Goal: Information Seeking & Learning: Check status

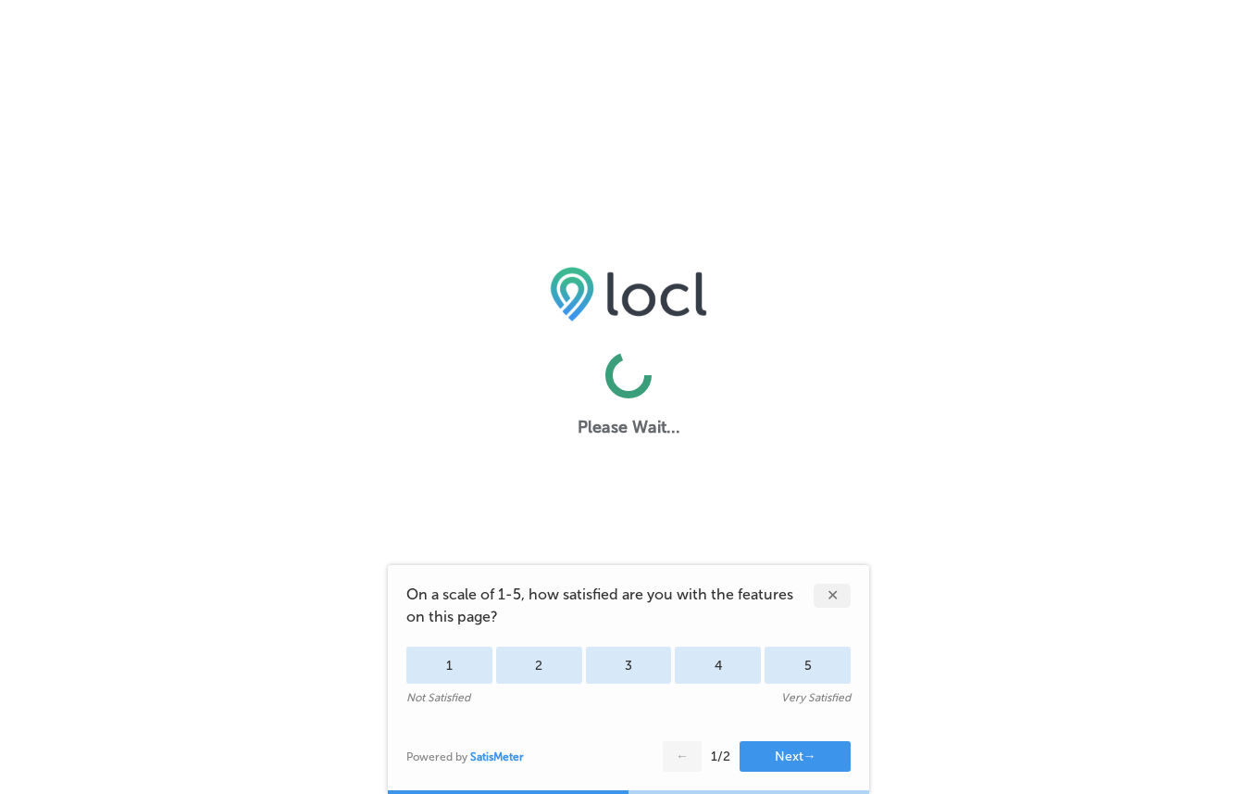
click at [833, 591] on div "✕" at bounding box center [832, 595] width 37 height 24
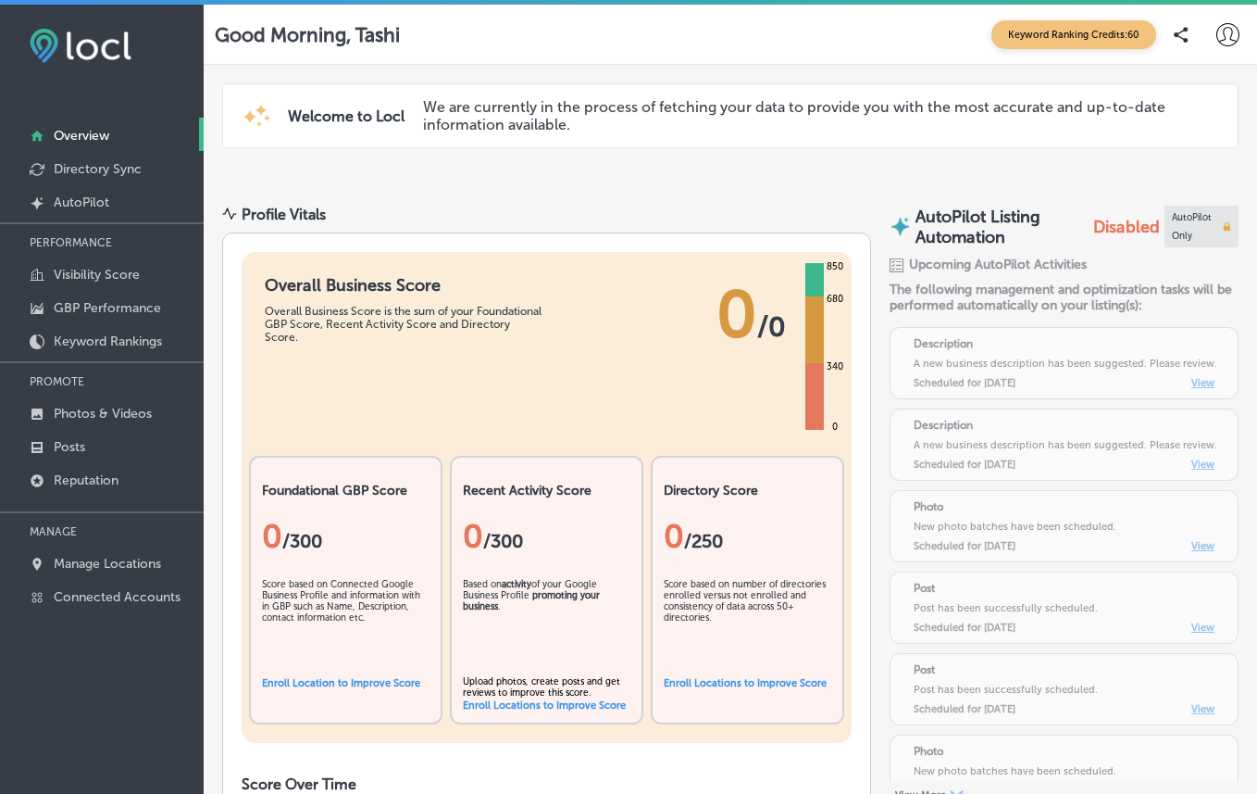
select select "US"
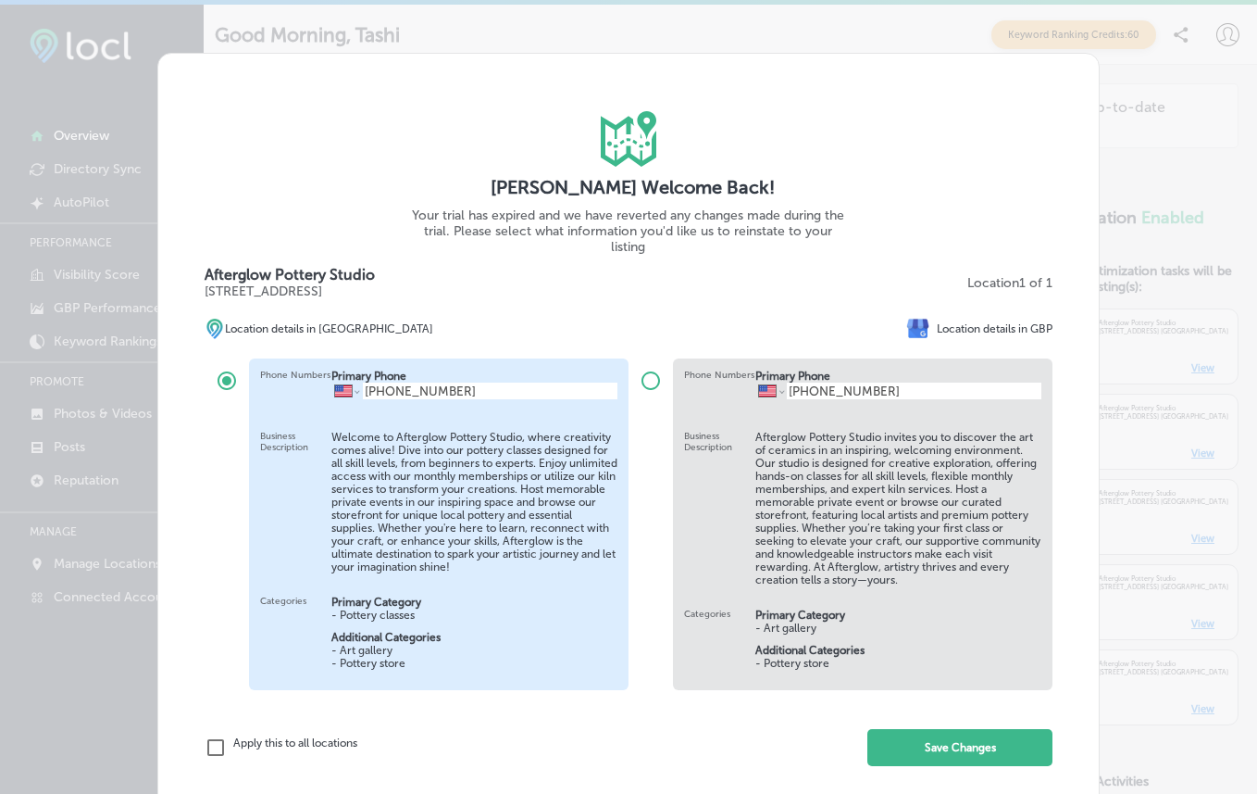
scroll to position [54, 0]
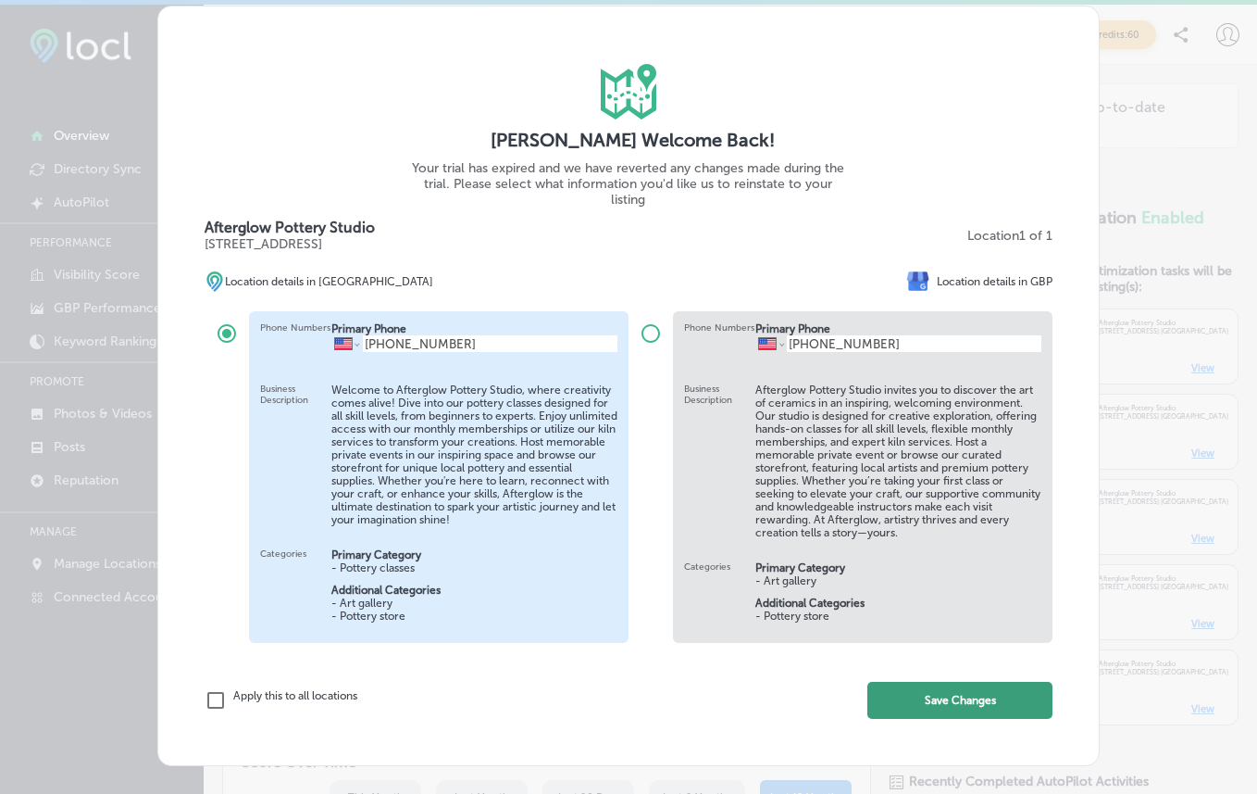
click at [951, 709] on button "Save Changes" at bounding box center [960, 700] width 185 height 37
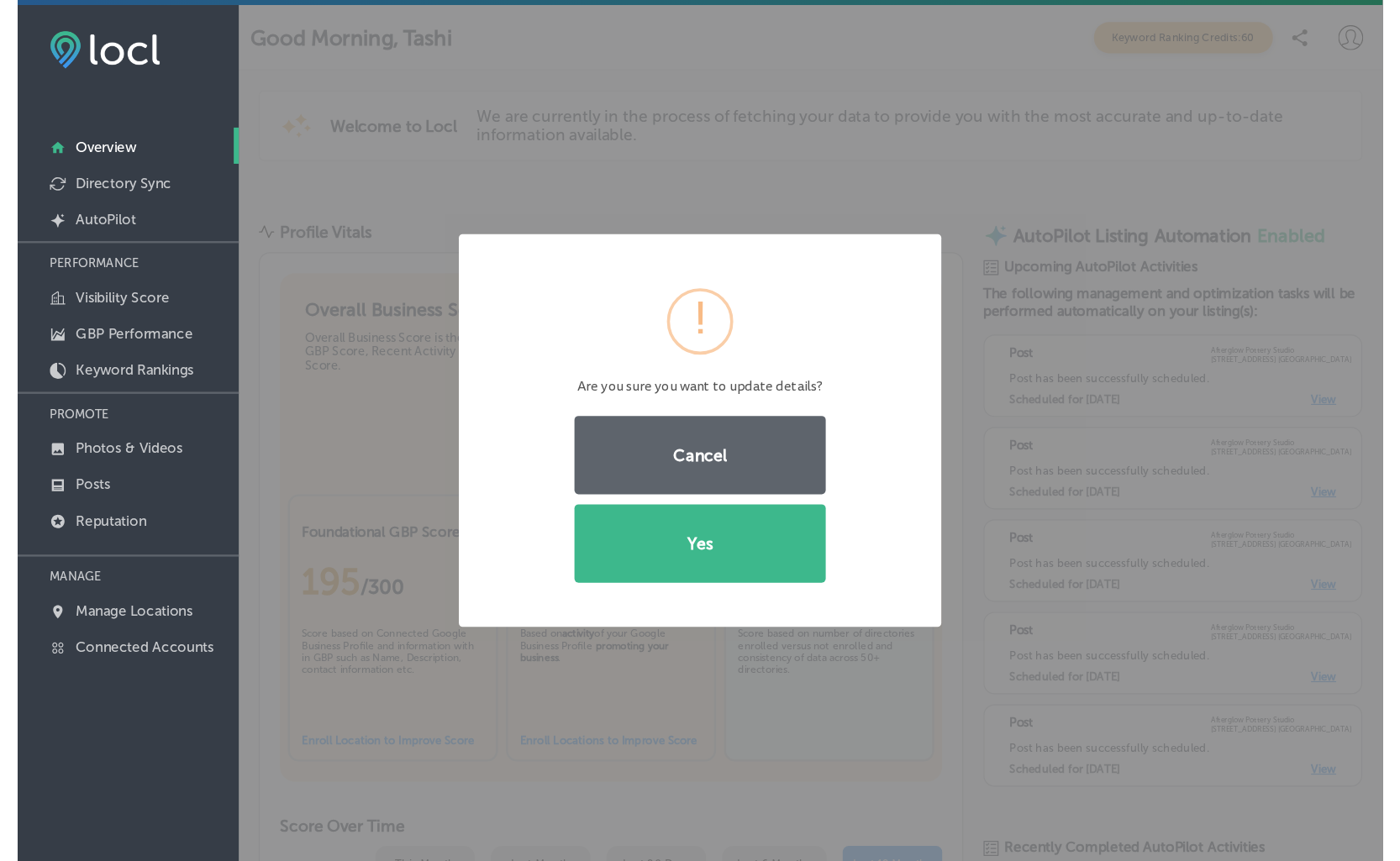
scroll to position [0, 0]
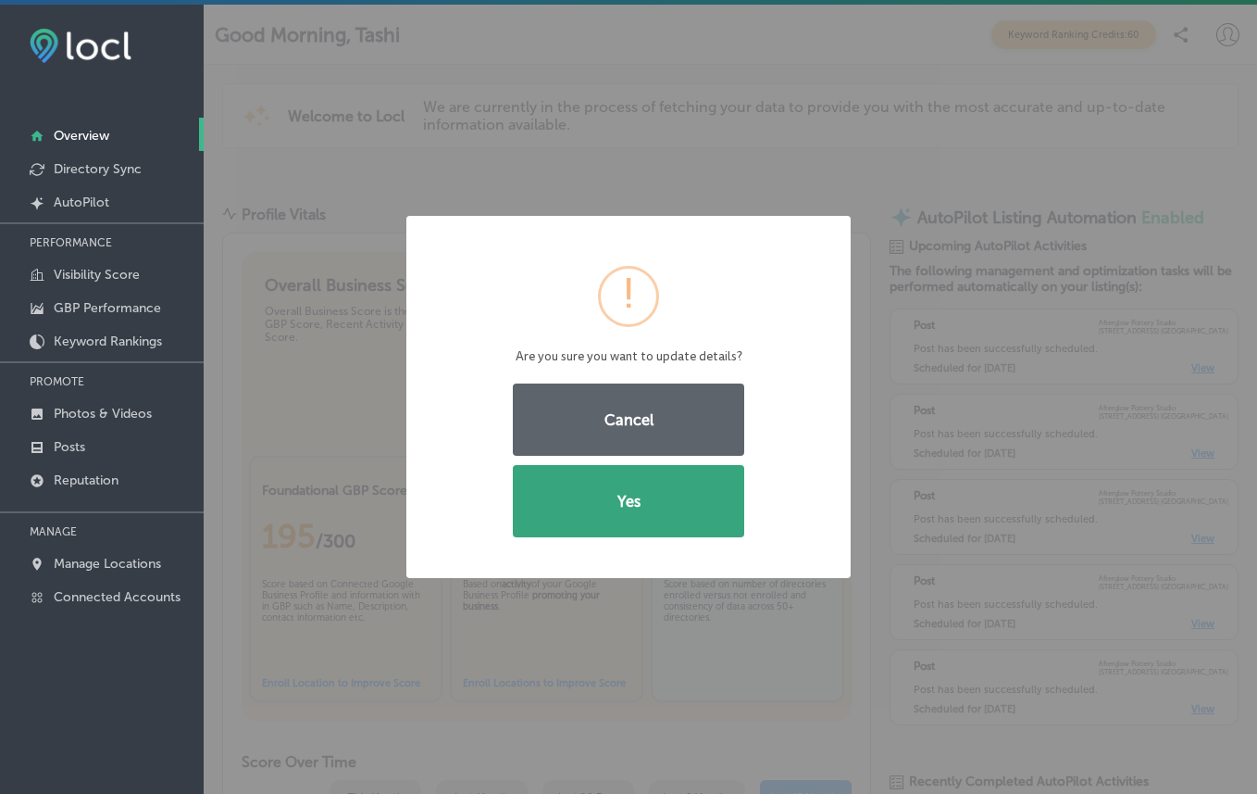
click at [726, 503] on button "Yes" at bounding box center [628, 501] width 231 height 72
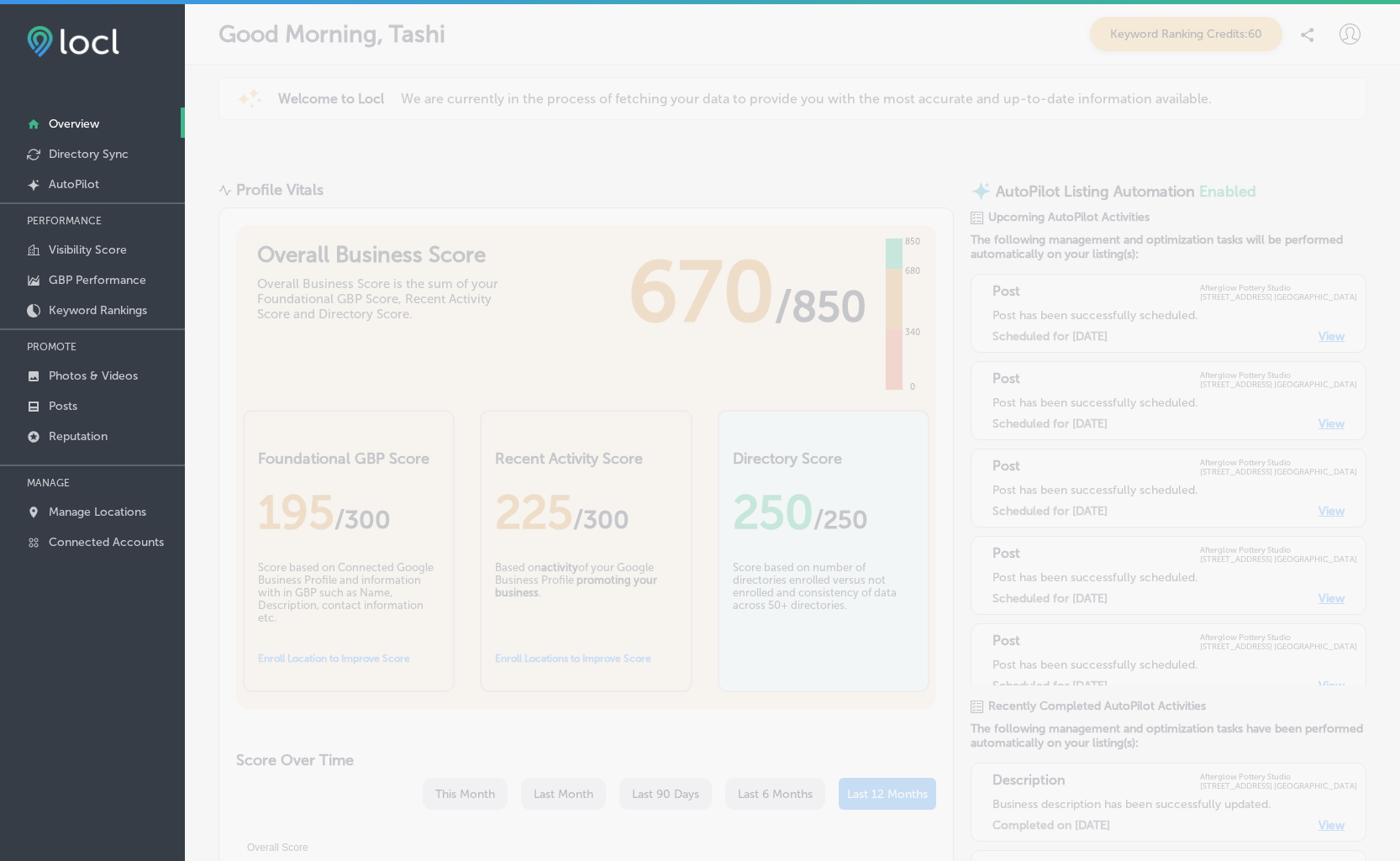
scroll to position [5, 0]
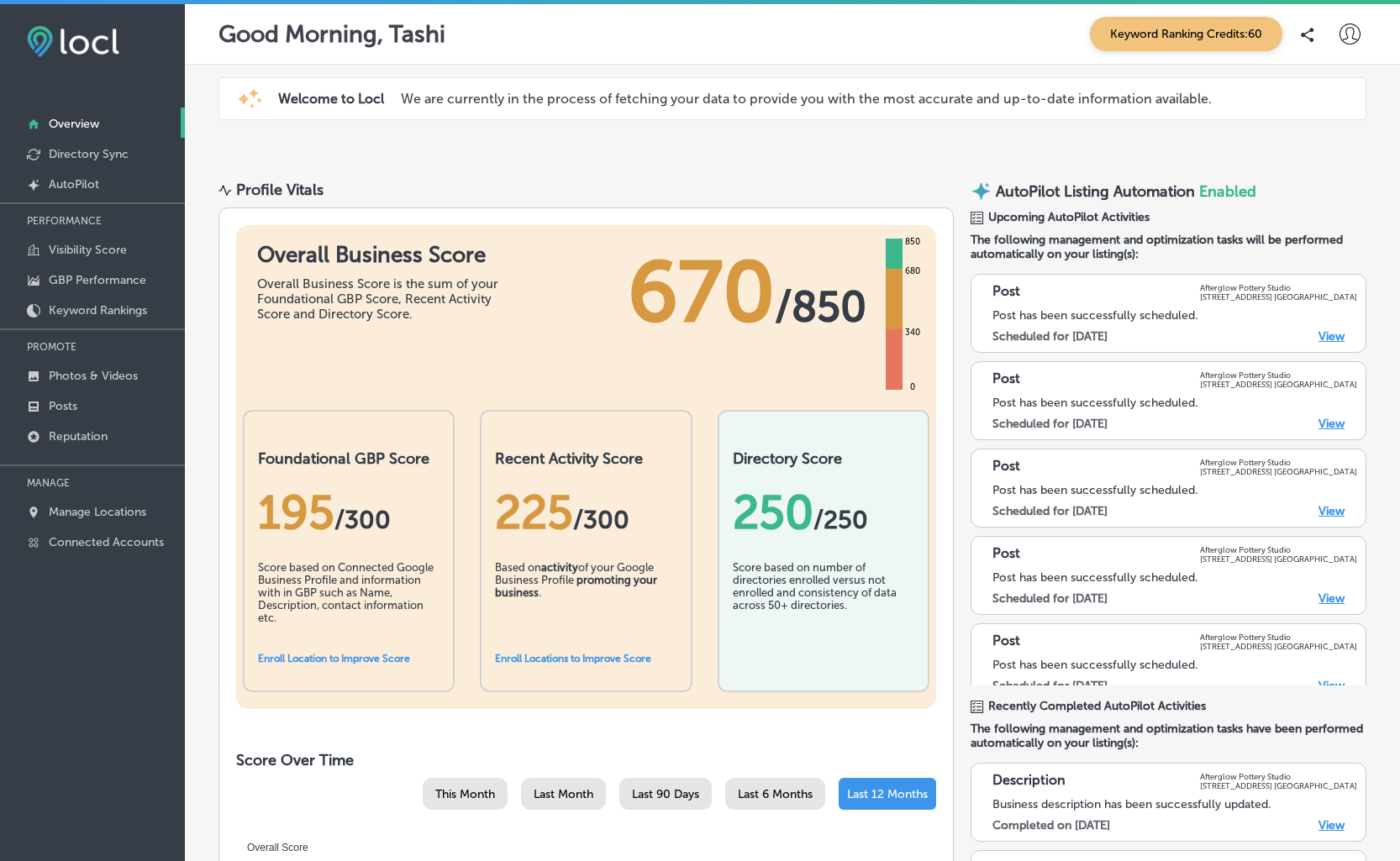
click at [1356, 39] on icon at bounding box center [1349, 34] width 21 height 21
click at [1336, 89] on p "My Account" at bounding box center [1326, 95] width 75 height 20
select select "US"
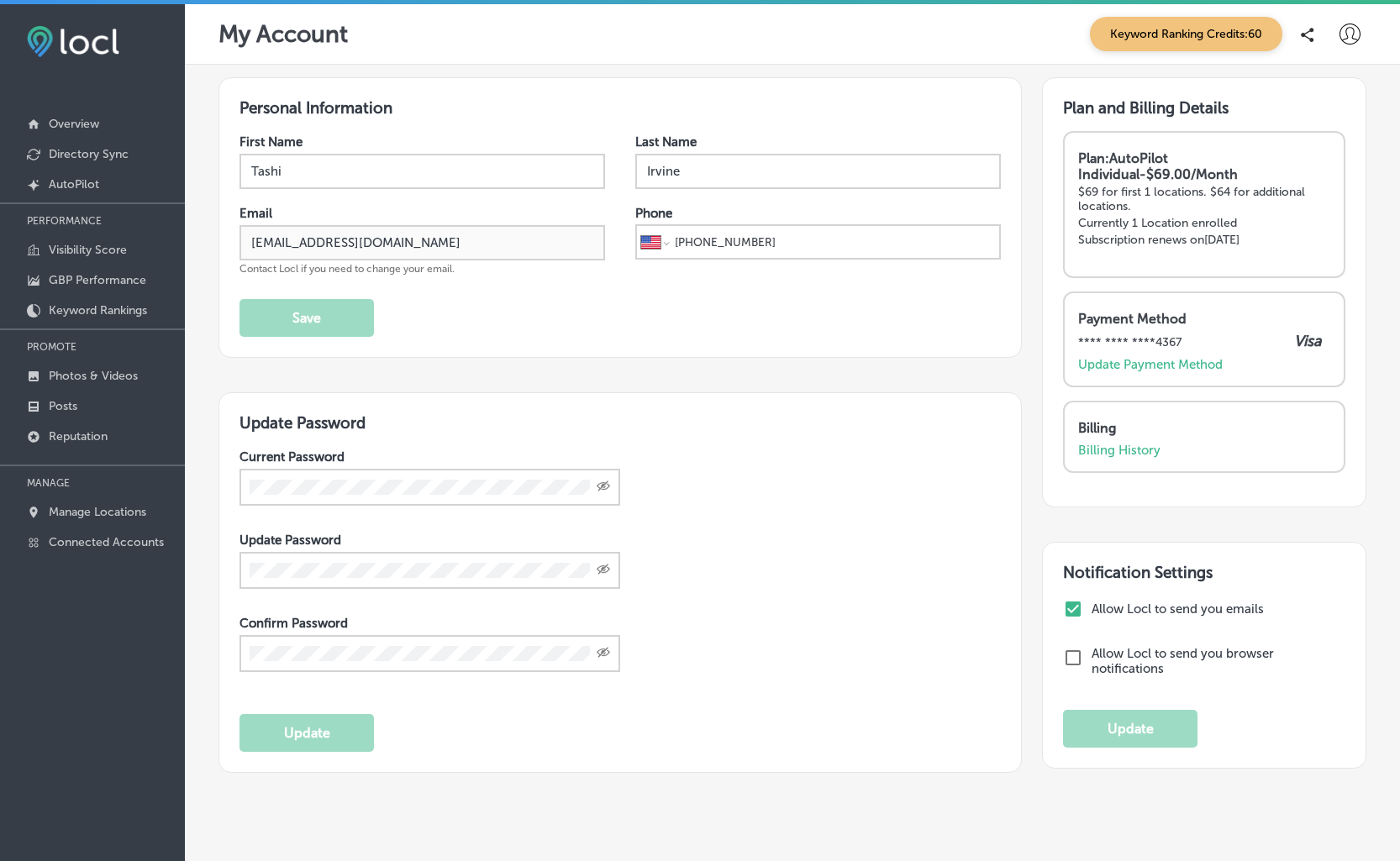
click at [1263, 102] on h3 "Plan and Billing Details" at bounding box center [1203, 107] width 282 height 19
click at [1193, 234] on p "Subscription renews on [DATE]" at bounding box center [1204, 239] width 252 height 15
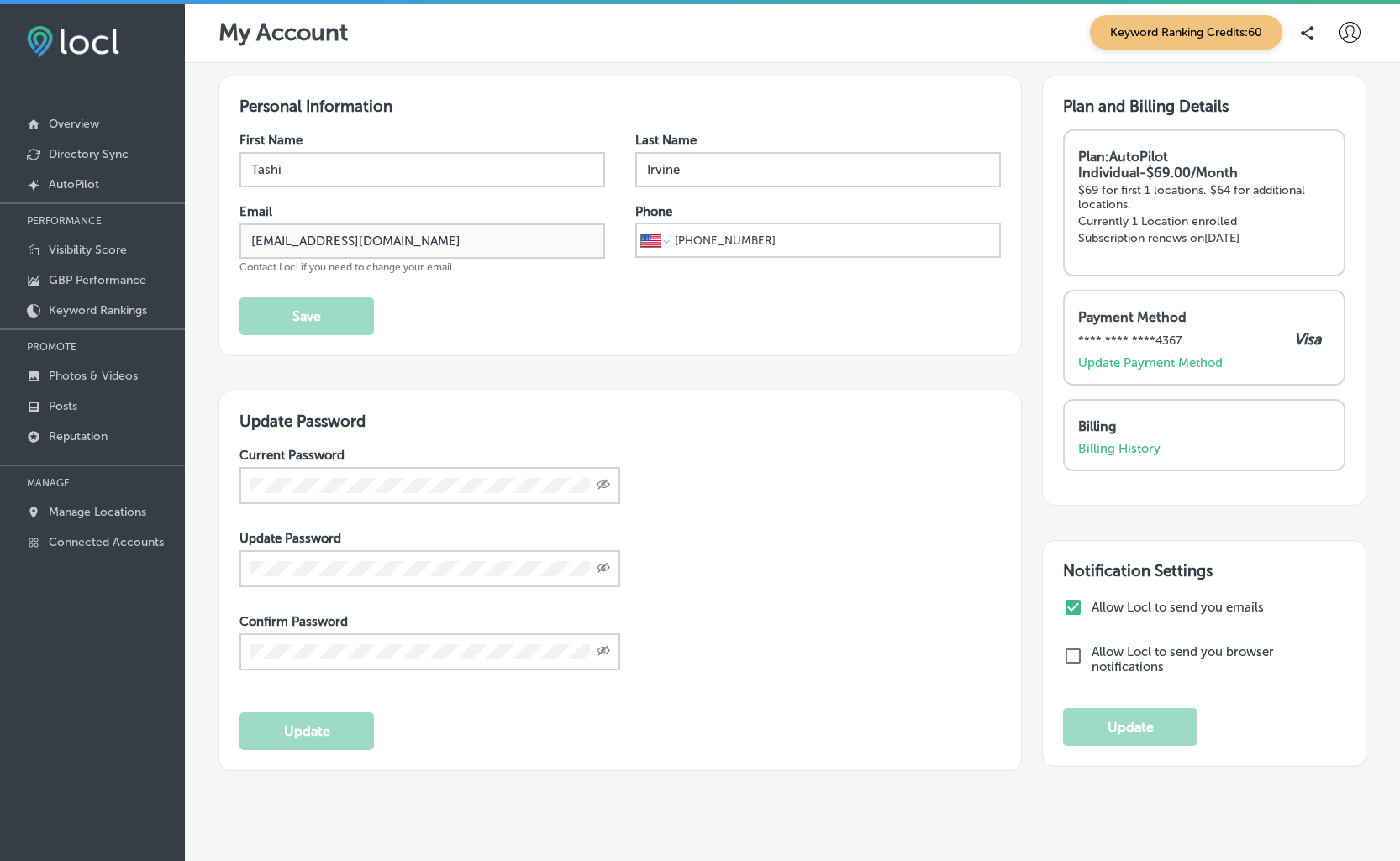
click at [1175, 220] on p "Currently 1 Location enrolled" at bounding box center [1204, 221] width 252 height 15
click at [1214, 236] on p "Subscription renews on [DATE]" at bounding box center [1204, 239] width 252 height 15
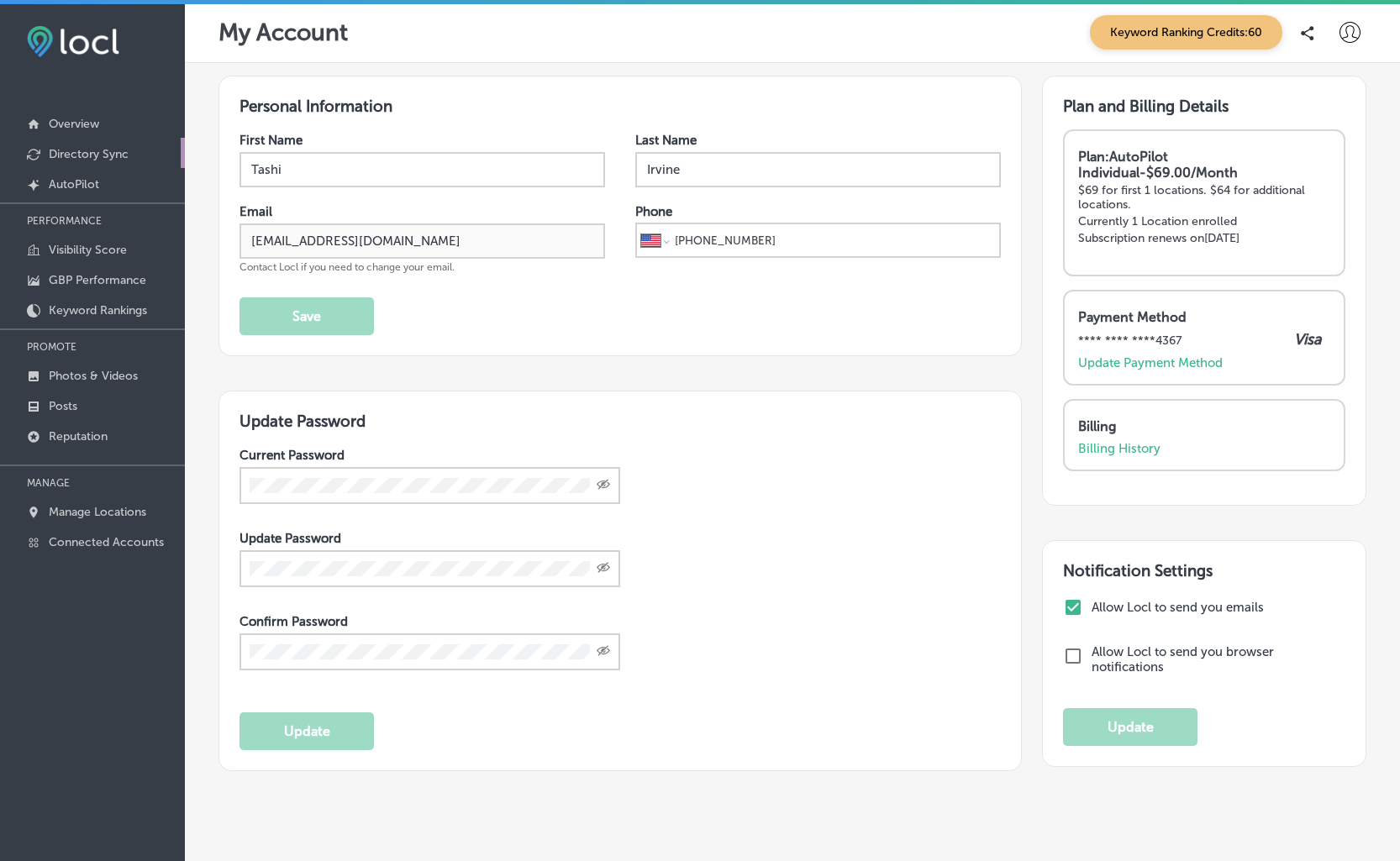
click at [56, 153] on p "Directory Sync" at bounding box center [89, 154] width 80 height 15
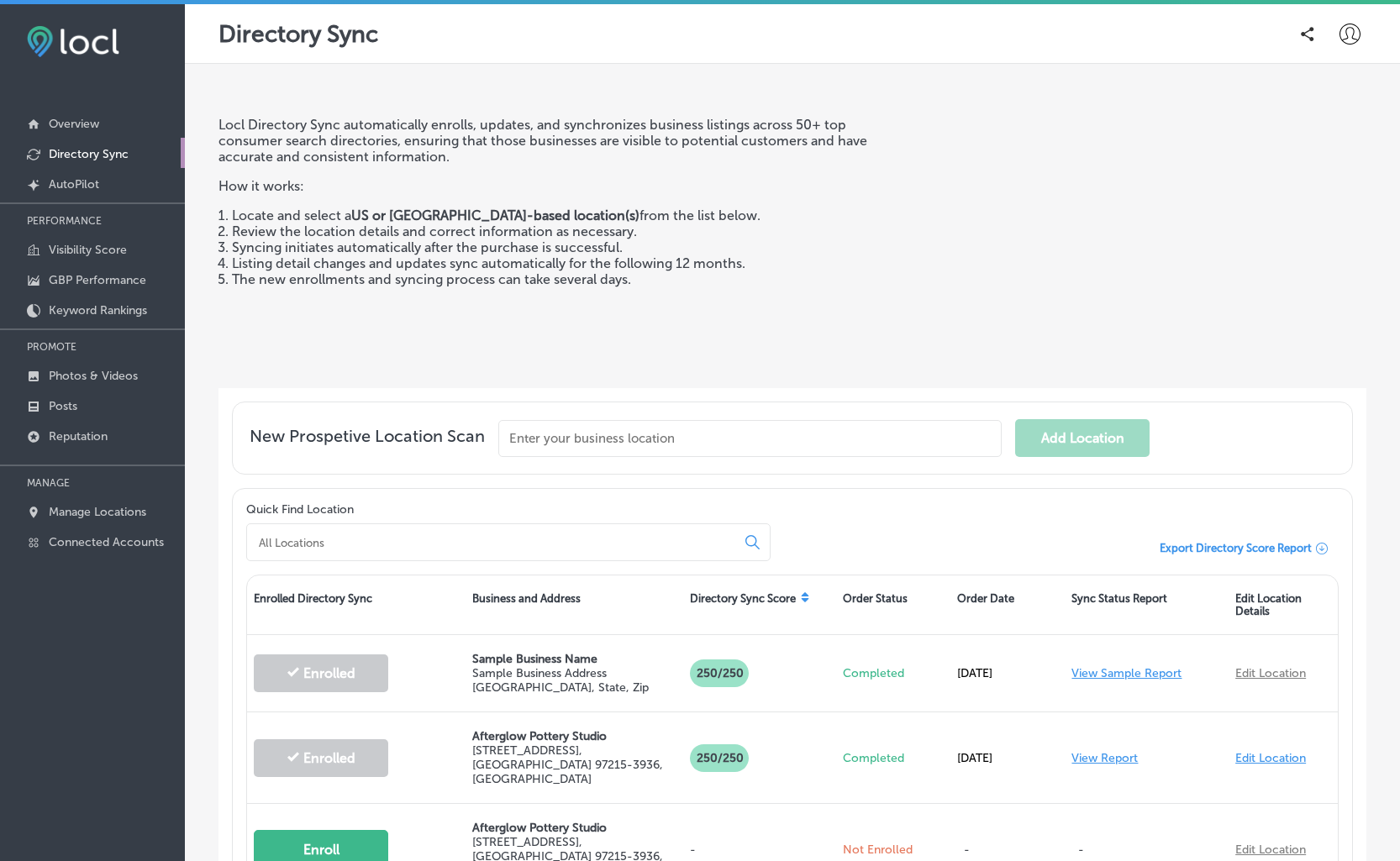
click at [1342, 32] on icon at bounding box center [1349, 34] width 21 height 21
click at [1311, 136] on p "My Teams" at bounding box center [1319, 138] width 62 height 20
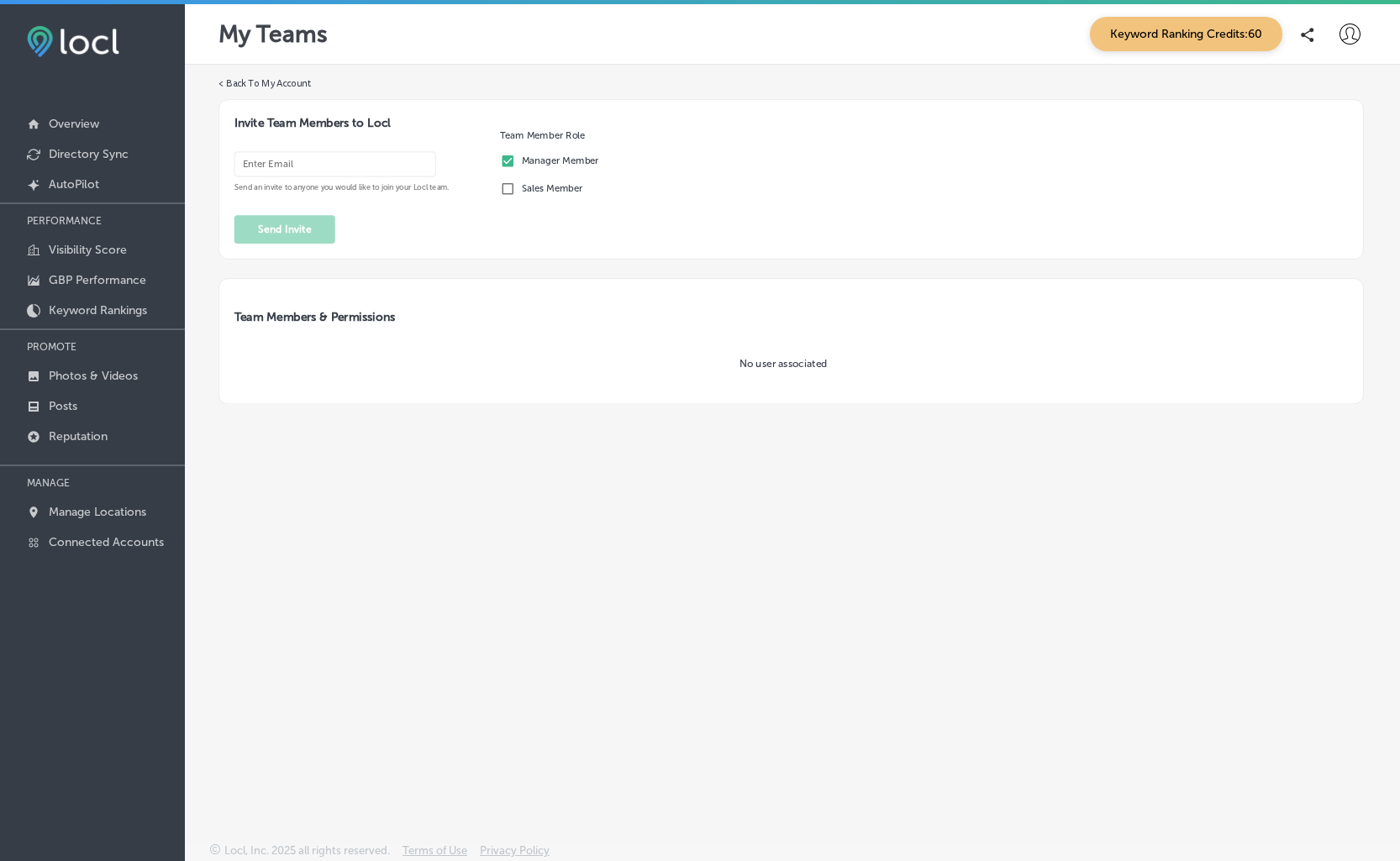
click at [1351, 28] on icon at bounding box center [1349, 34] width 21 height 21
click at [1327, 92] on p "My Account" at bounding box center [1326, 95] width 75 height 20
select select "US"
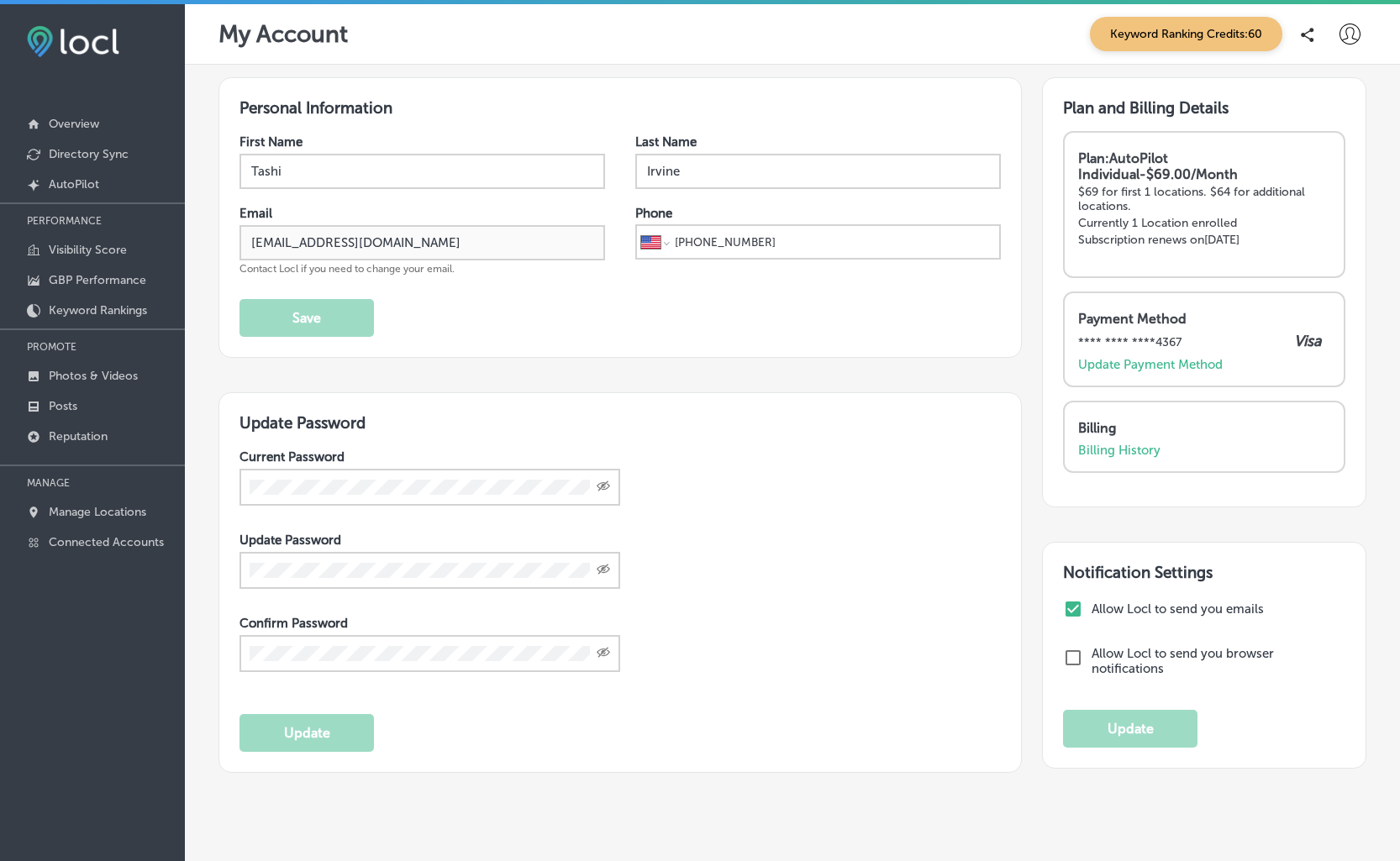
click at [1168, 161] on strong "Plan: AutoPilot Individual - $69.00/Month" at bounding box center [1158, 166] width 160 height 32
click at [1167, 203] on p "$69 for first 1 locations. $64 for additional locations." at bounding box center [1204, 199] width 252 height 28
click at [1095, 224] on p "Currently 1 Location enrolled" at bounding box center [1204, 223] width 252 height 15
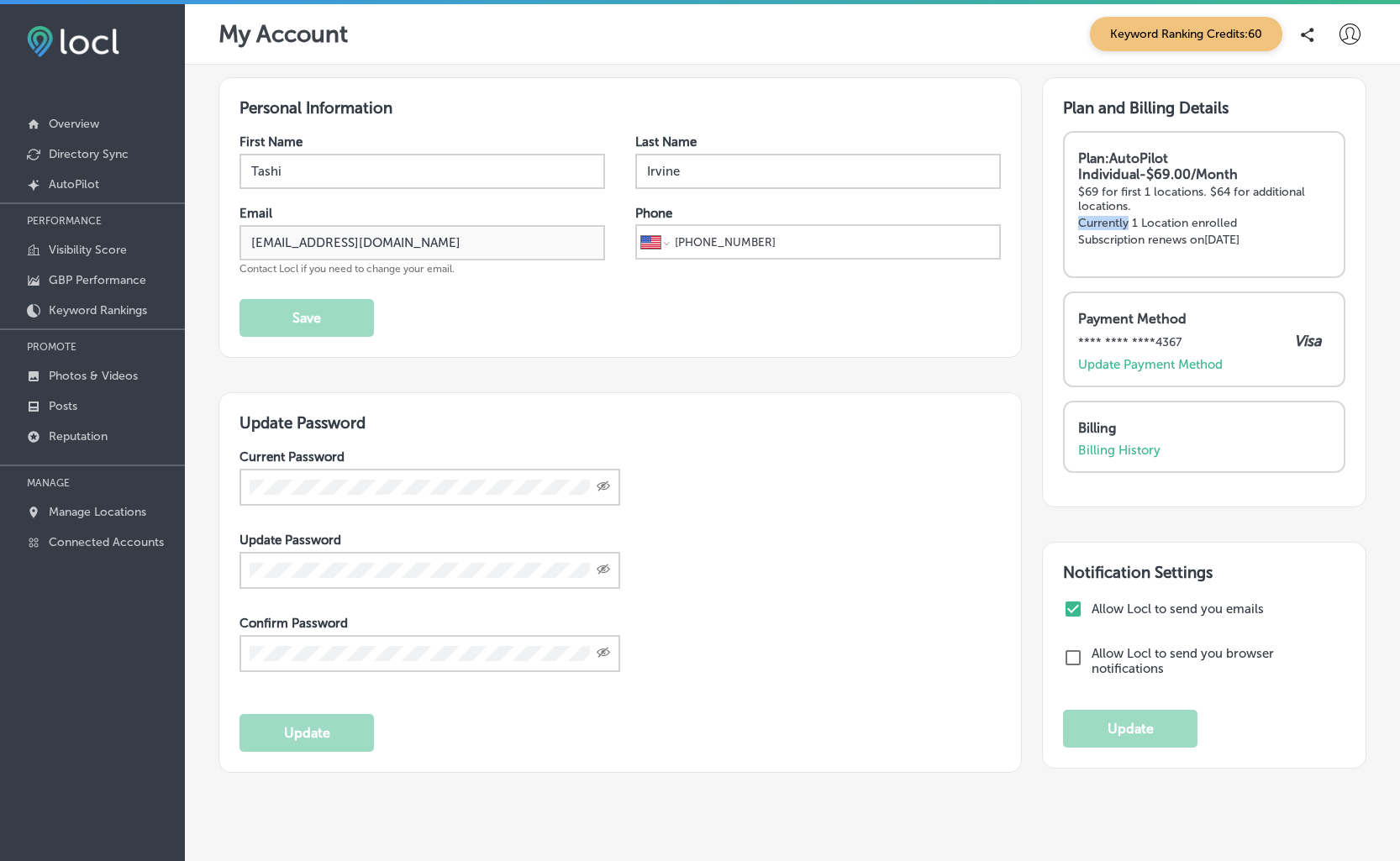
click at [1095, 224] on p "Currently 1 Location enrolled" at bounding box center [1204, 223] width 252 height 15
click at [1121, 191] on p "$69 for first 1 locations. $64 for additional locations." at bounding box center [1204, 199] width 252 height 28
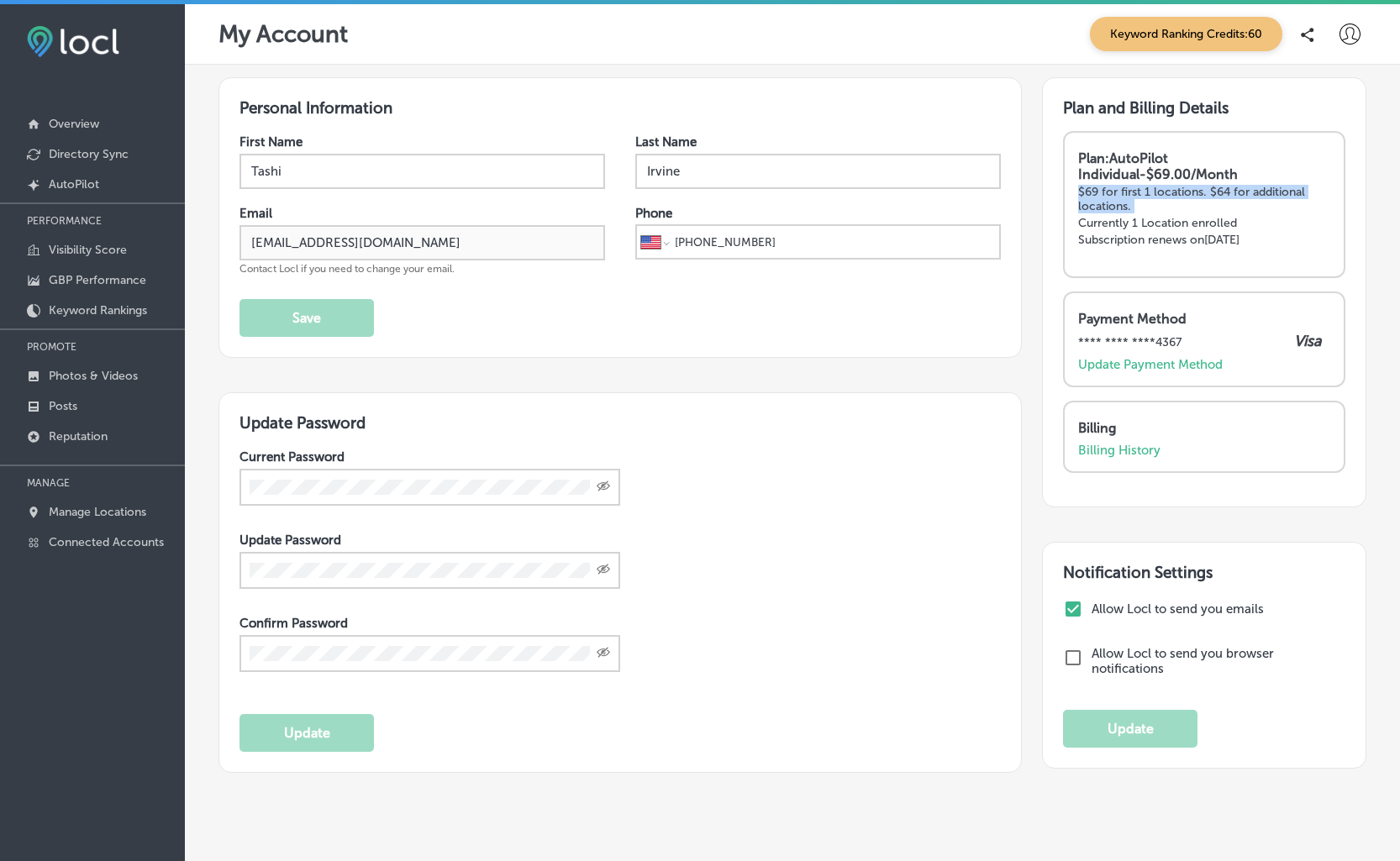
click at [1121, 191] on p "$69 for first 1 locations. $64 for additional locations." at bounding box center [1204, 199] width 252 height 28
click at [1131, 200] on p "$69 for first 1 locations. $64 for additional locations." at bounding box center [1204, 199] width 252 height 28
click at [1169, 38] on span "Keyword Ranking Credits: 60" at bounding box center [1186, 34] width 192 height 34
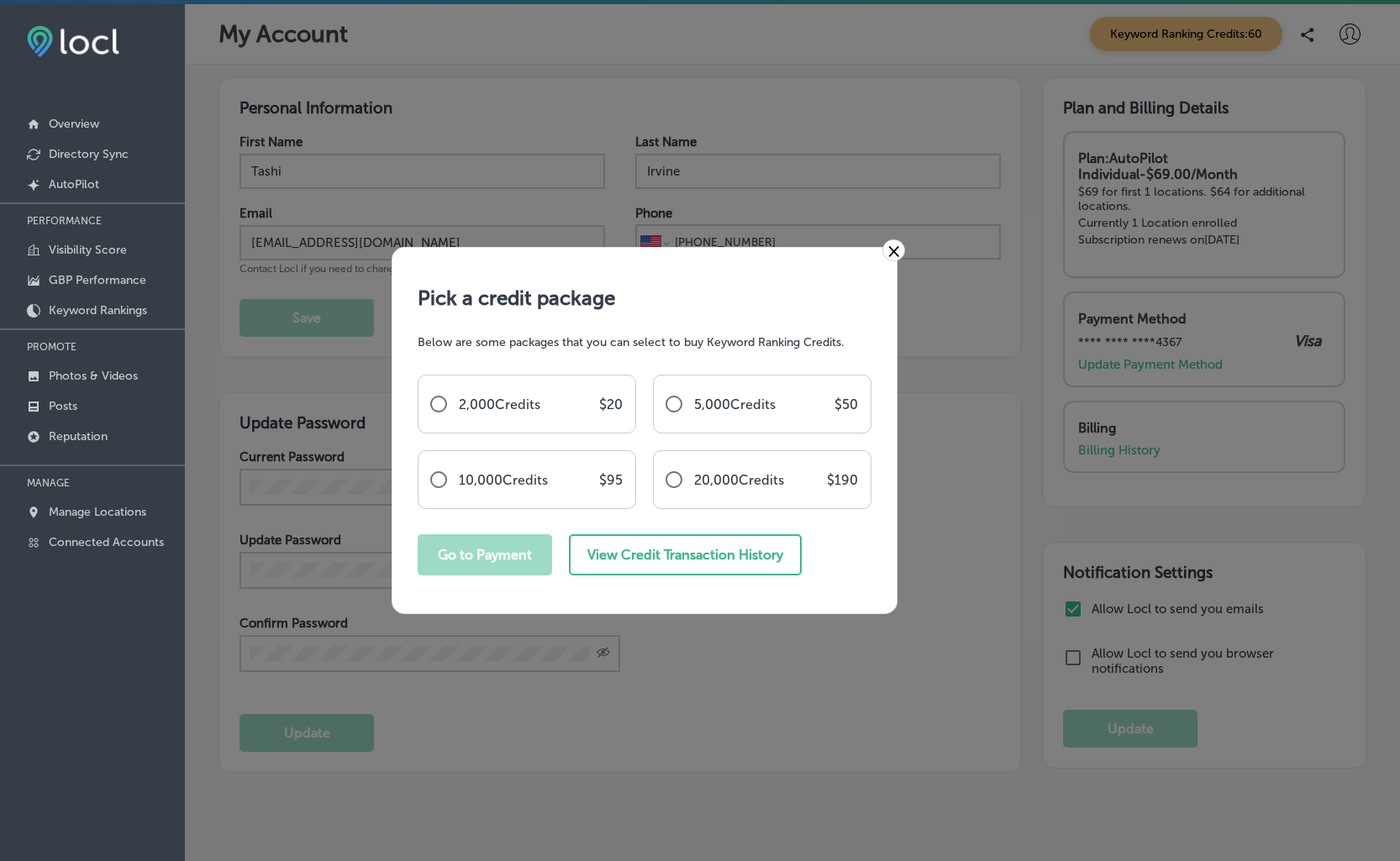
click at [896, 252] on link "×" at bounding box center [893, 250] width 23 height 22
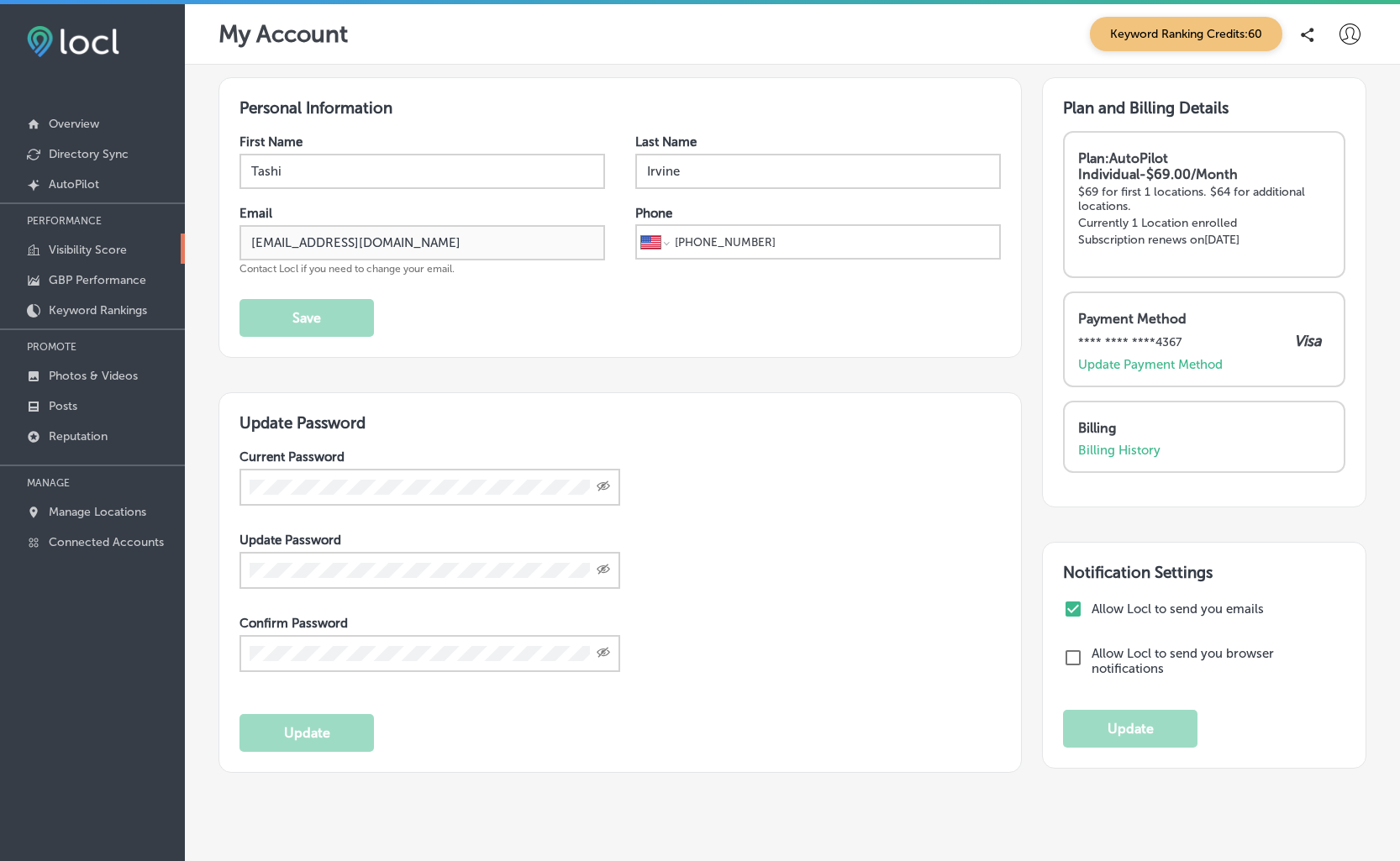
click at [92, 244] on p "Visibility Score" at bounding box center [88, 250] width 78 height 15
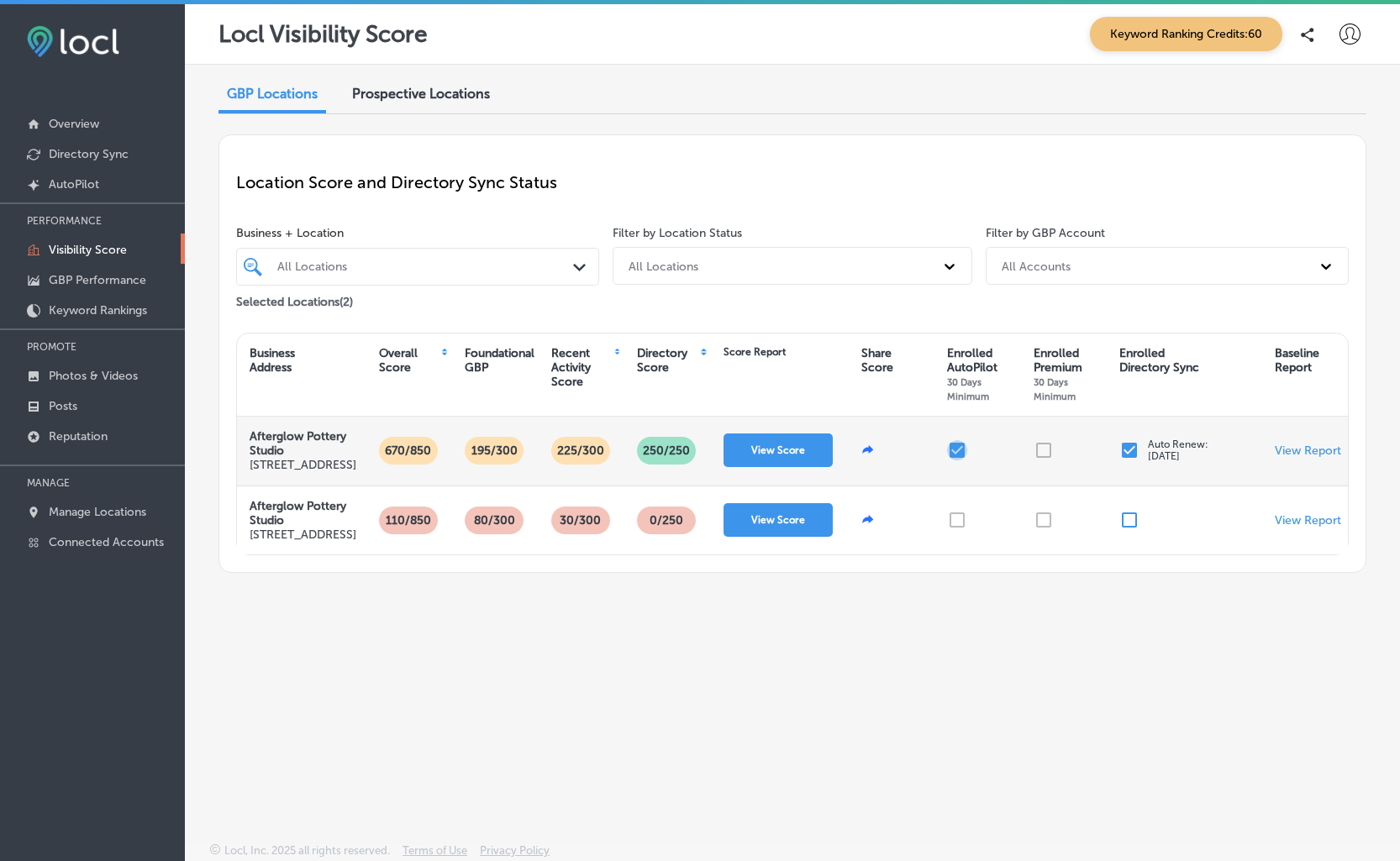
click at [960, 456] on input "checkbox" at bounding box center [957, 450] width 20 height 20
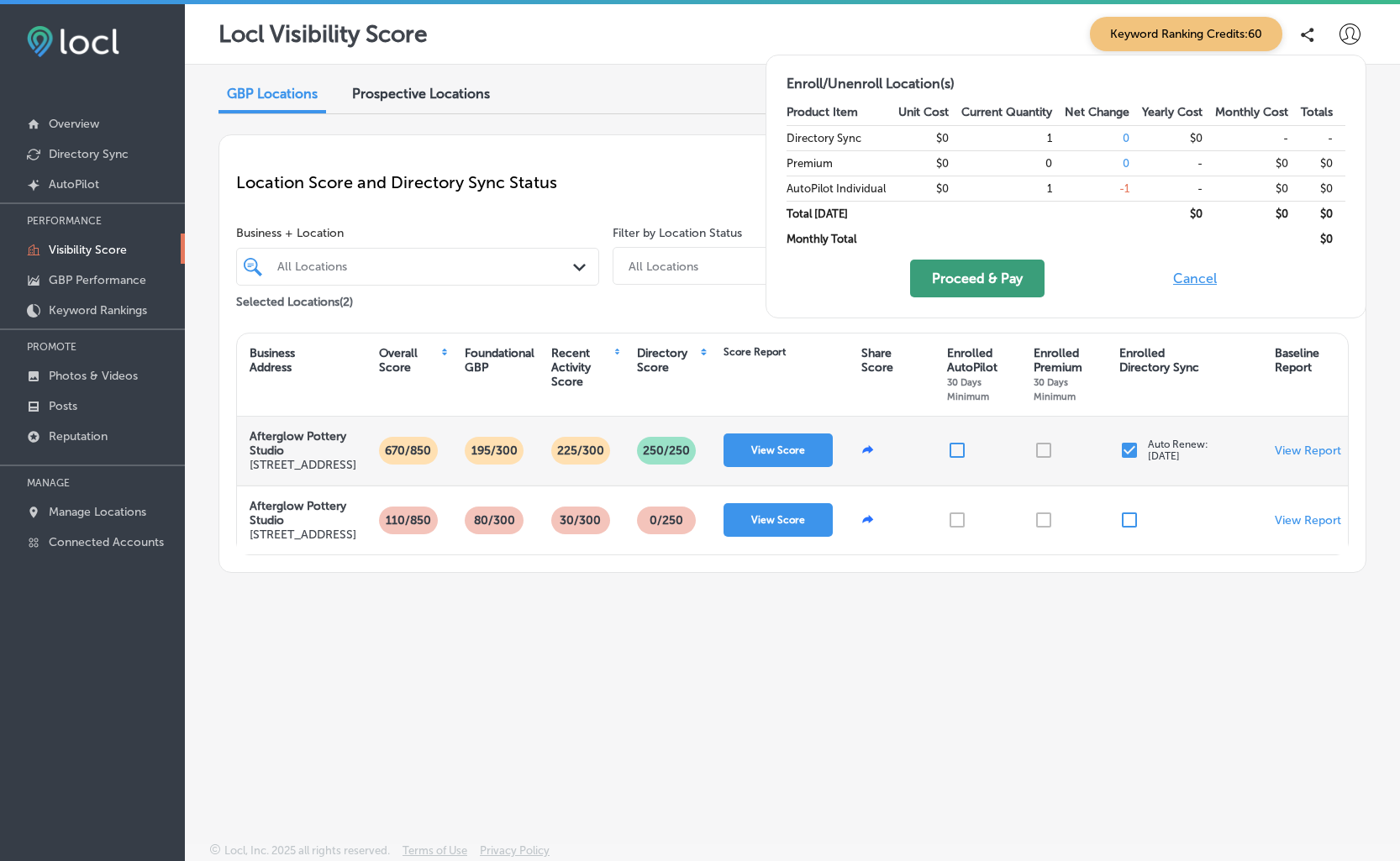
click at [976, 275] on button "Proceed & Pay" at bounding box center [977, 279] width 134 height 38
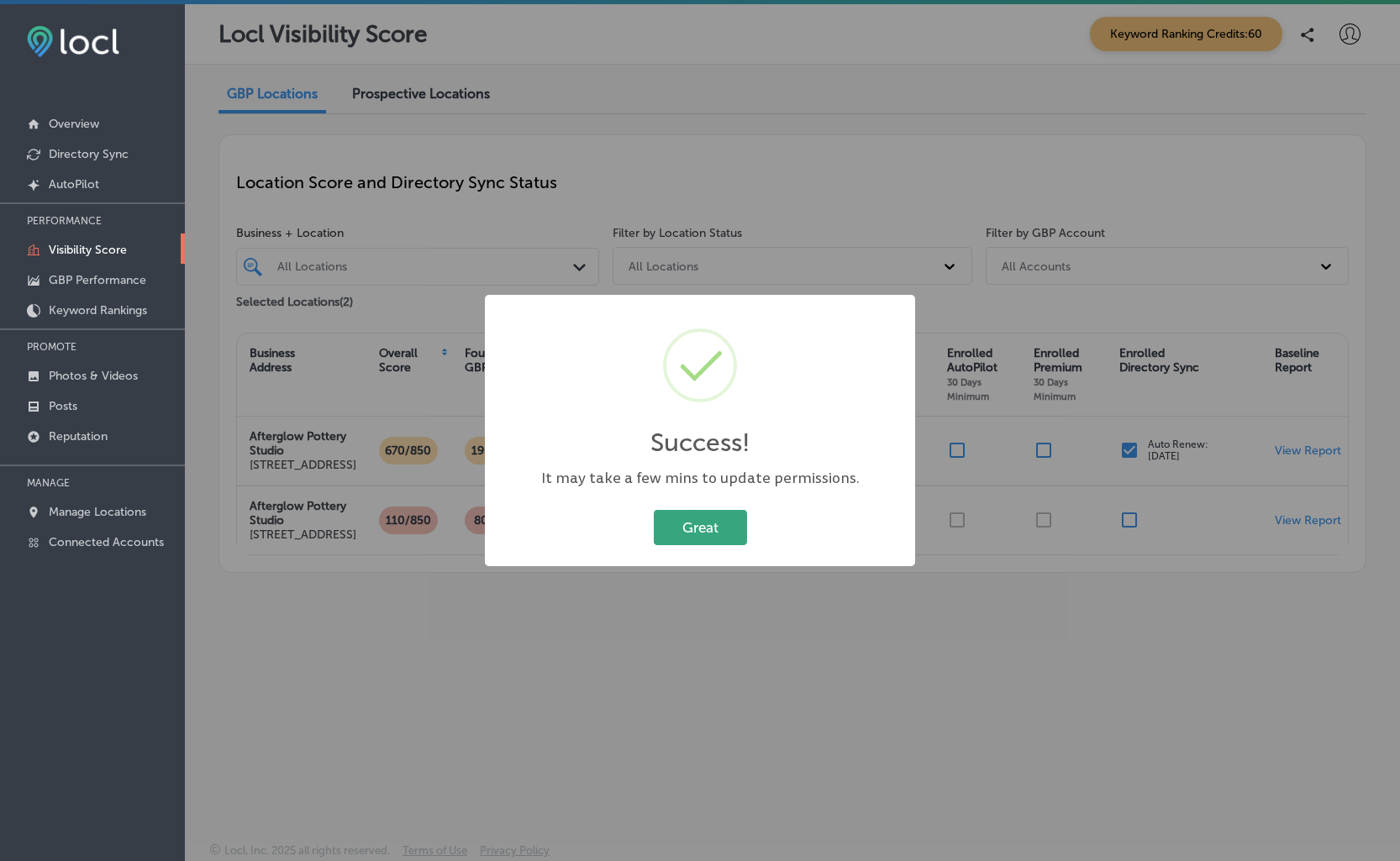
click at [721, 524] on button "Great" at bounding box center [700, 527] width 93 height 34
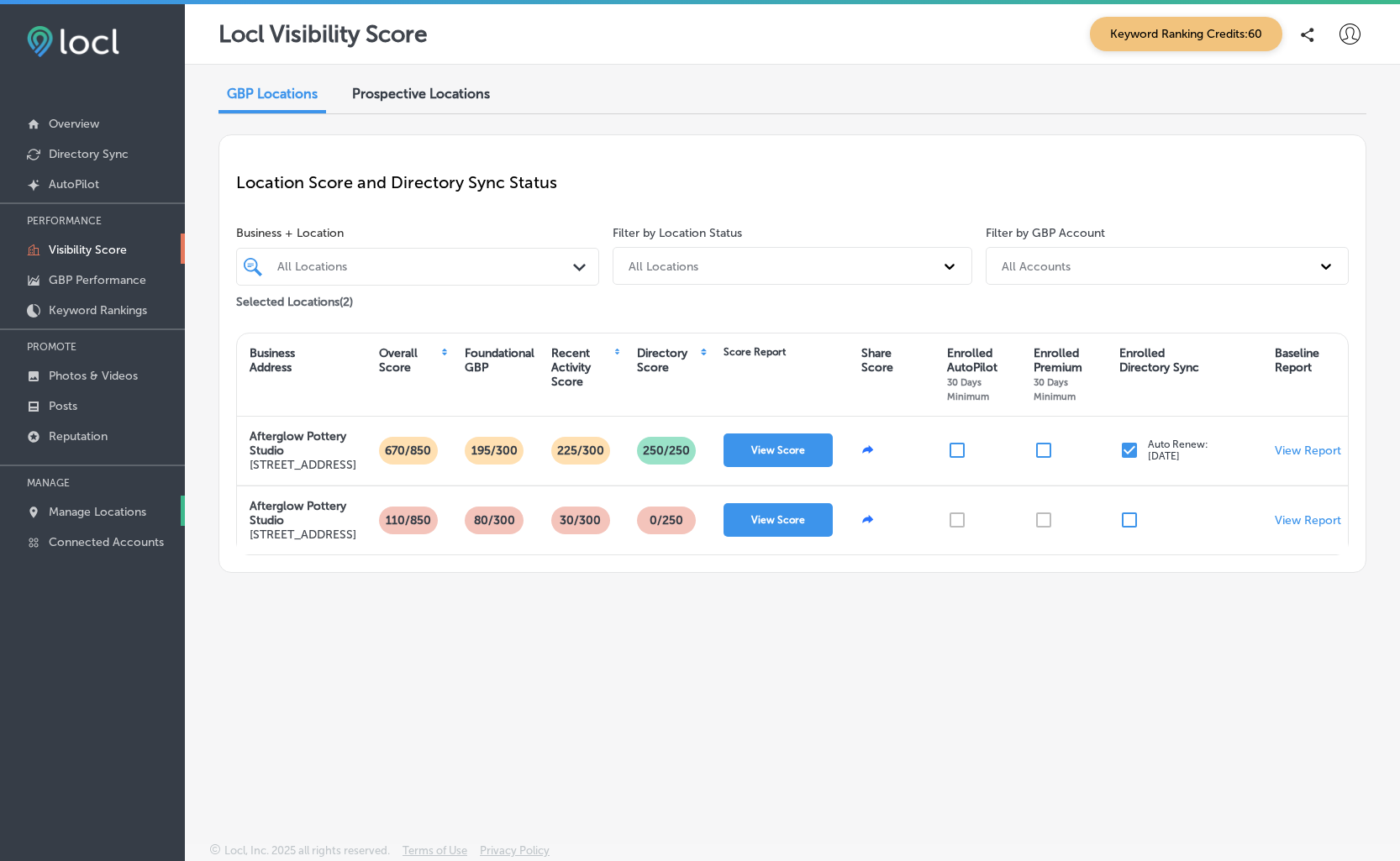
click at [119, 513] on p "Manage Locations" at bounding box center [97, 513] width 97 height 15
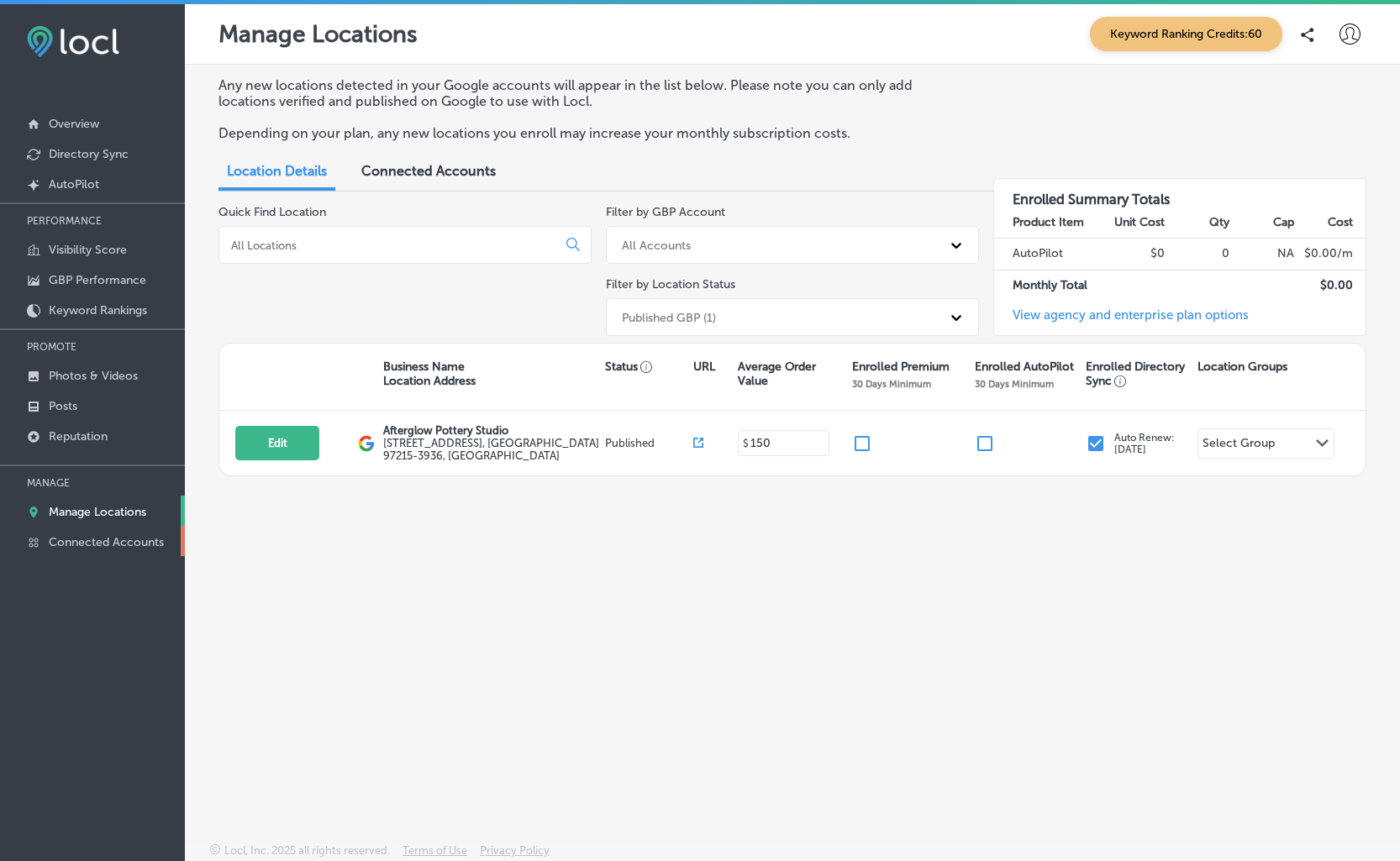
click at [96, 535] on p "Connected Accounts" at bounding box center [106, 543] width 115 height 15
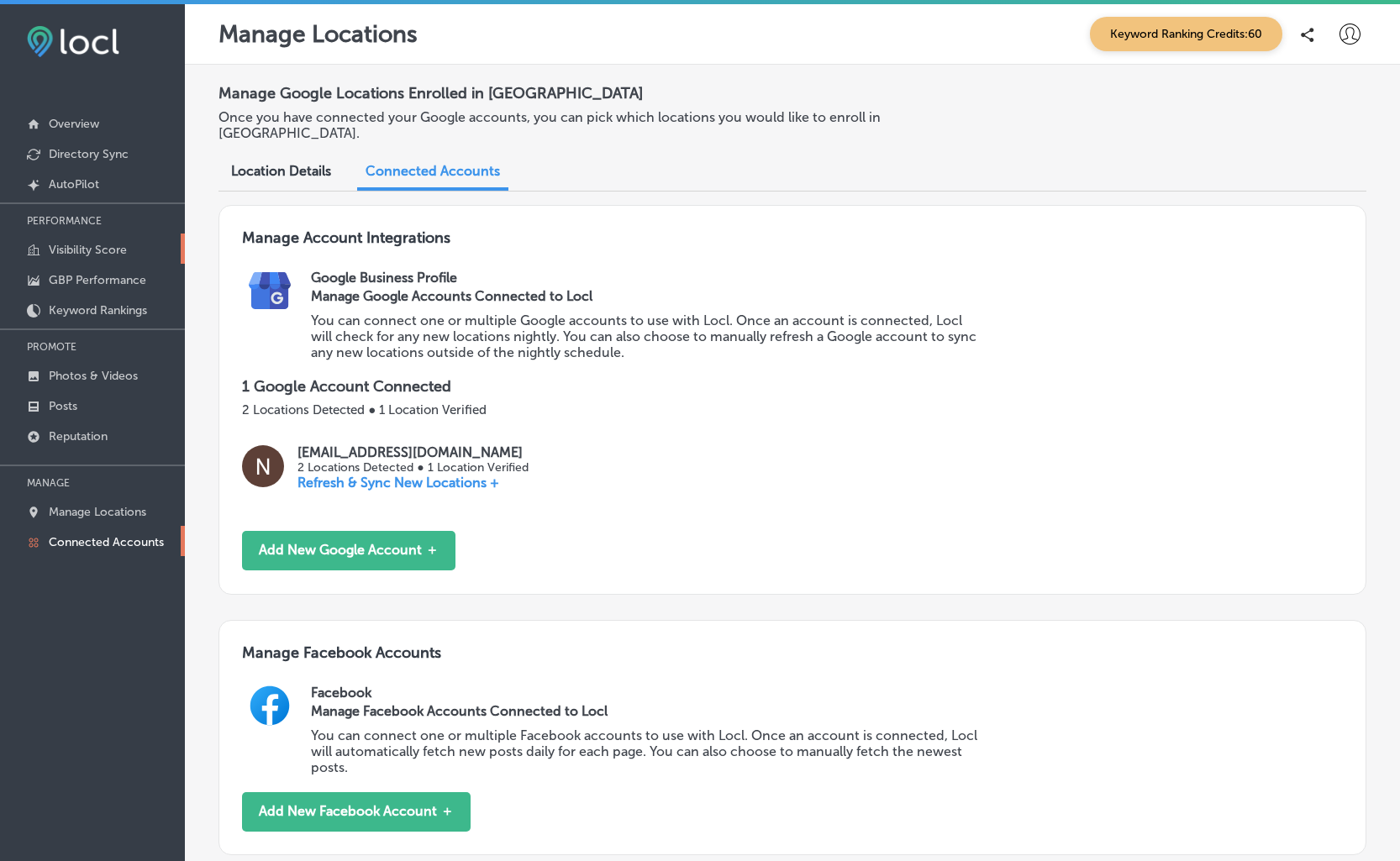
click at [88, 240] on link "Visibility Score" at bounding box center [93, 248] width 185 height 30
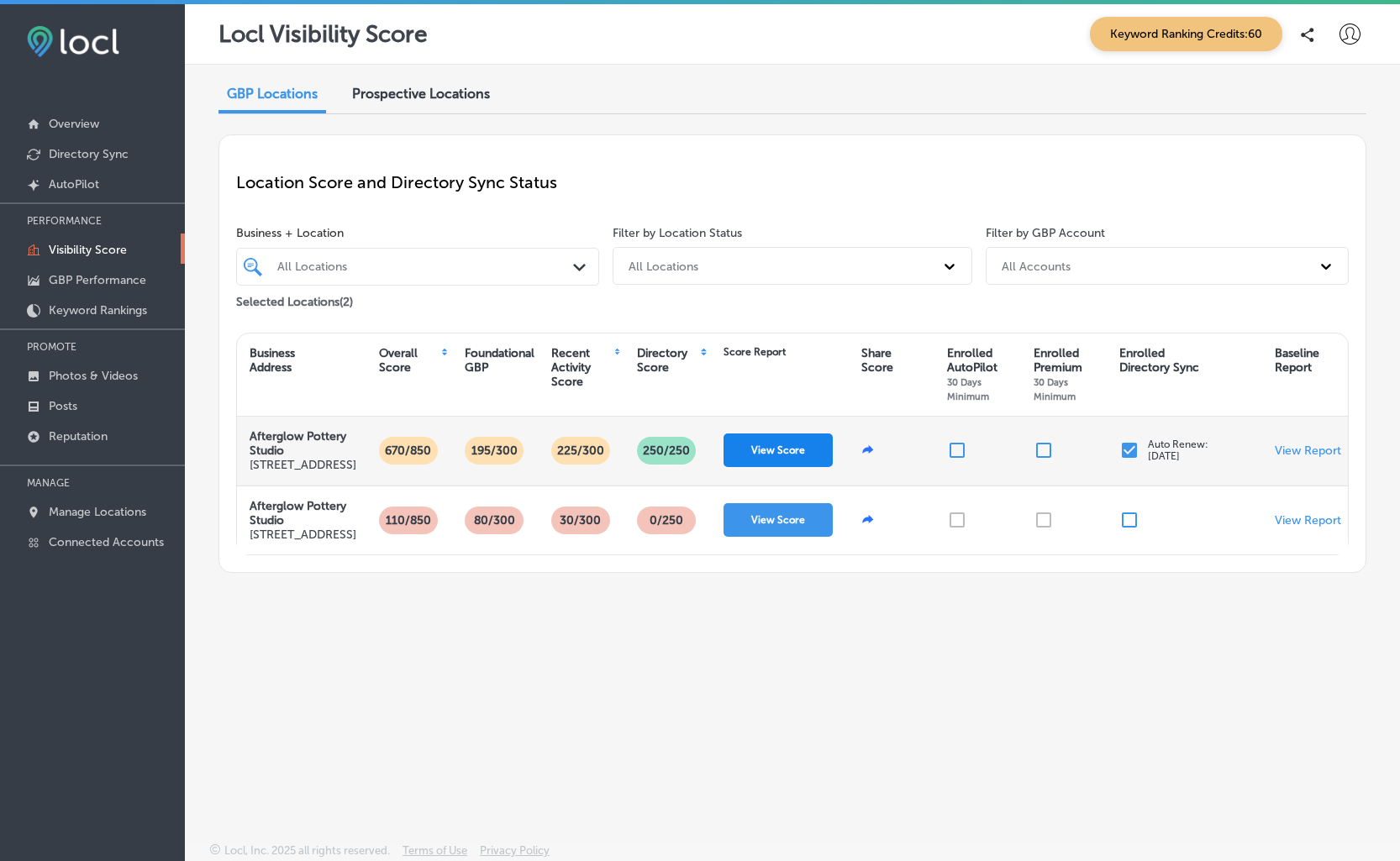
click at [751, 458] on button "View Score" at bounding box center [778, 450] width 109 height 34
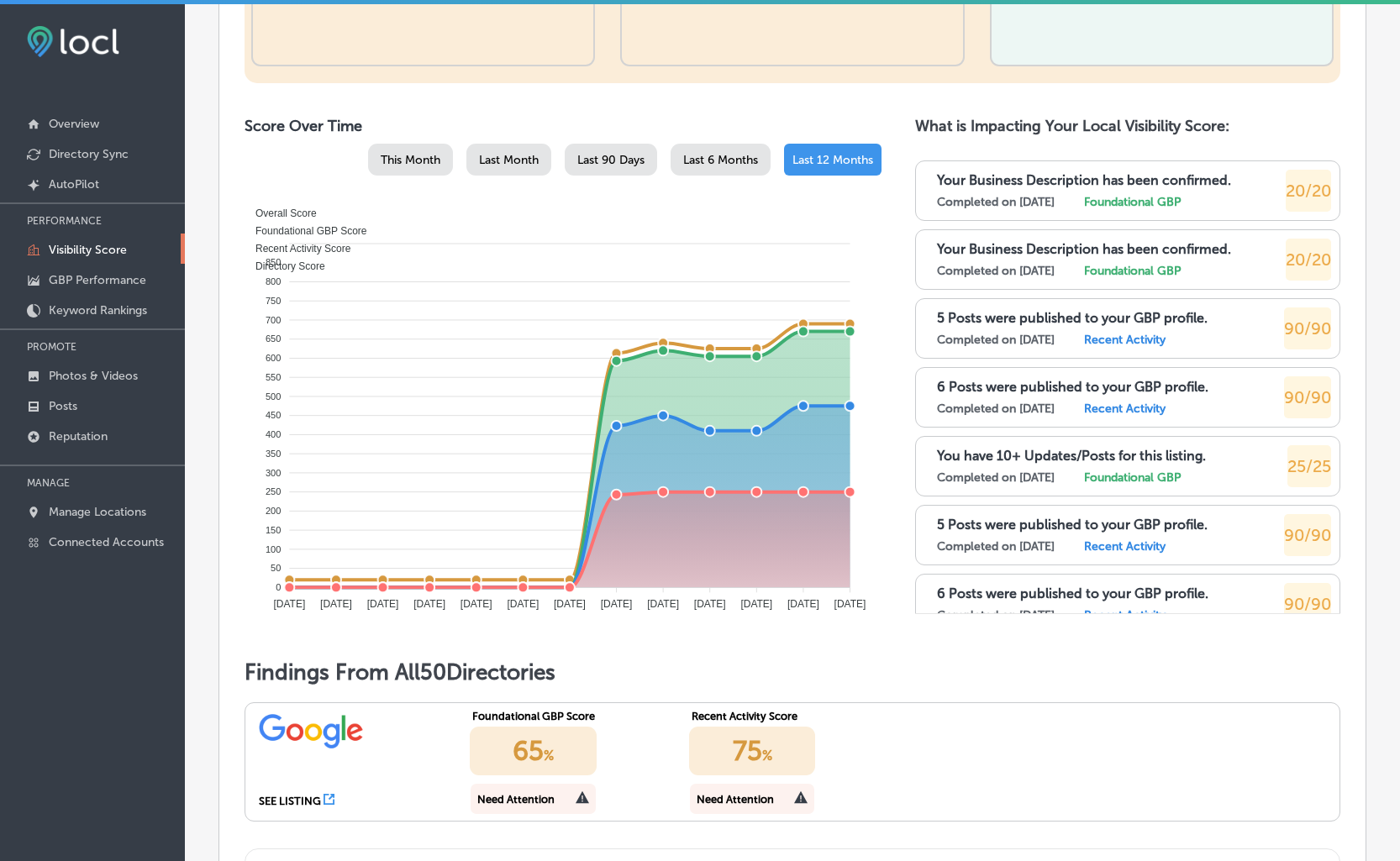
scroll to position [800, 0]
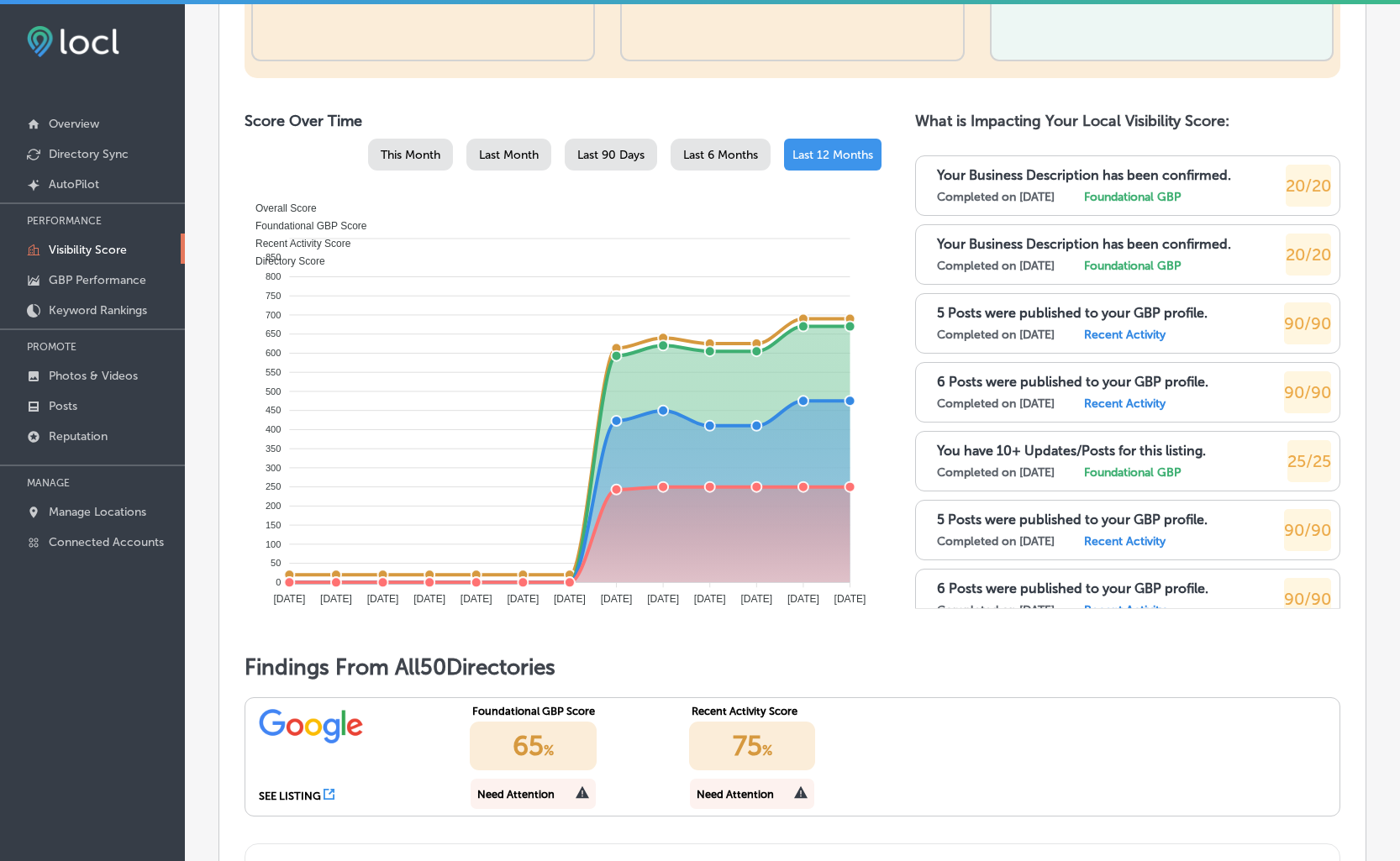
click at [988, 175] on p "Your Business Description has been confirmed." at bounding box center [1083, 175] width 294 height 16
click at [997, 242] on p "Your Business Description has been confirmed." at bounding box center [1083, 244] width 294 height 16
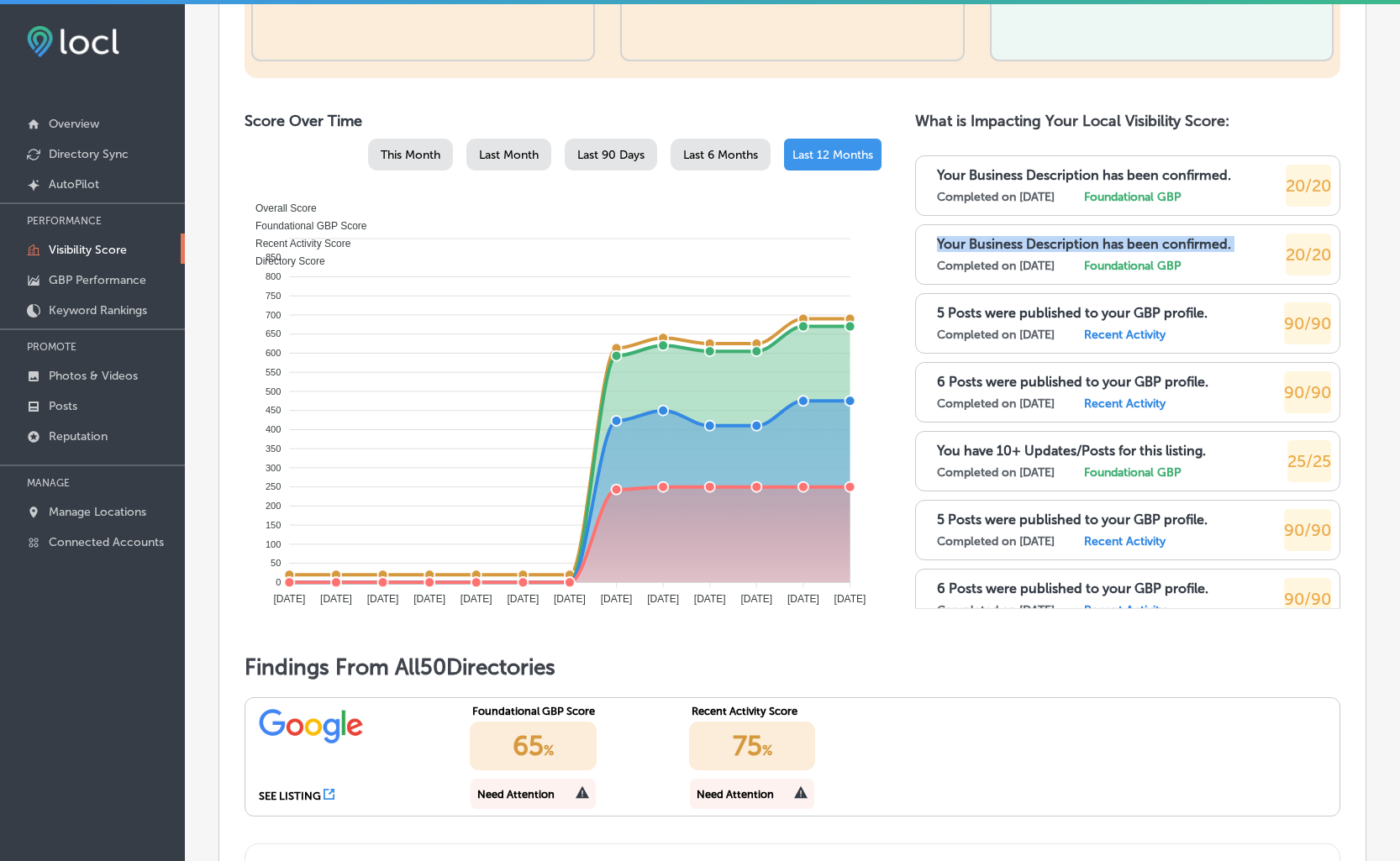
click at [997, 242] on p "Your Business Description has been confirmed." at bounding box center [1083, 244] width 294 height 16
click at [982, 311] on p "5 Posts were published to your GBP profile." at bounding box center [1072, 313] width 270 height 16
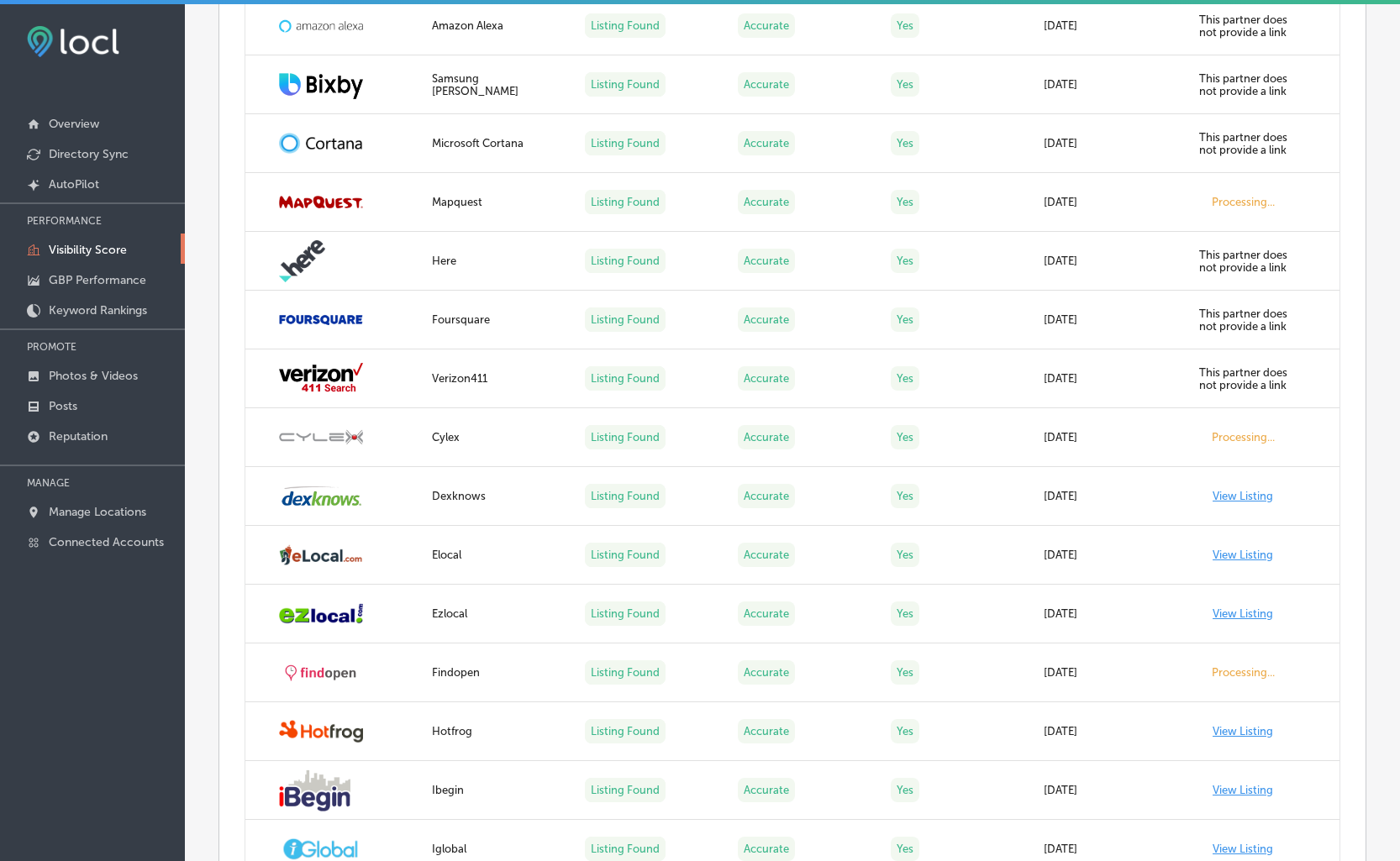
scroll to position [1991, 0]
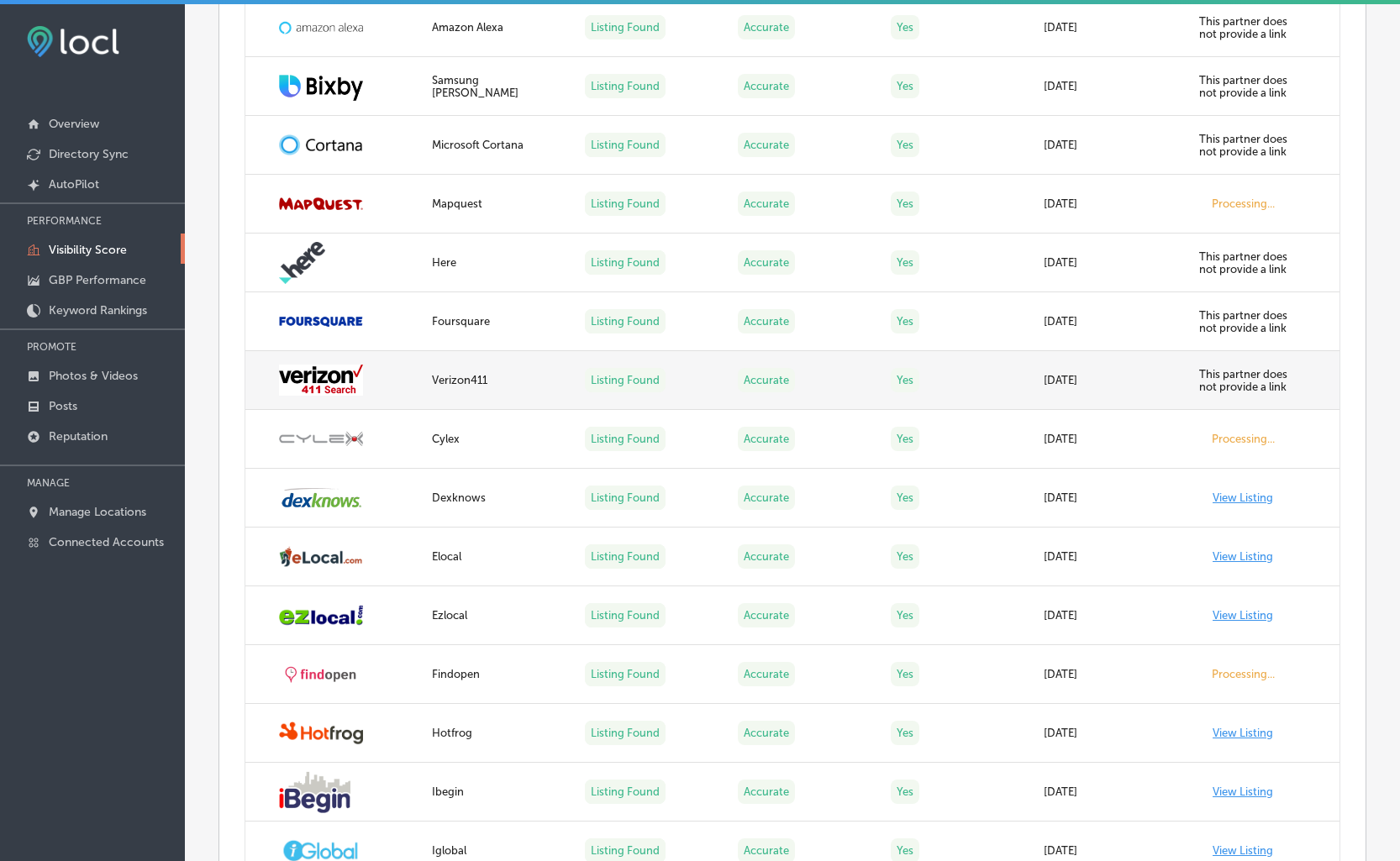
click at [349, 382] on img at bounding box center [320, 380] width 84 height 31
click at [612, 377] on label "Listing Found" at bounding box center [624, 380] width 81 height 24
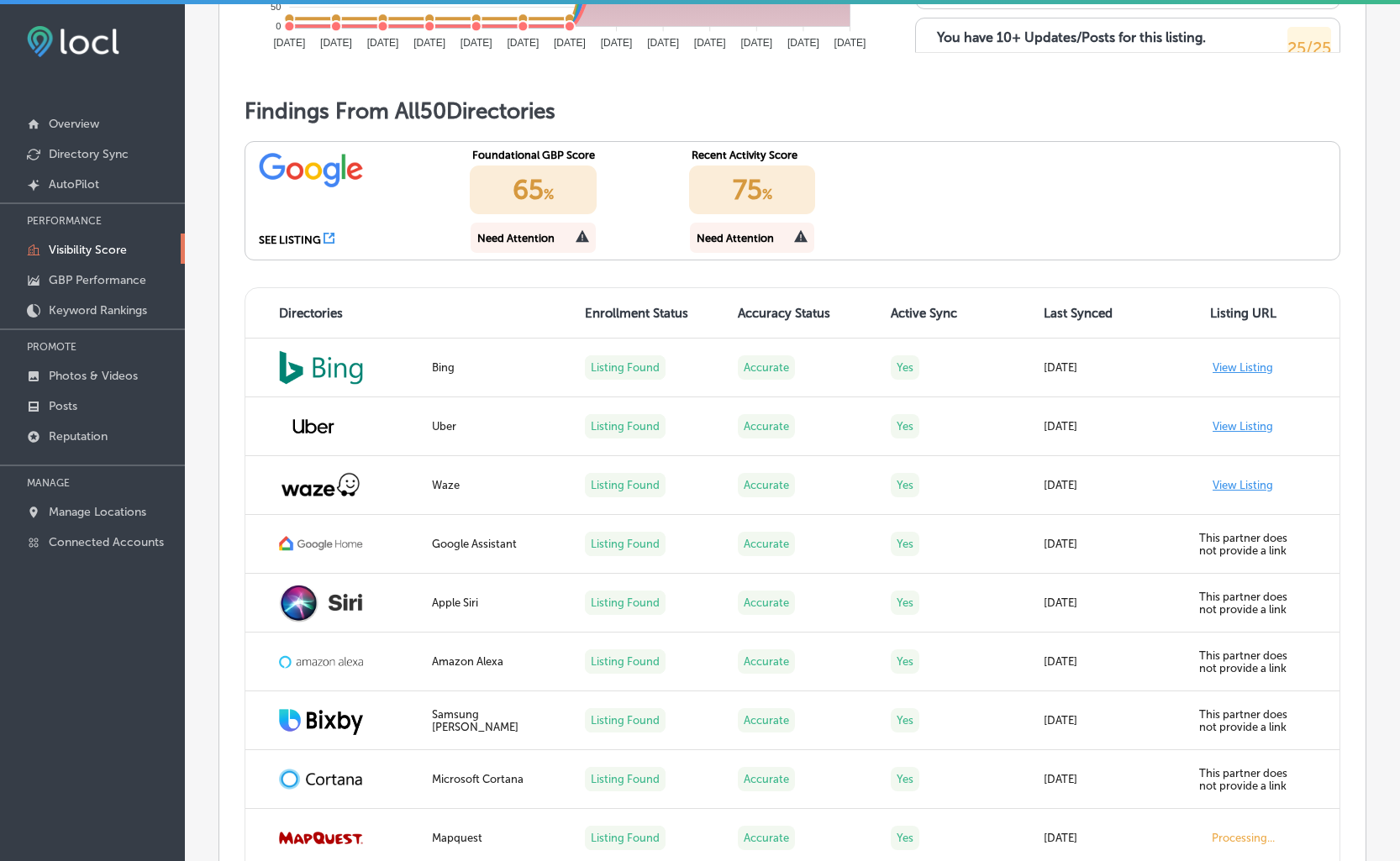
scroll to position [1367, 0]
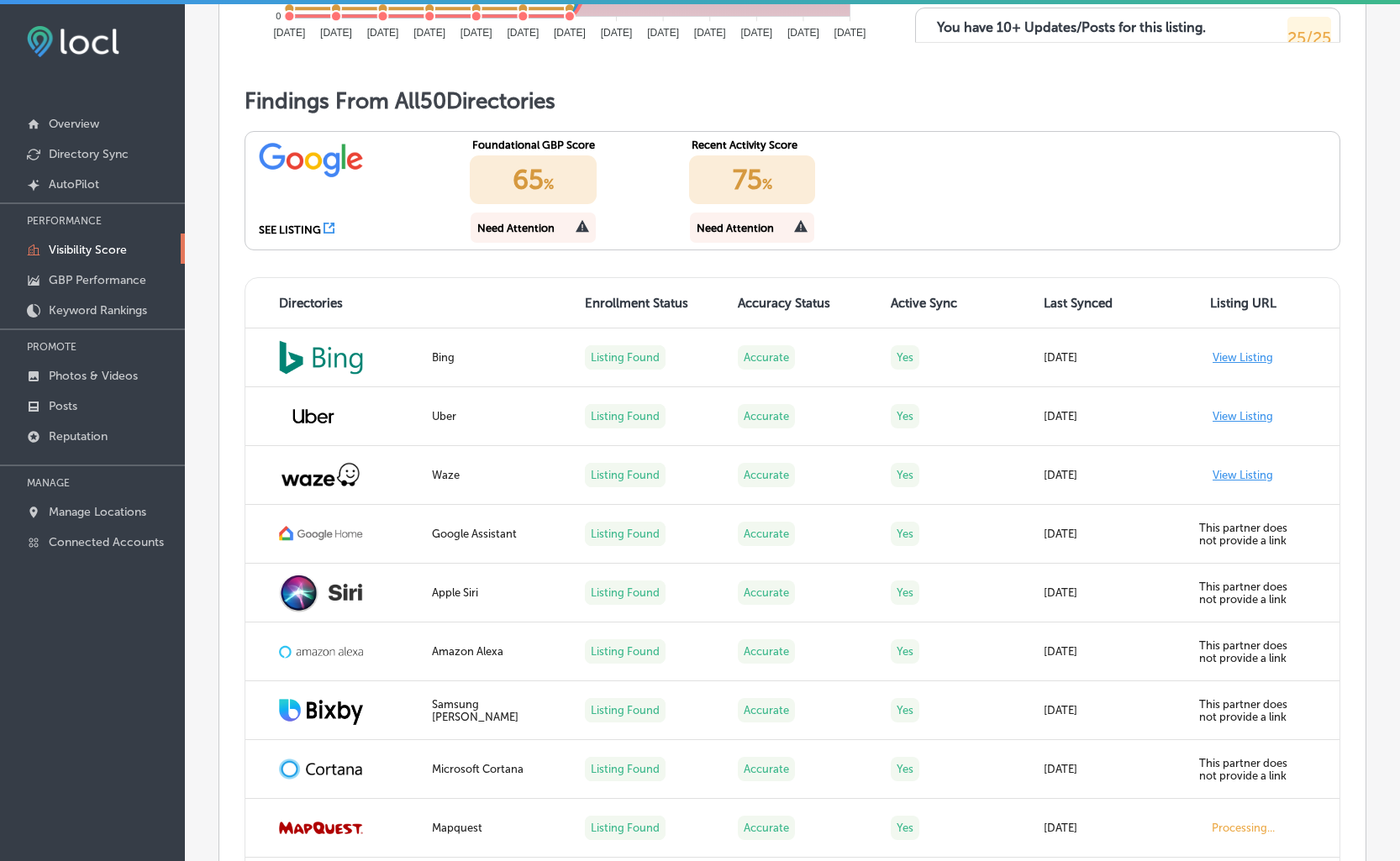
click at [758, 227] on div "Need Attention" at bounding box center [735, 228] width 77 height 13
click at [313, 230] on div "SEE LISTING" at bounding box center [289, 230] width 63 height 13
click at [326, 226] on icon at bounding box center [329, 228] width 11 height 11
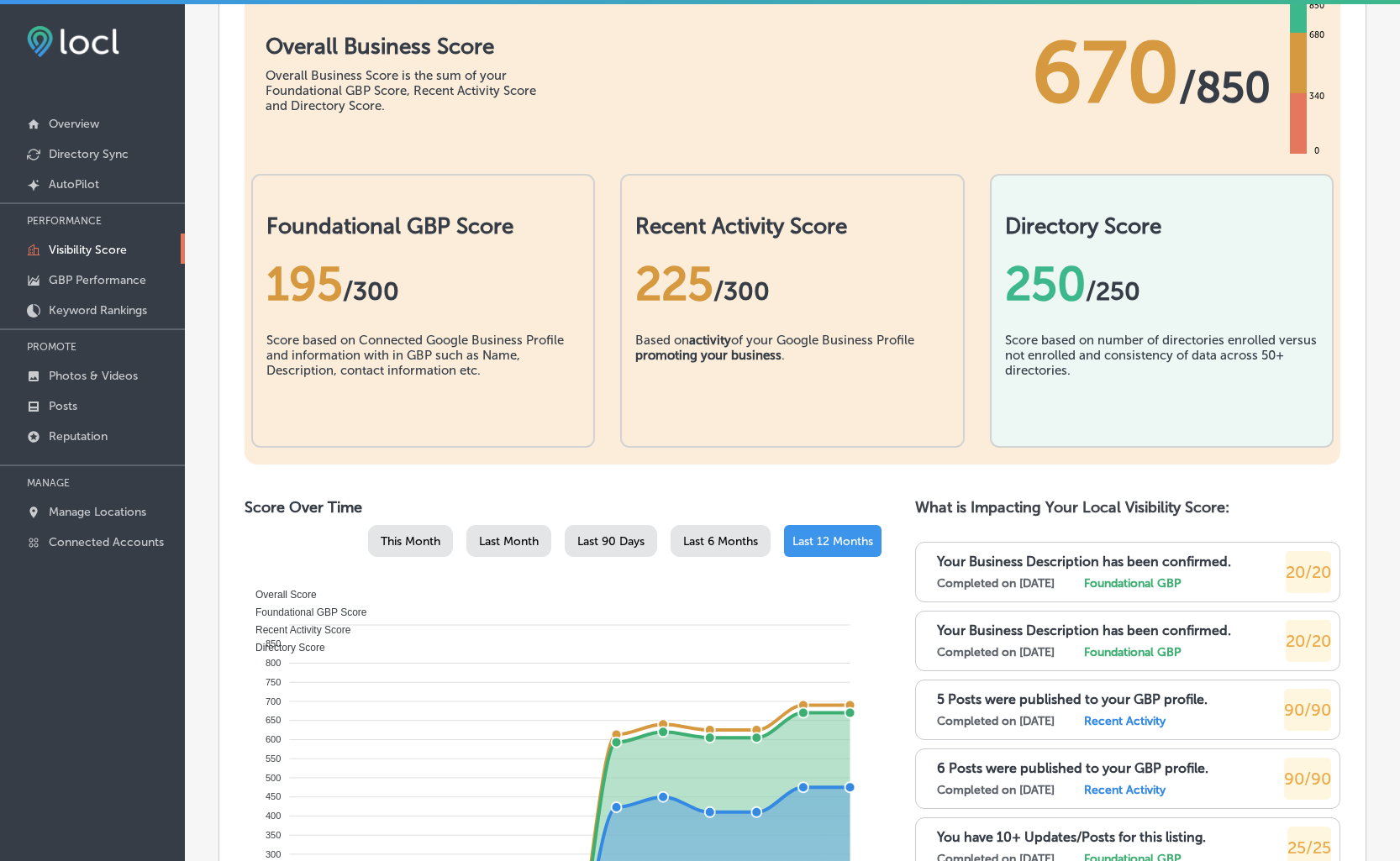
scroll to position [356, 0]
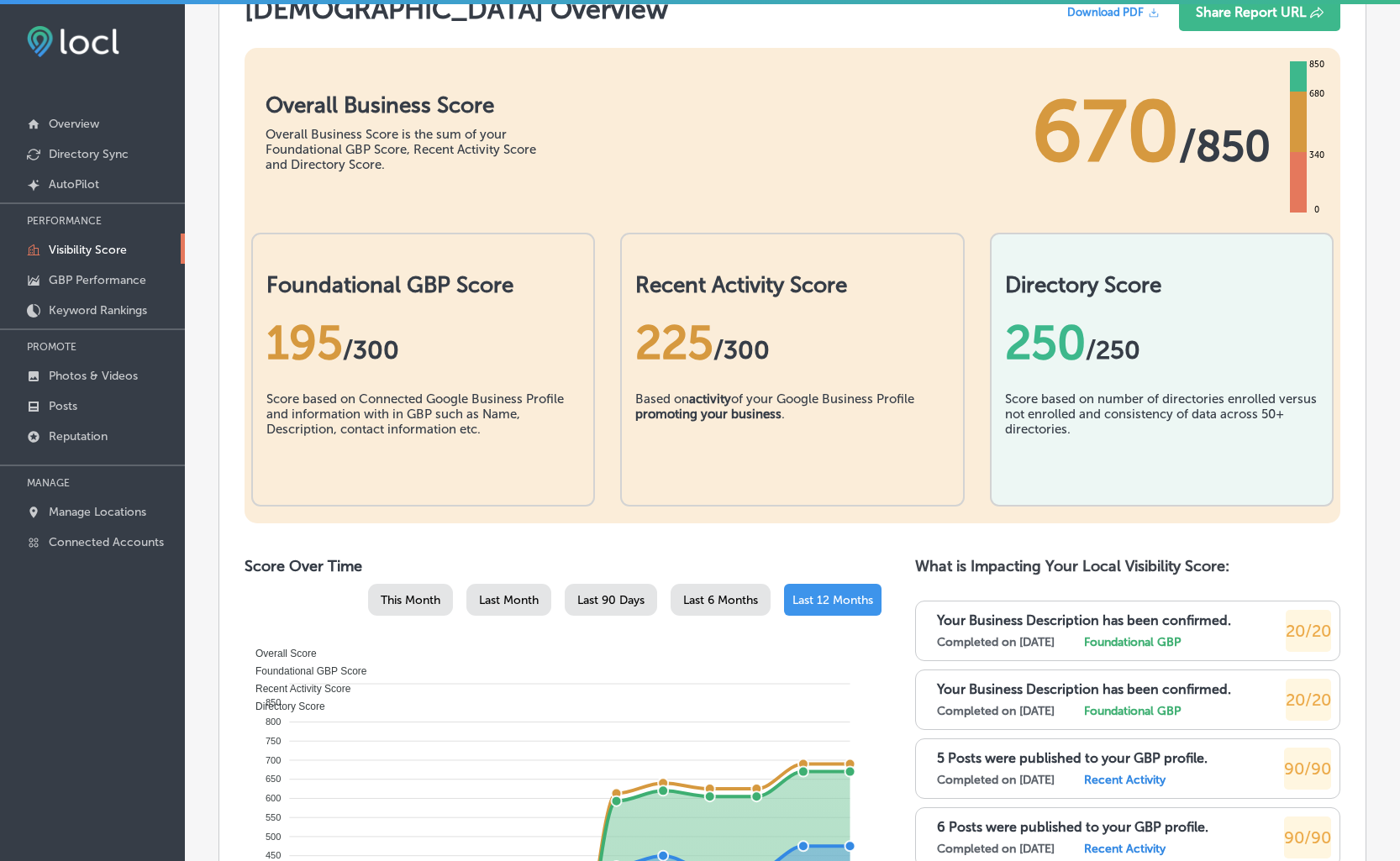
click at [727, 337] on span "/300" at bounding box center [741, 349] width 56 height 30
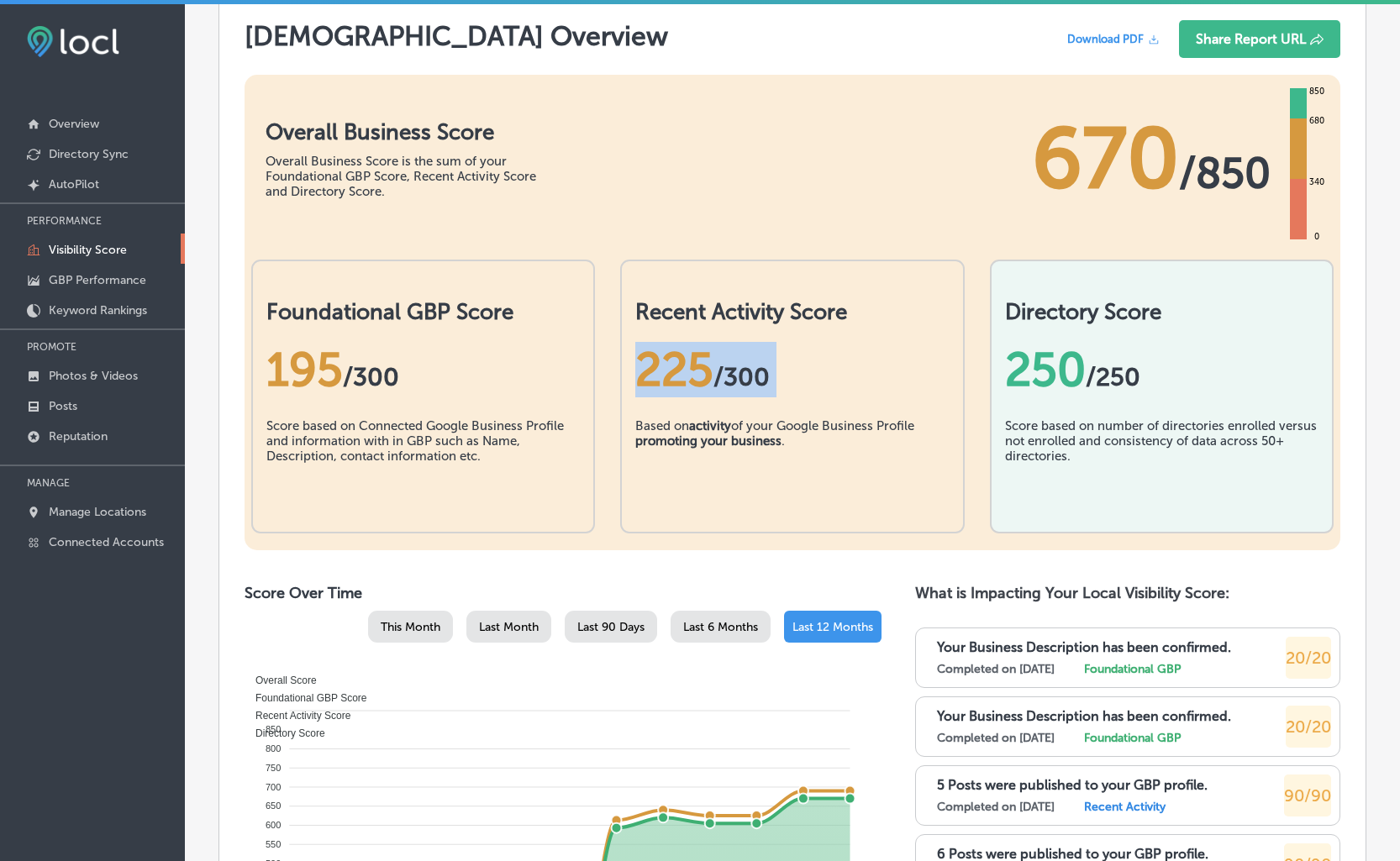
scroll to position [315, 0]
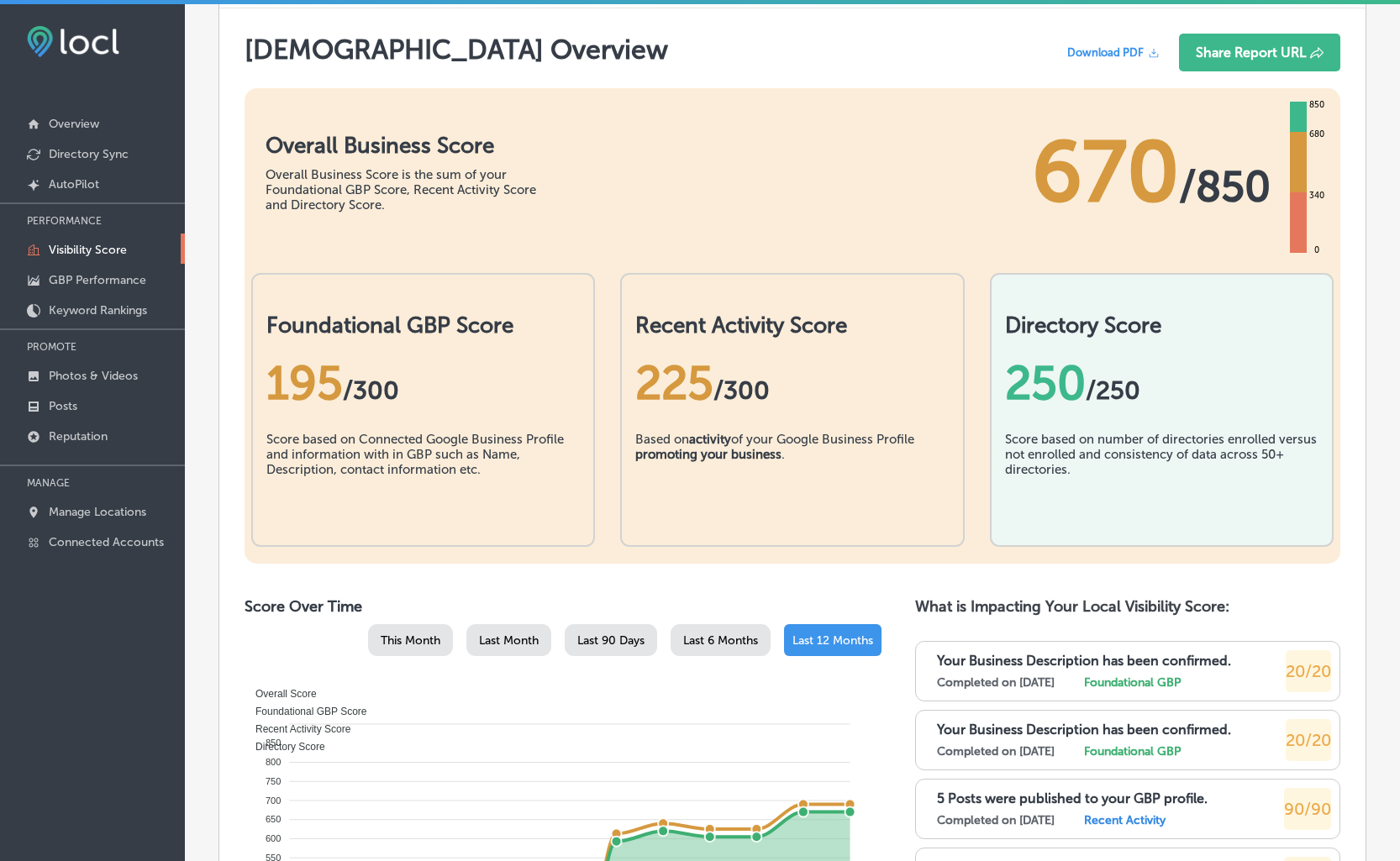
click at [1091, 50] on span "Download PDF" at bounding box center [1105, 53] width 76 height 13
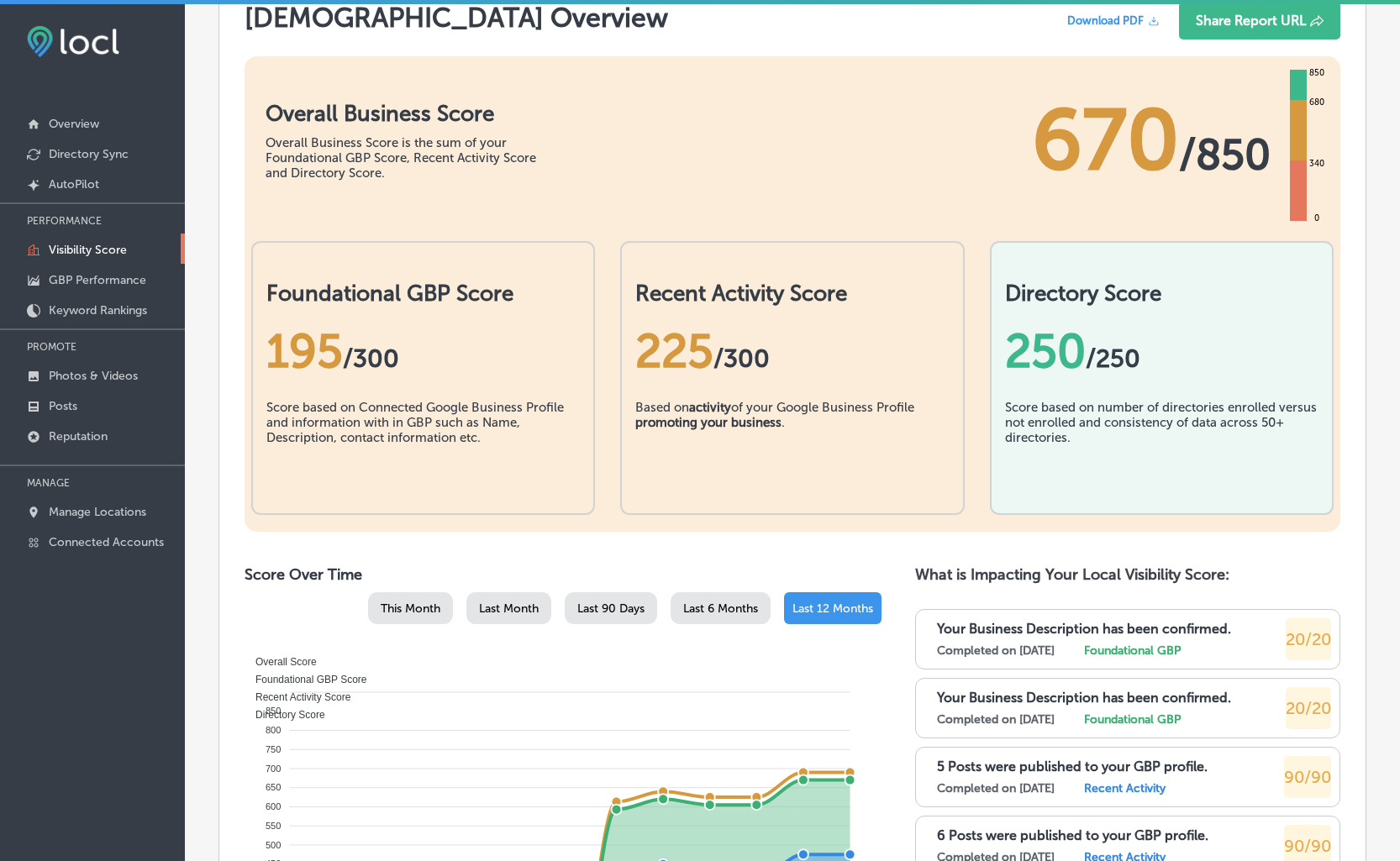
scroll to position [0, 0]
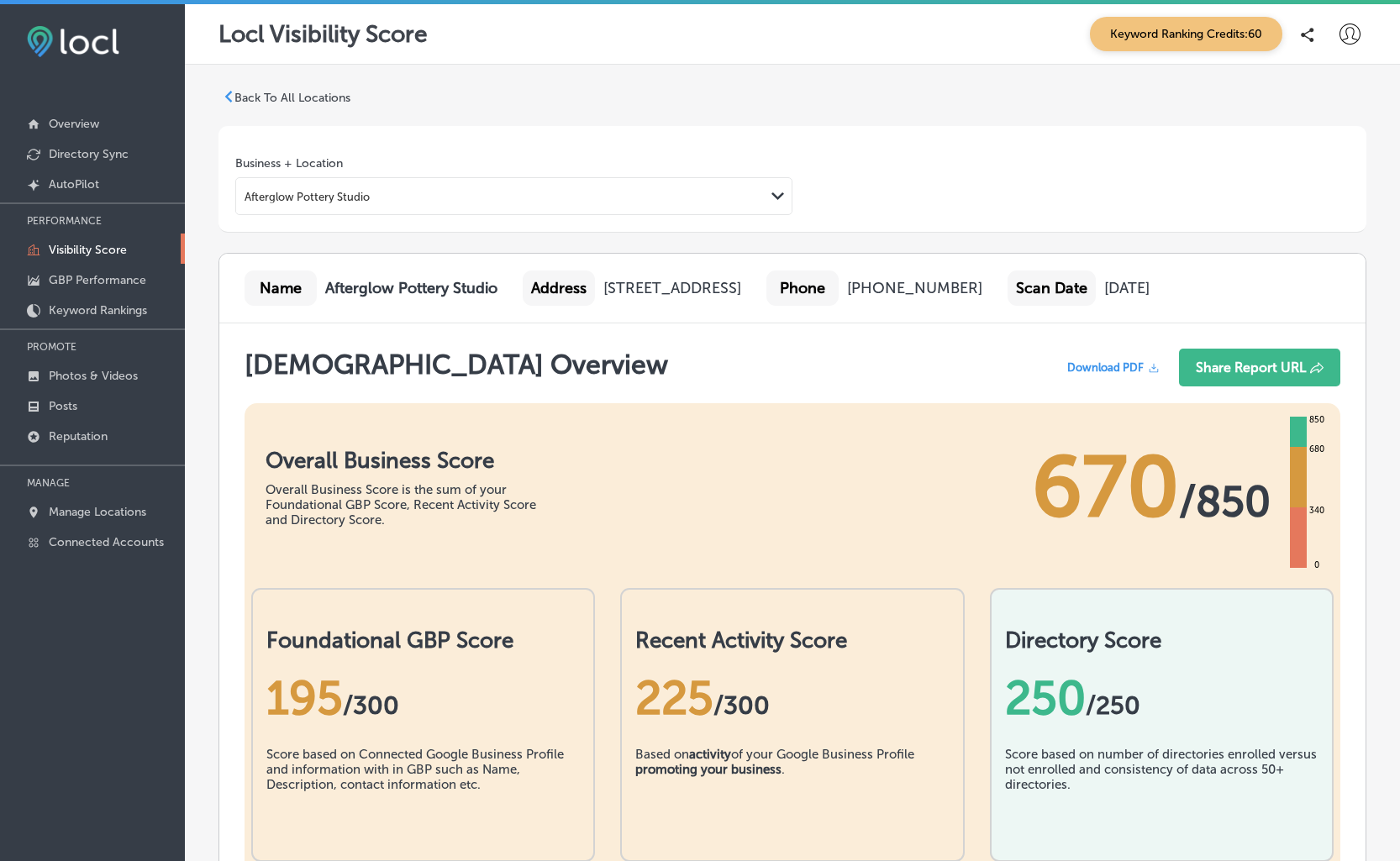
click at [774, 196] on icon "Path Created with Sketch." at bounding box center [778, 196] width 13 height 7
click at [895, 188] on div "Business + Location Afterglow Pottery Studio Path Created with Sketch." at bounding box center [792, 185] width 1114 height 59
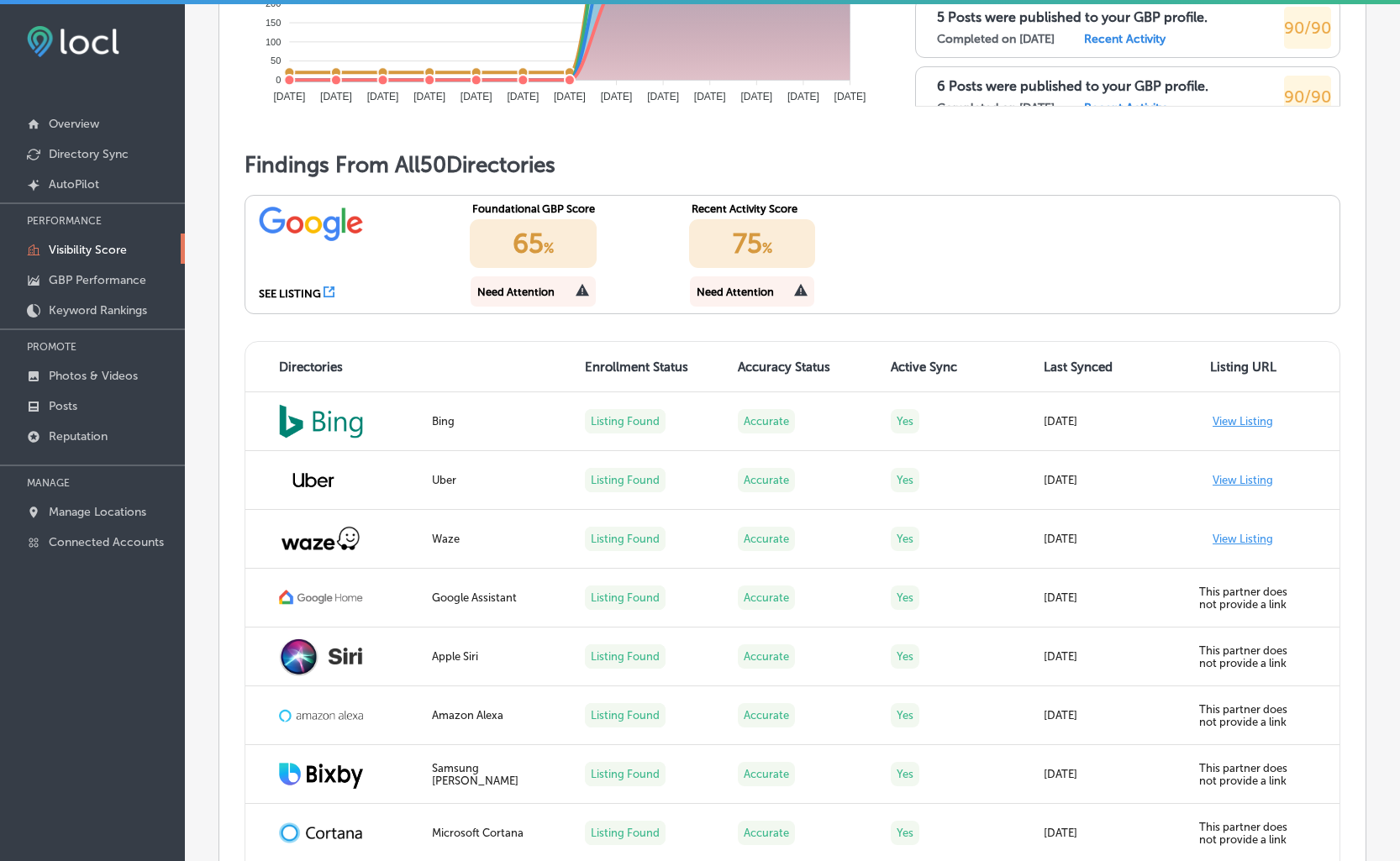
scroll to position [1300, 0]
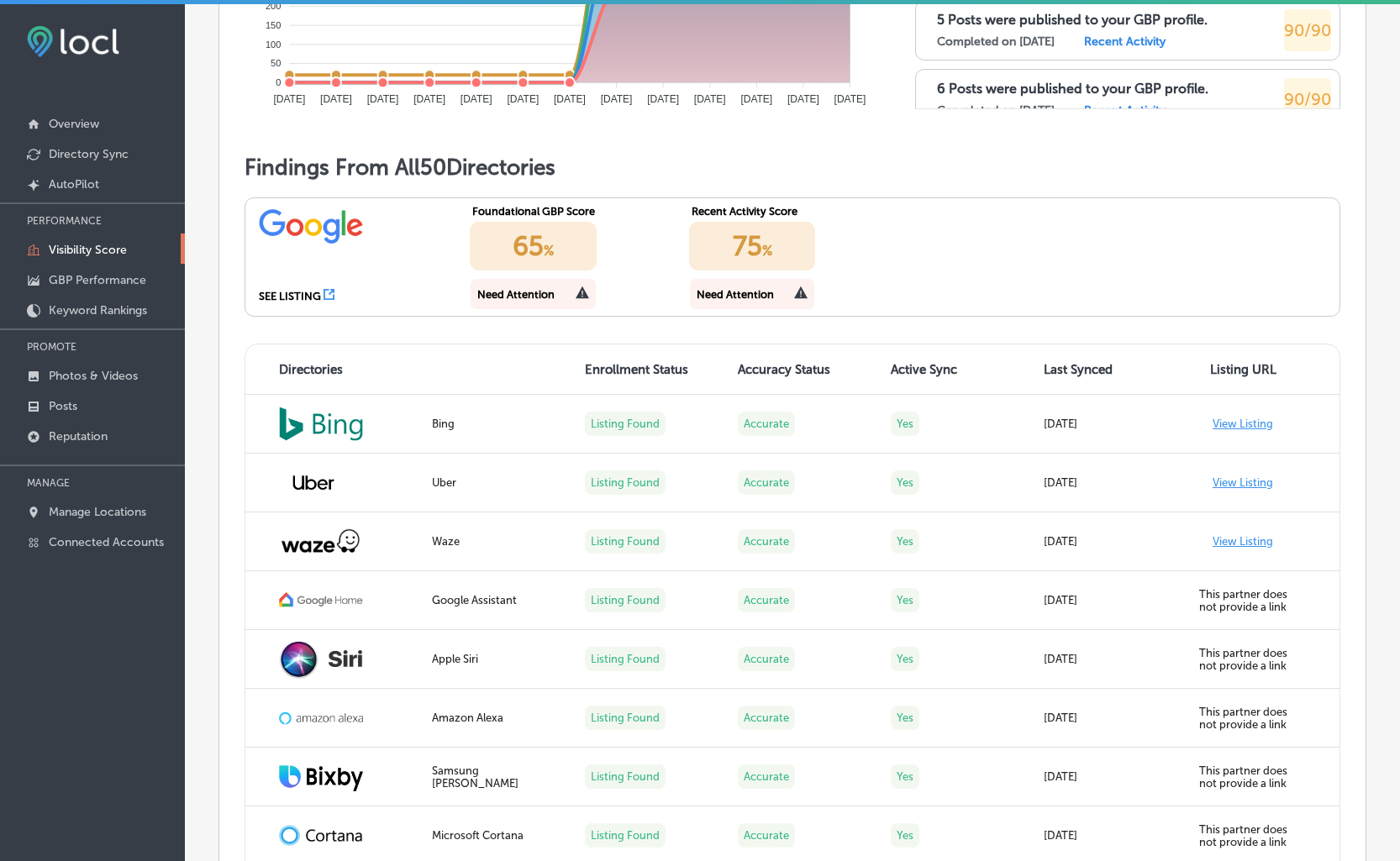
click at [548, 296] on div "Need Attention" at bounding box center [515, 295] width 77 height 13
click at [586, 294] on icon at bounding box center [582, 292] width 14 height 14
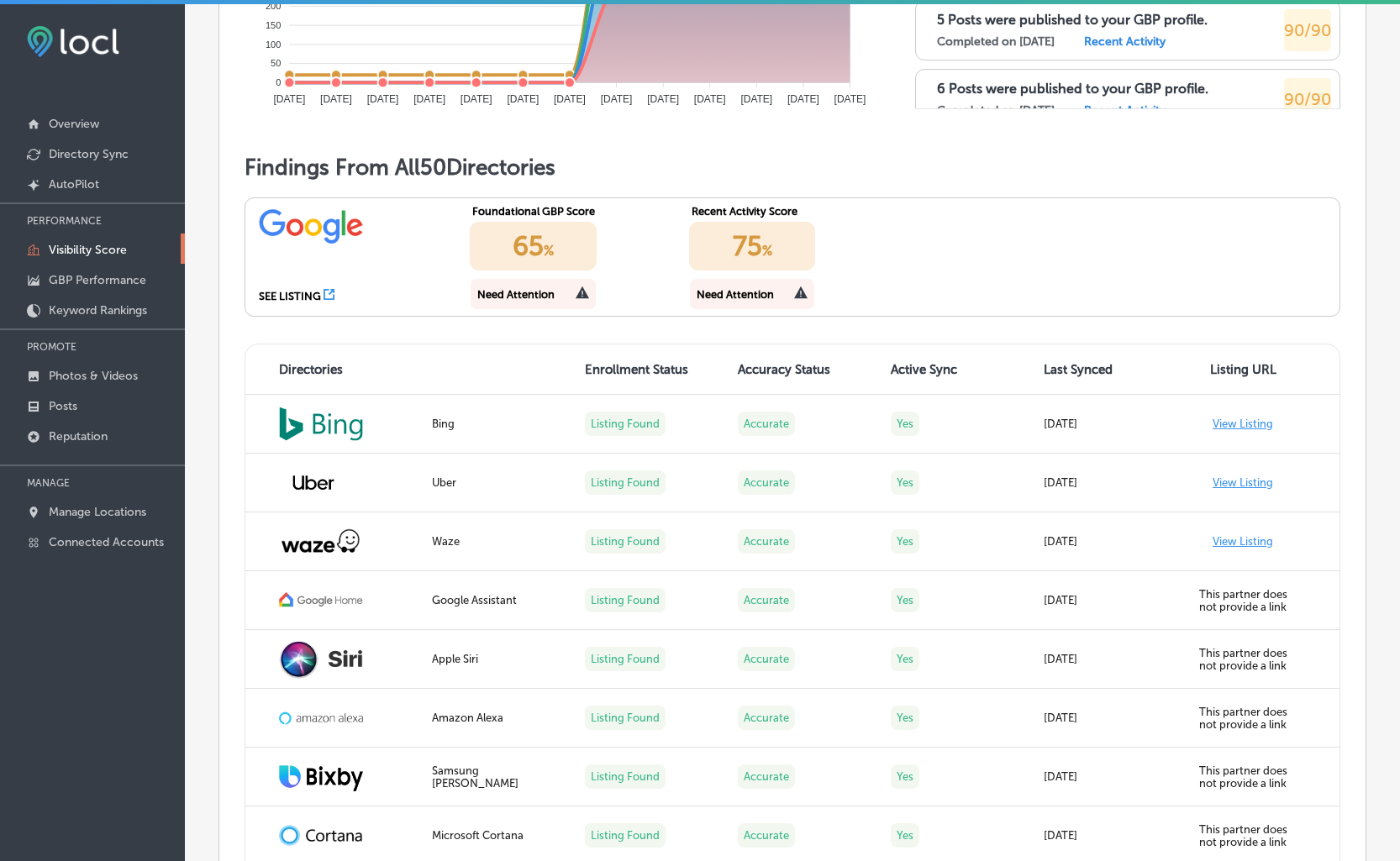
click at [582, 294] on icon at bounding box center [582, 293] width 14 height 13
click at [85, 277] on p "GBP Performance" at bounding box center [97, 280] width 97 height 15
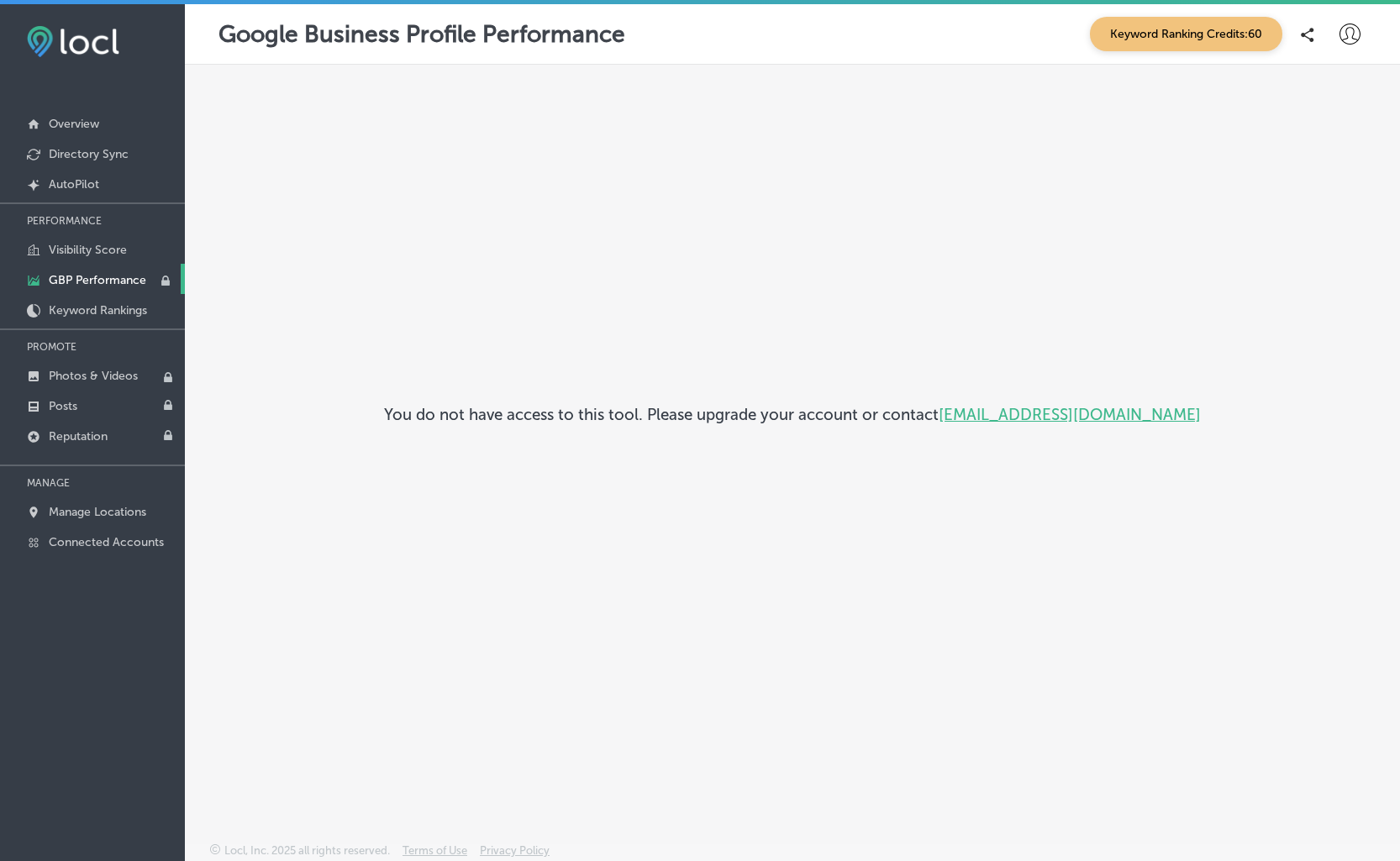
click at [1353, 36] on icon at bounding box center [1349, 34] width 21 height 21
click at [1325, 106] on li "My Account" at bounding box center [1319, 94] width 116 height 39
select select "US"
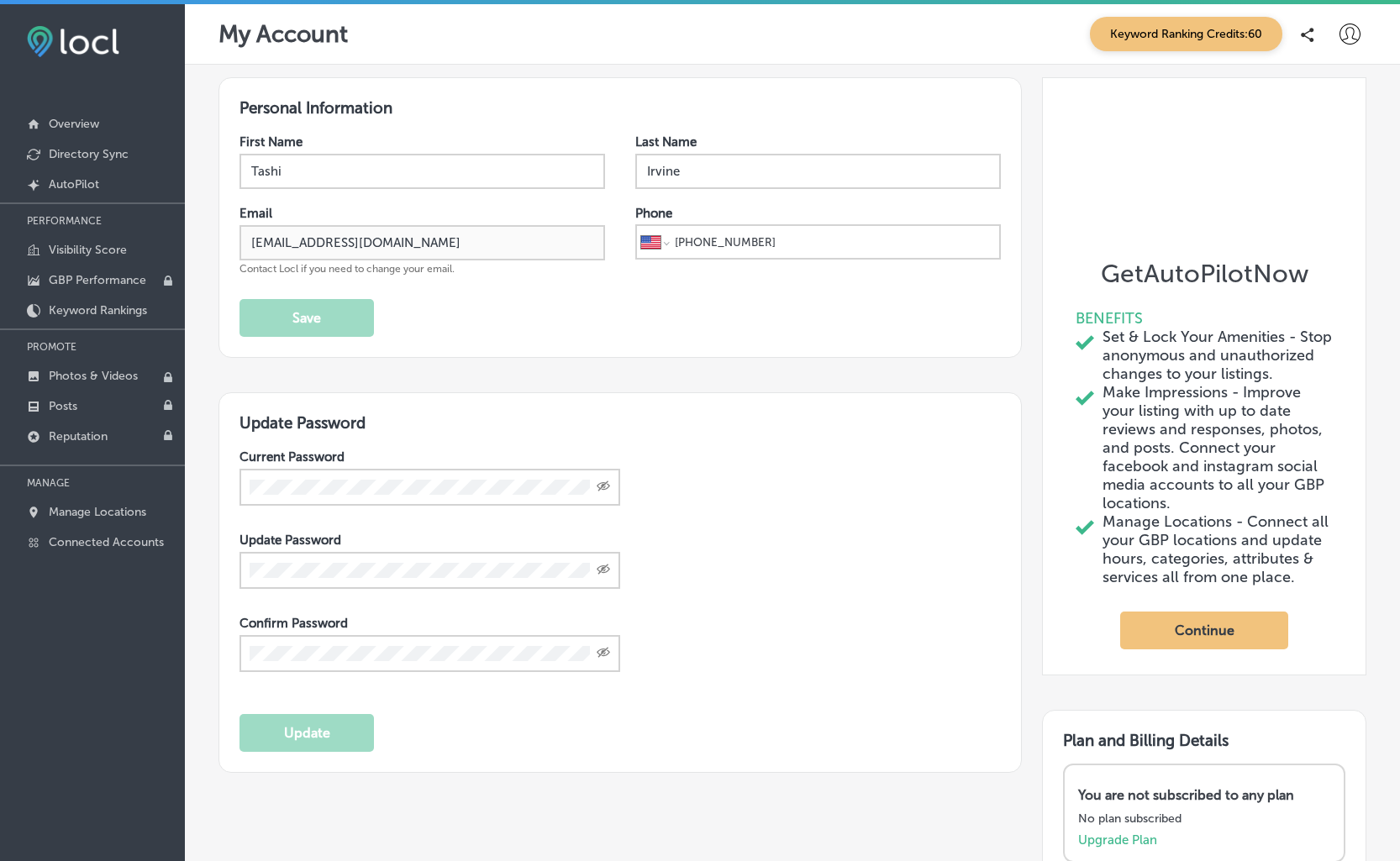
click at [1356, 34] on icon at bounding box center [1349, 34] width 21 height 21
click at [900, 54] on div at bounding box center [700, 430] width 1400 height 861
click at [92, 508] on p "Manage Locations" at bounding box center [97, 513] width 97 height 15
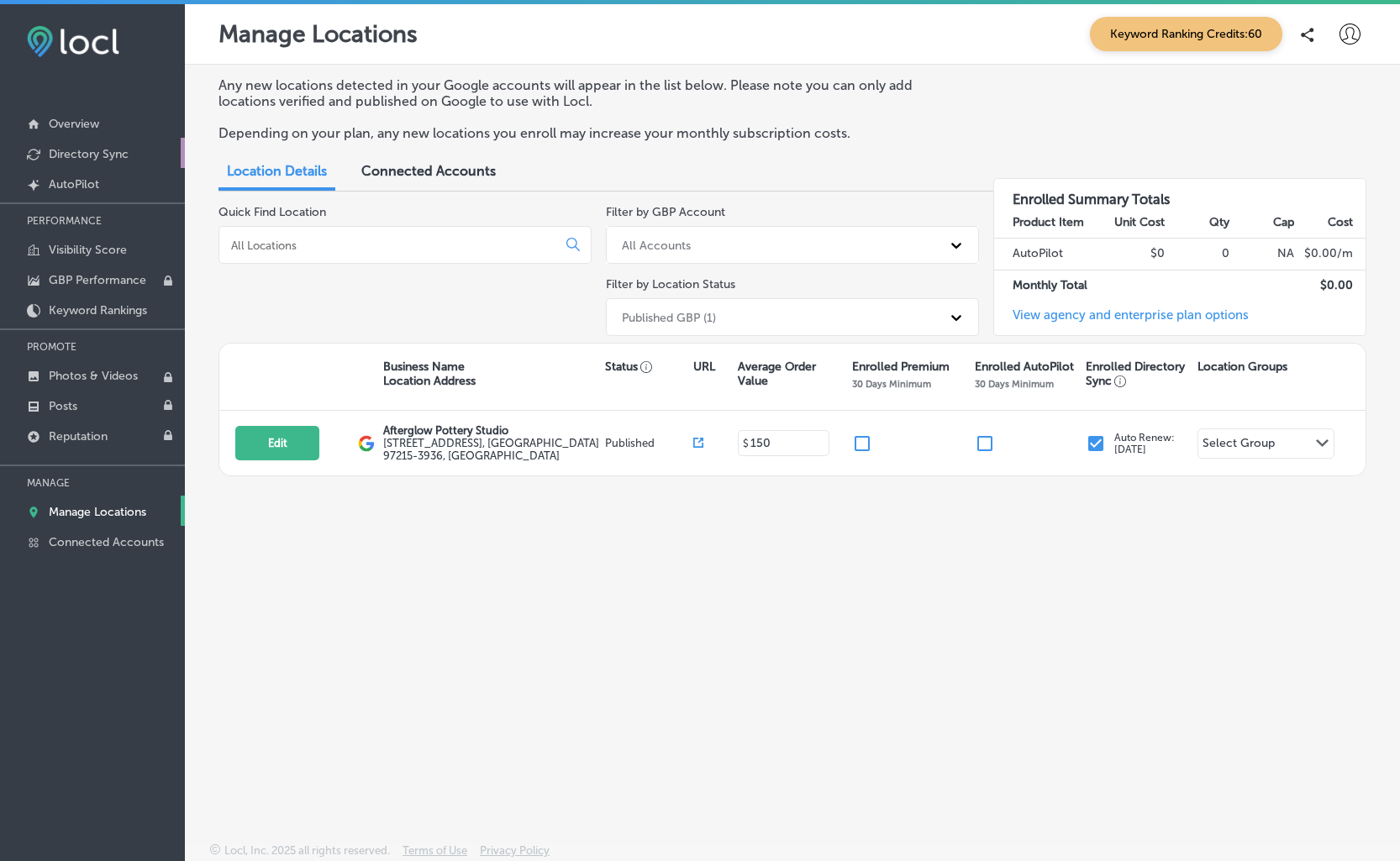
click at [63, 147] on p "Directory Sync" at bounding box center [89, 154] width 80 height 15
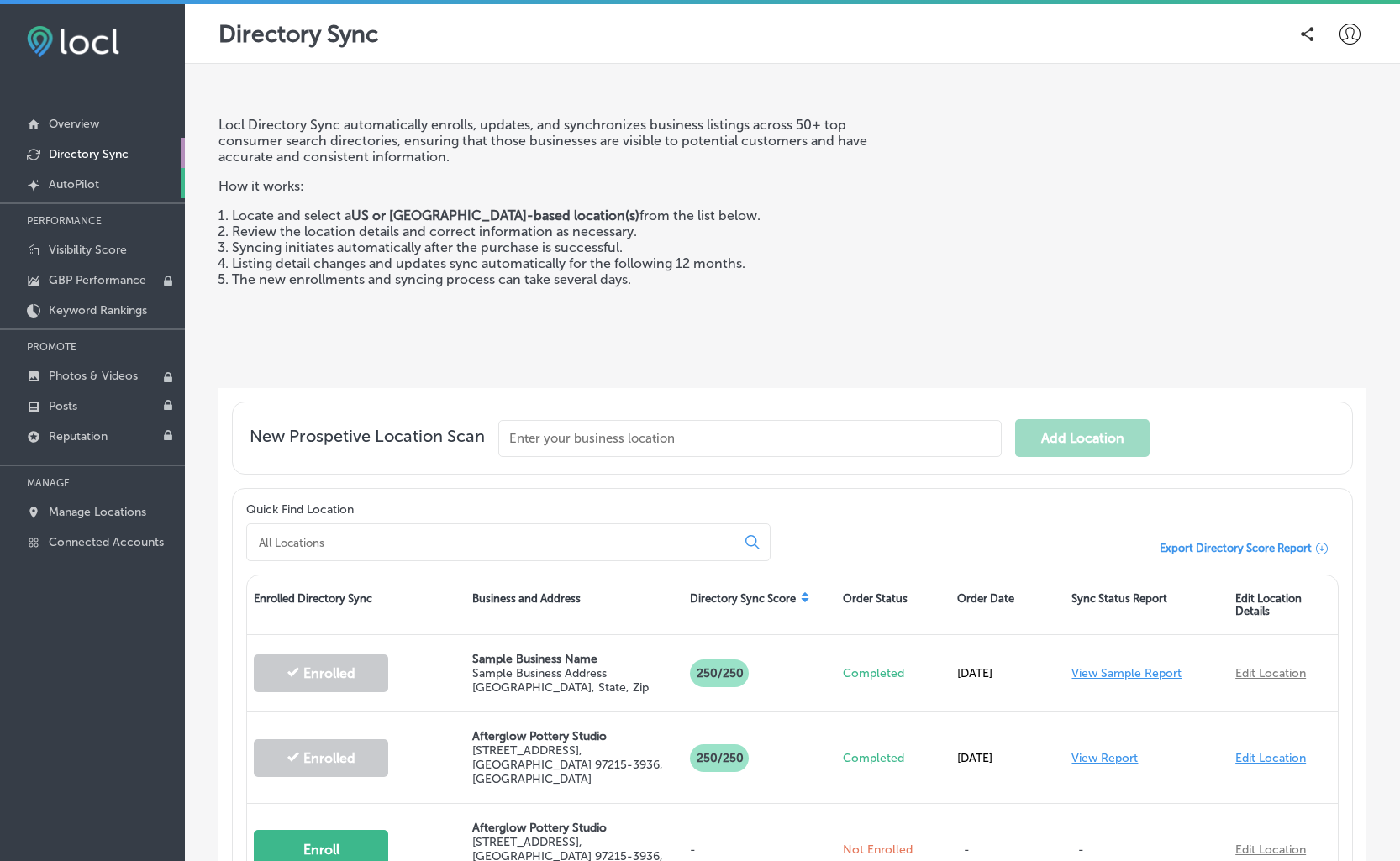
click at [67, 181] on p "AutoPilot" at bounding box center [74, 184] width 51 height 15
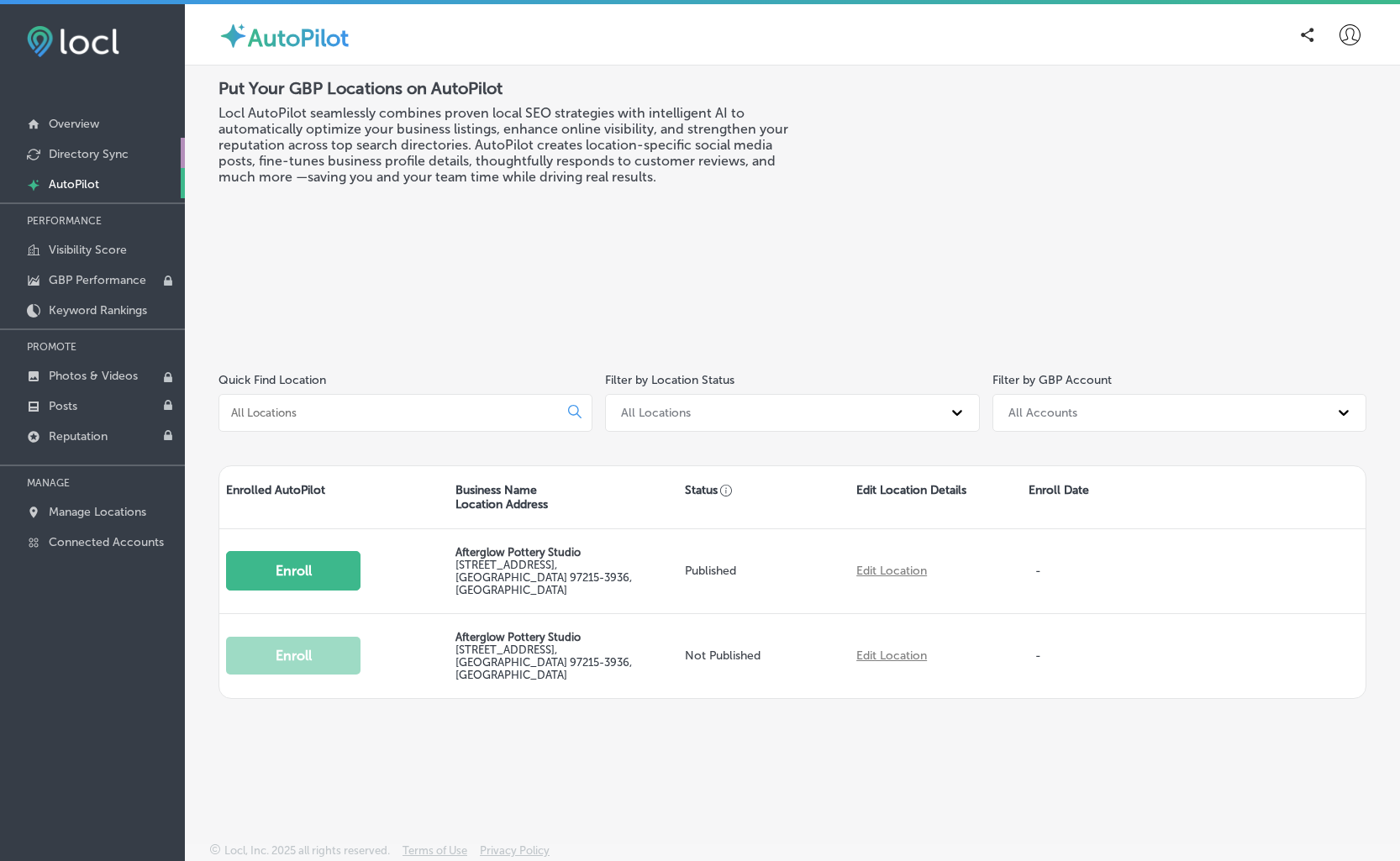
click at [69, 157] on p "Directory Sync" at bounding box center [89, 154] width 80 height 15
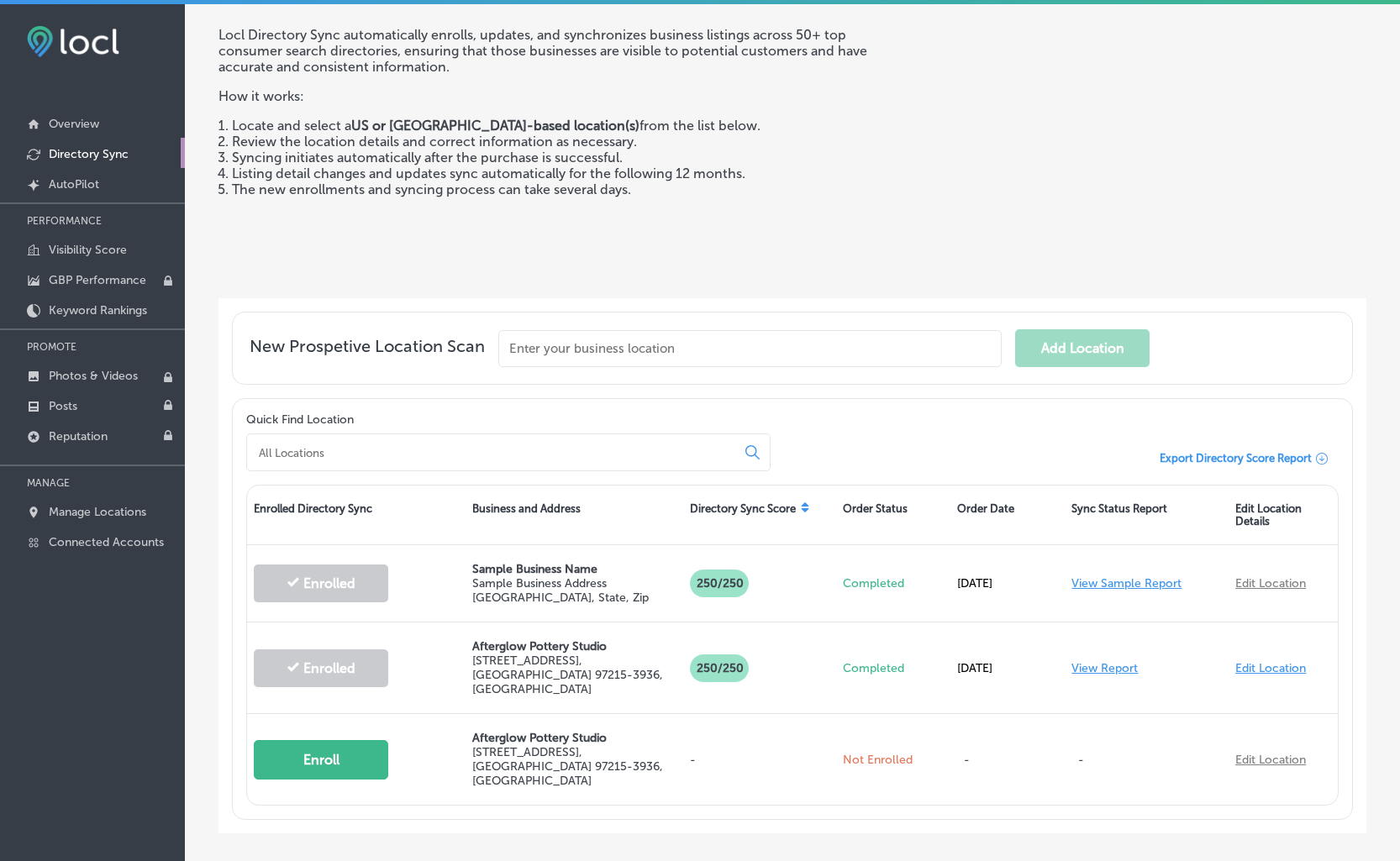
scroll to position [147, 0]
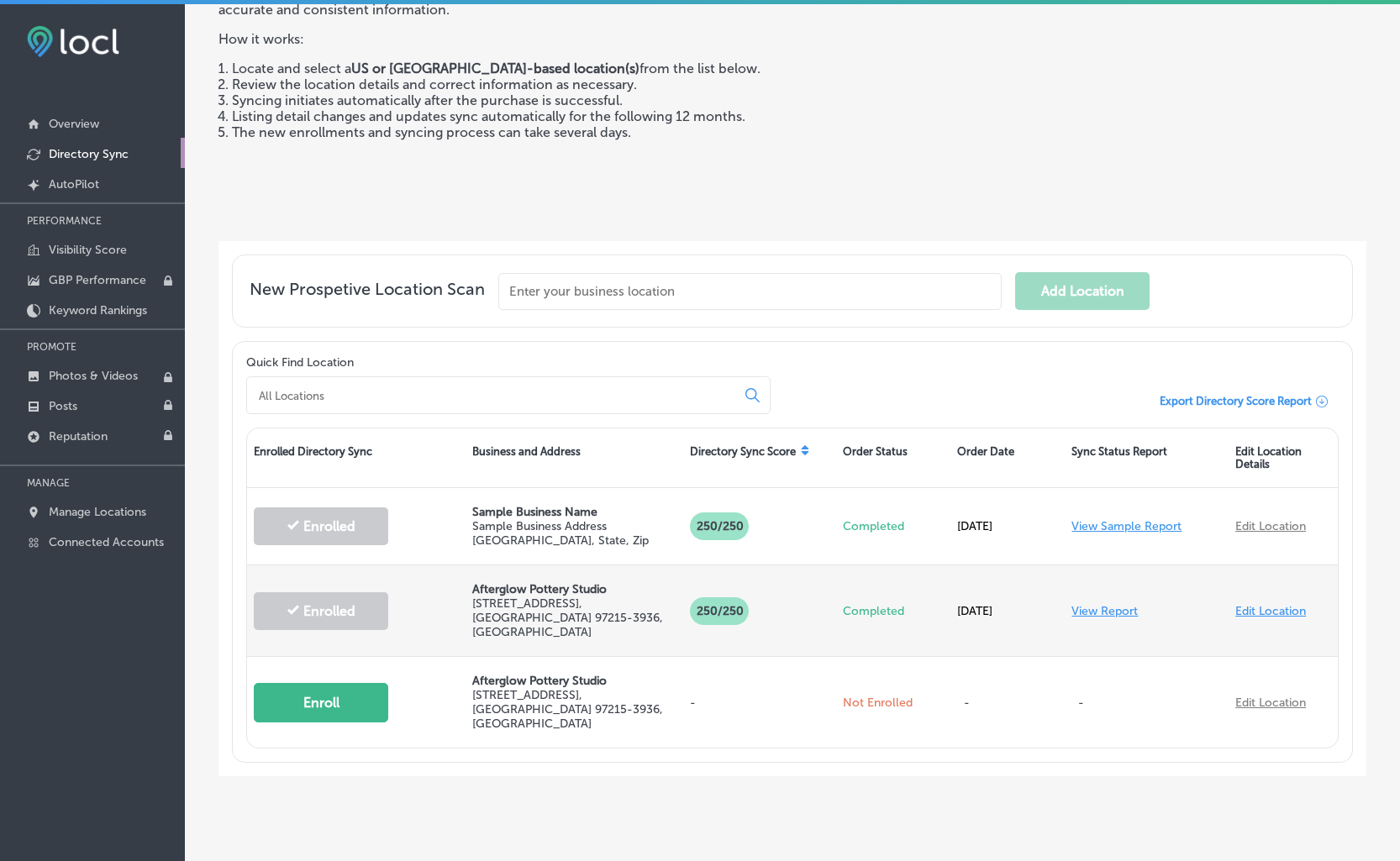
click at [1123, 604] on link "View Report" at bounding box center [1104, 612] width 66 height 15
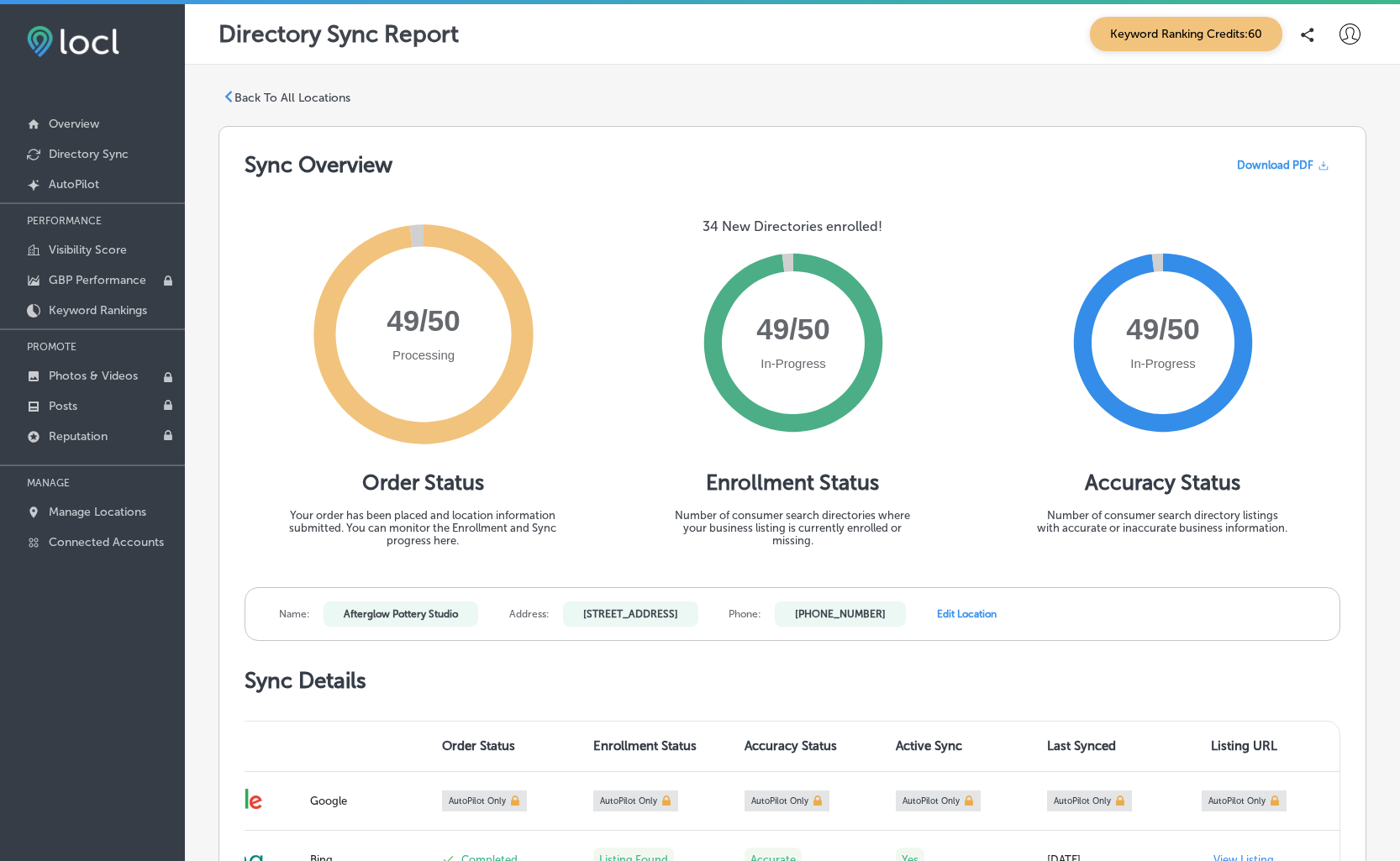
click at [1356, 40] on icon at bounding box center [1349, 34] width 21 height 21
click at [1318, 98] on p "My Account" at bounding box center [1326, 95] width 75 height 20
select select "US"
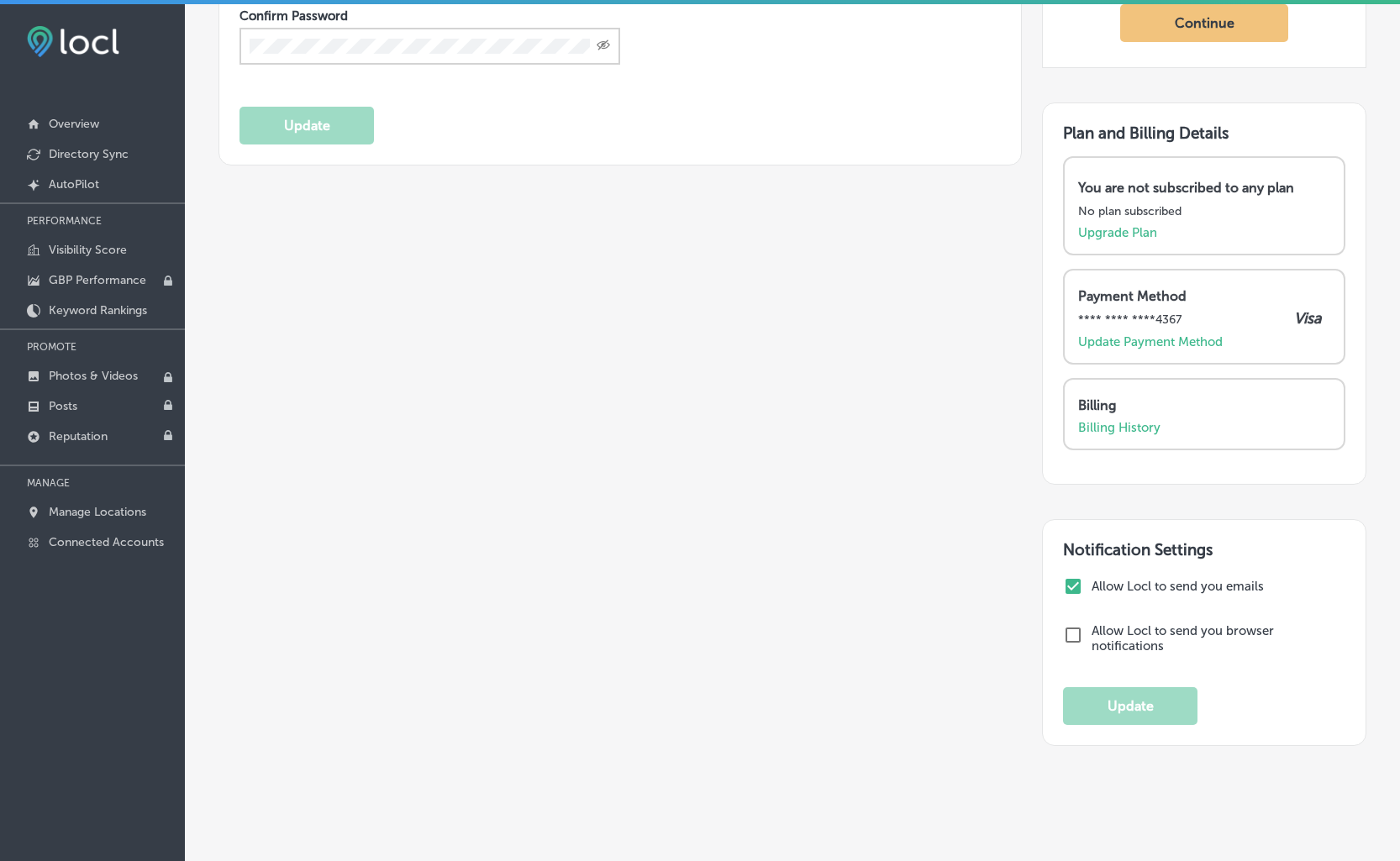
scroll to position [686, 0]
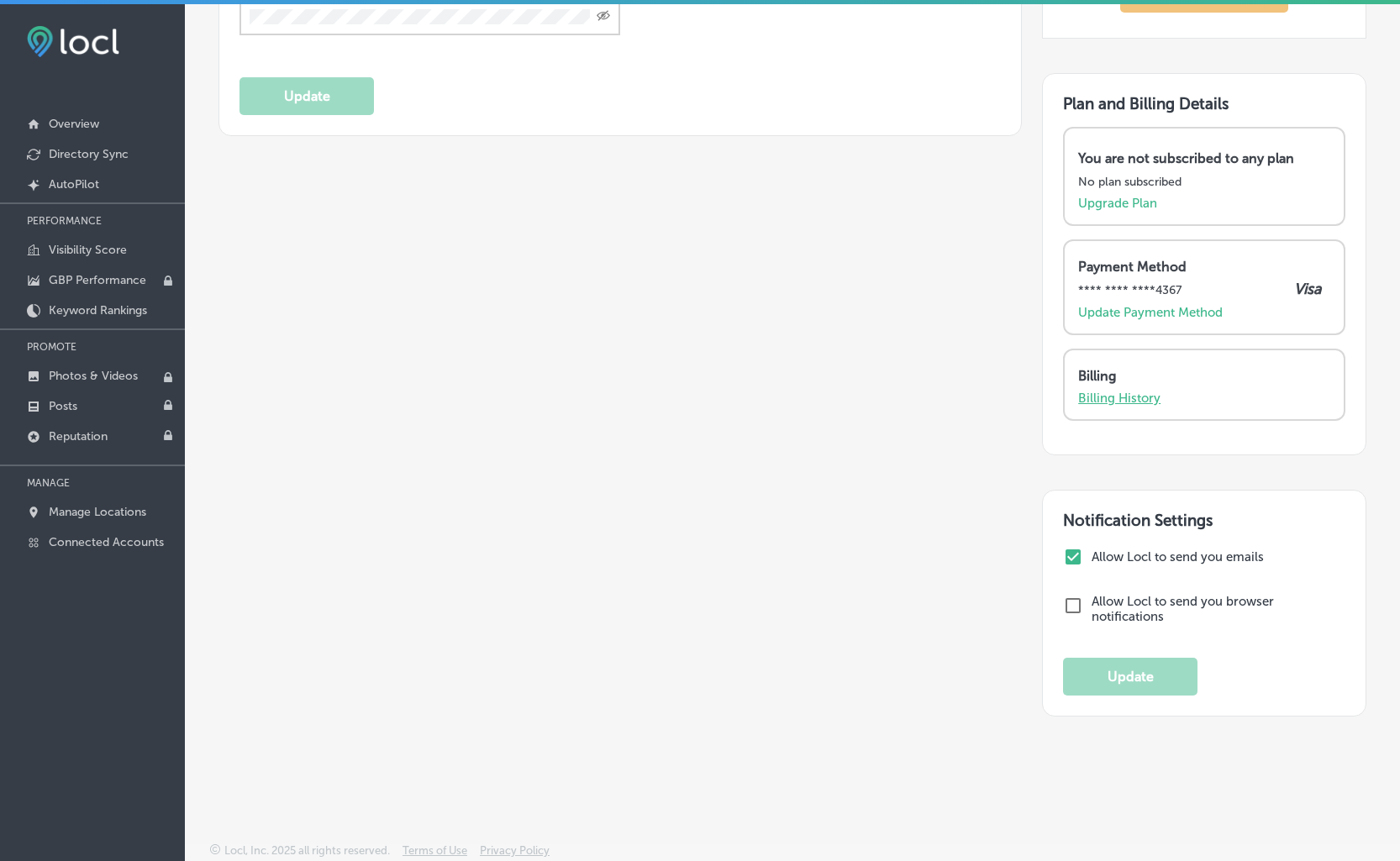
click at [1126, 400] on p "Billing History" at bounding box center [1119, 398] width 83 height 15
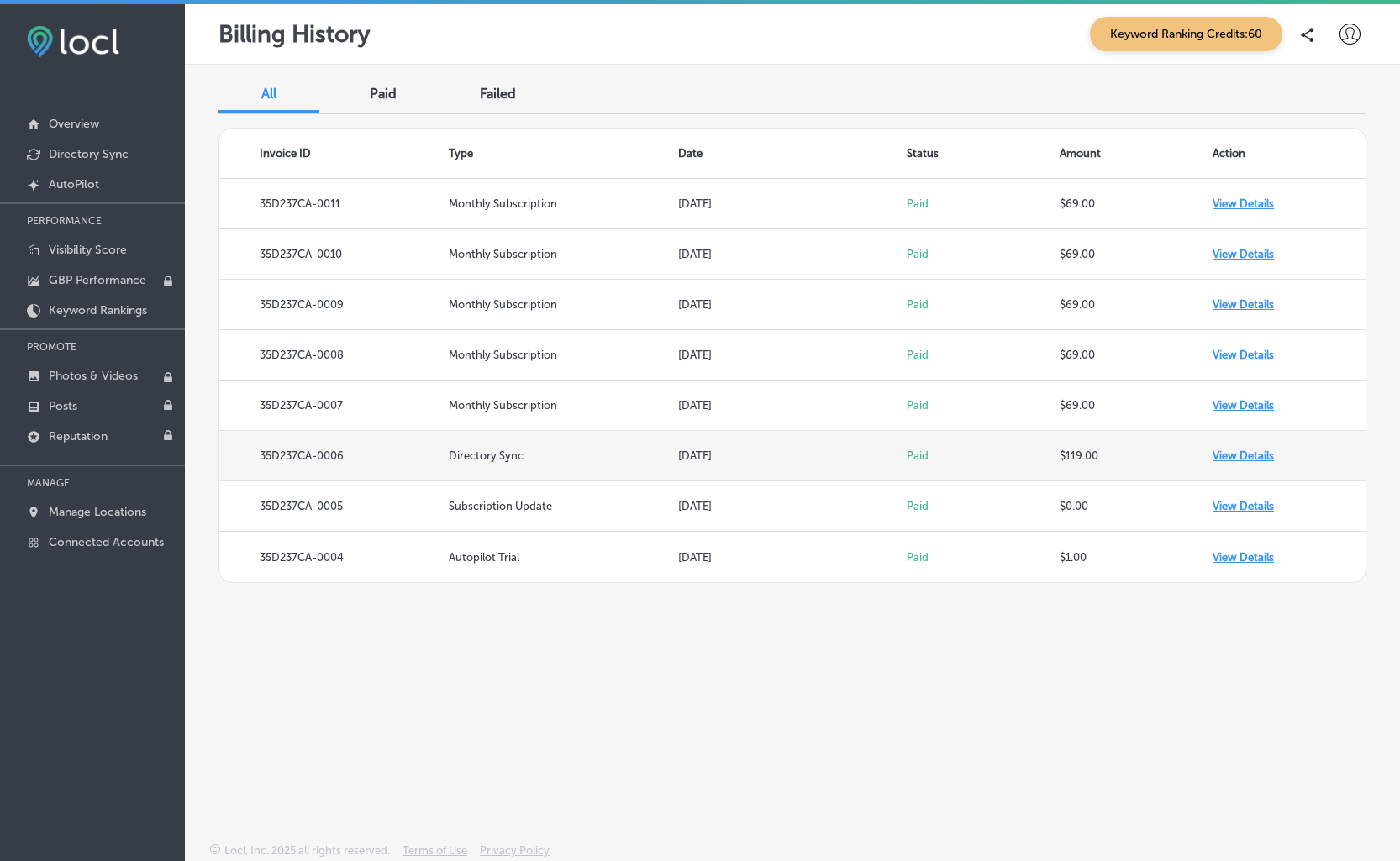
click at [1071, 453] on td "$119.00" at bounding box center [1136, 456] width 153 height 51
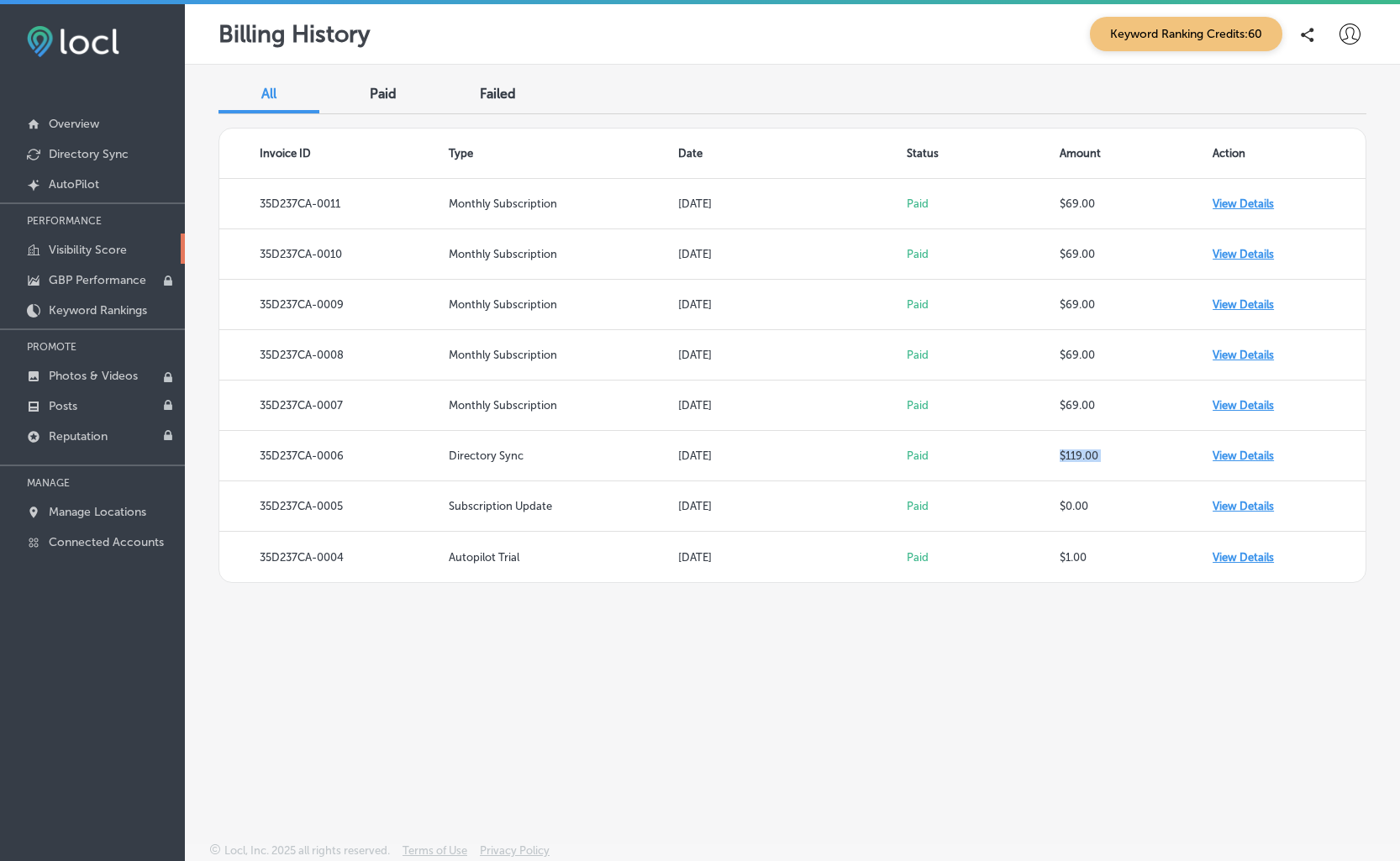
click at [83, 246] on p "Visibility Score" at bounding box center [88, 250] width 78 height 15
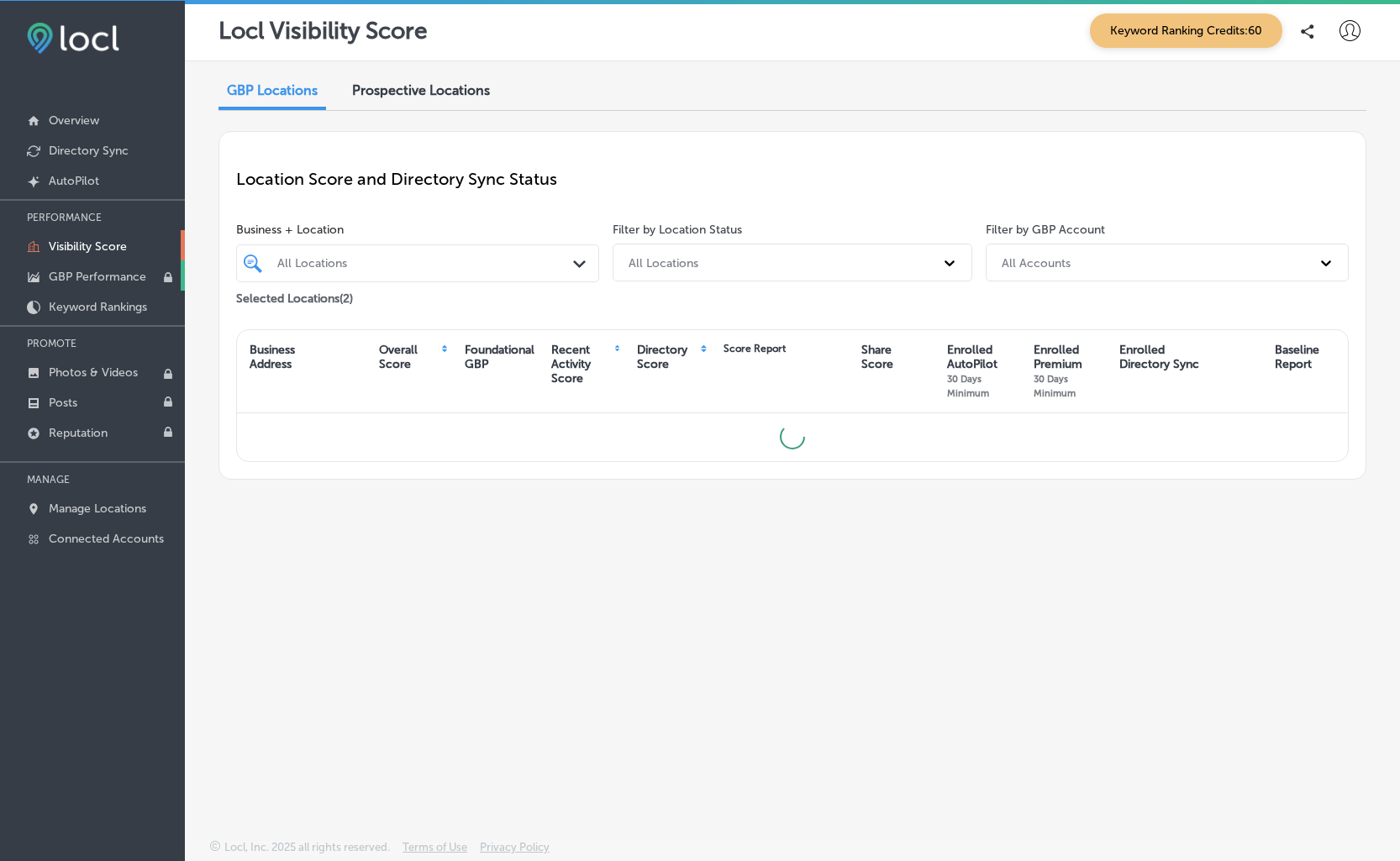
scroll to position [5, 0]
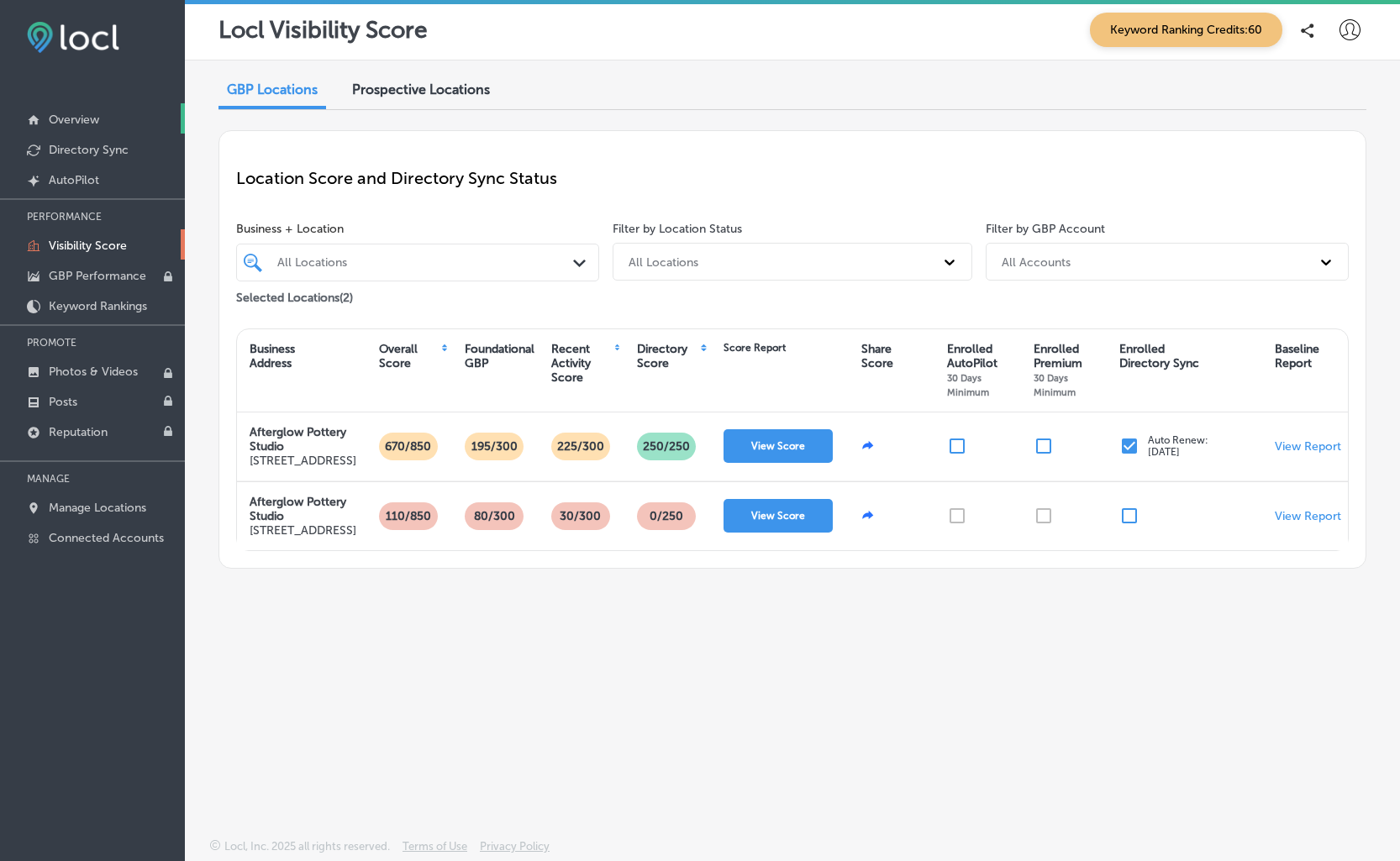
click at [93, 122] on p "Overview" at bounding box center [74, 120] width 51 height 15
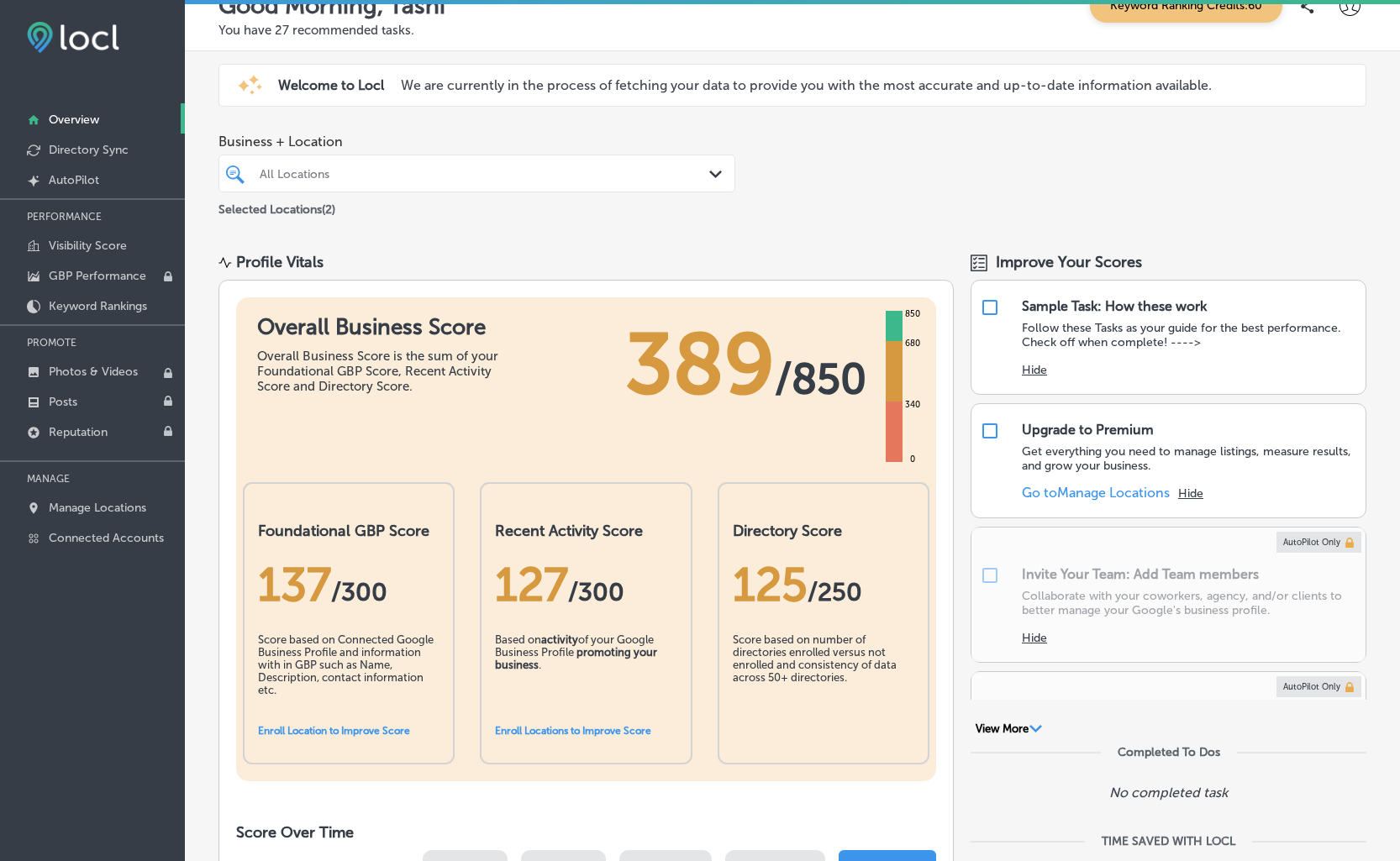
scroll to position [28, 0]
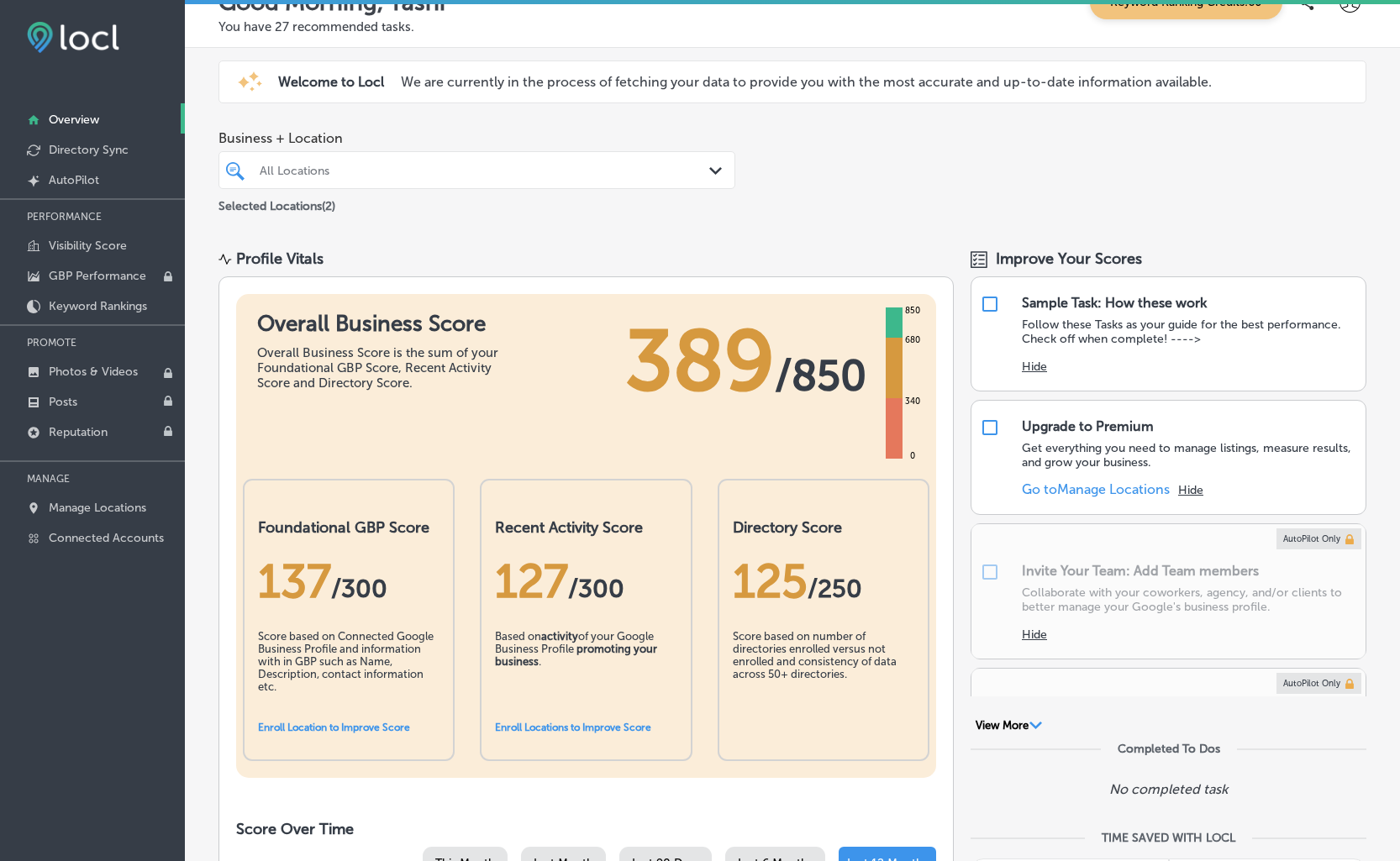
click at [466, 179] on div at bounding box center [455, 170] width 394 height 23
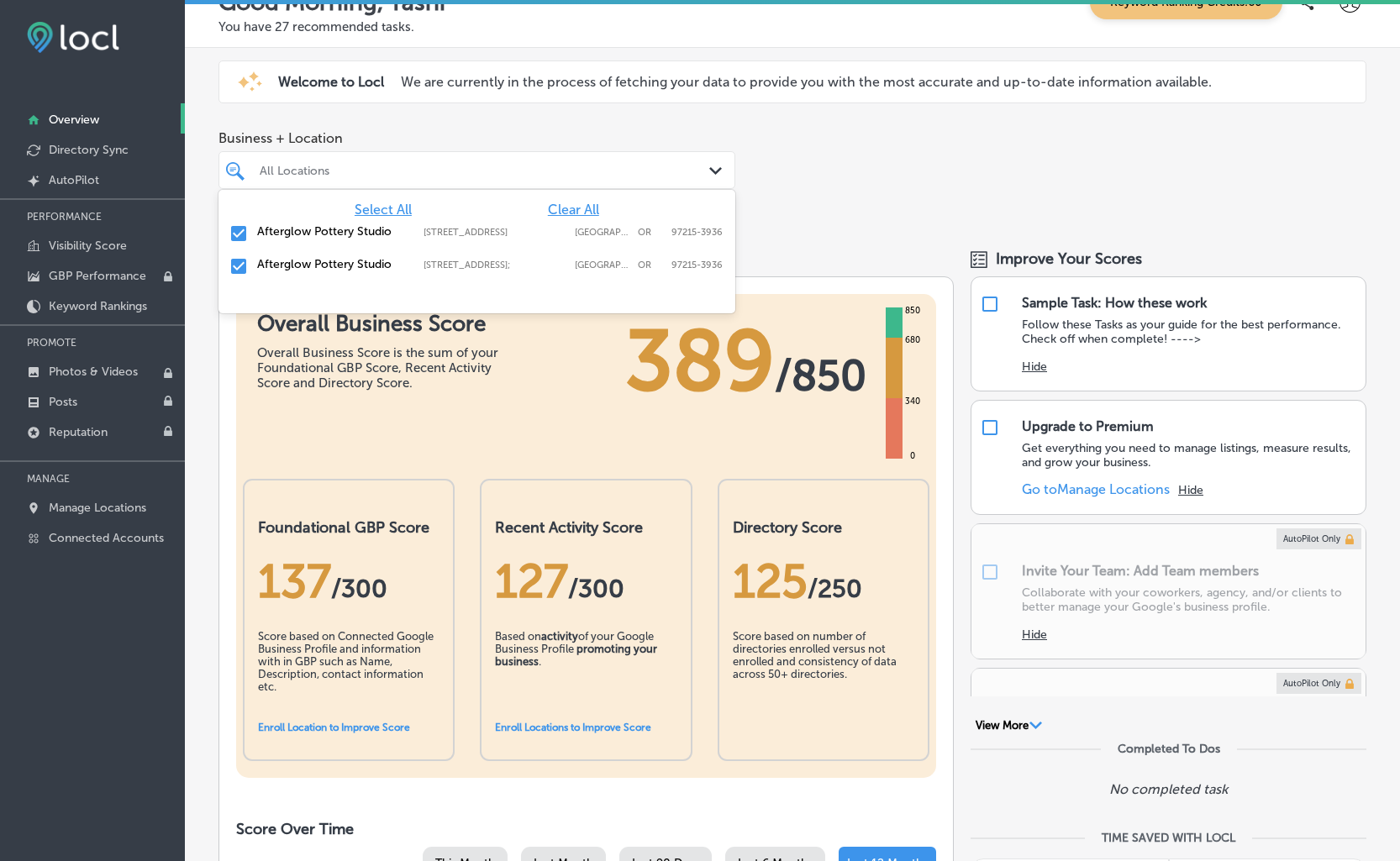
click at [238, 233] on input "checkbox" at bounding box center [239, 233] width 20 height 20
click at [238, 233] on input "checkbox" at bounding box center [239, 234] width 20 height 20
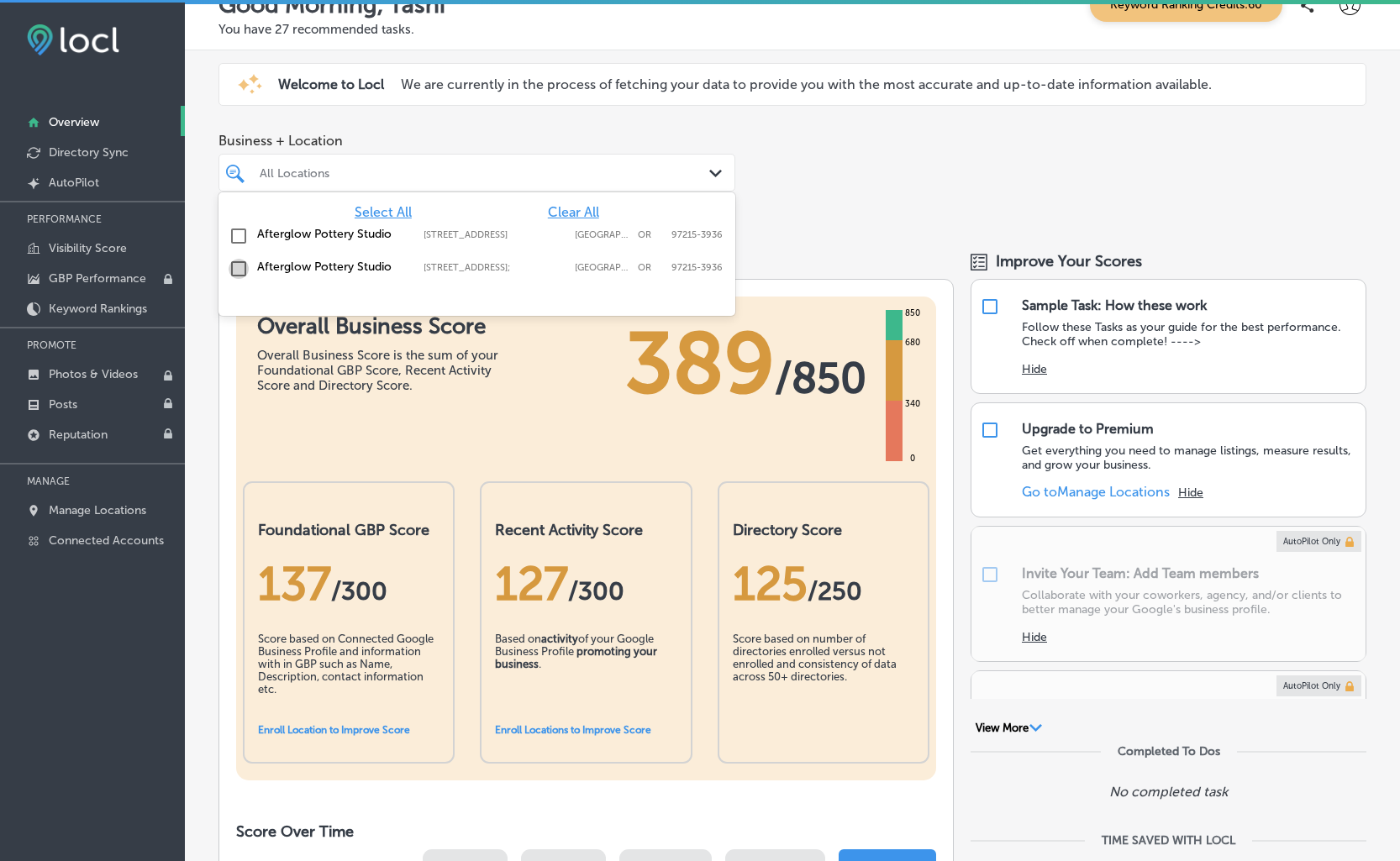
scroll to position [0, 0]
click at [239, 263] on input "checkbox" at bounding box center [239, 269] width 20 height 20
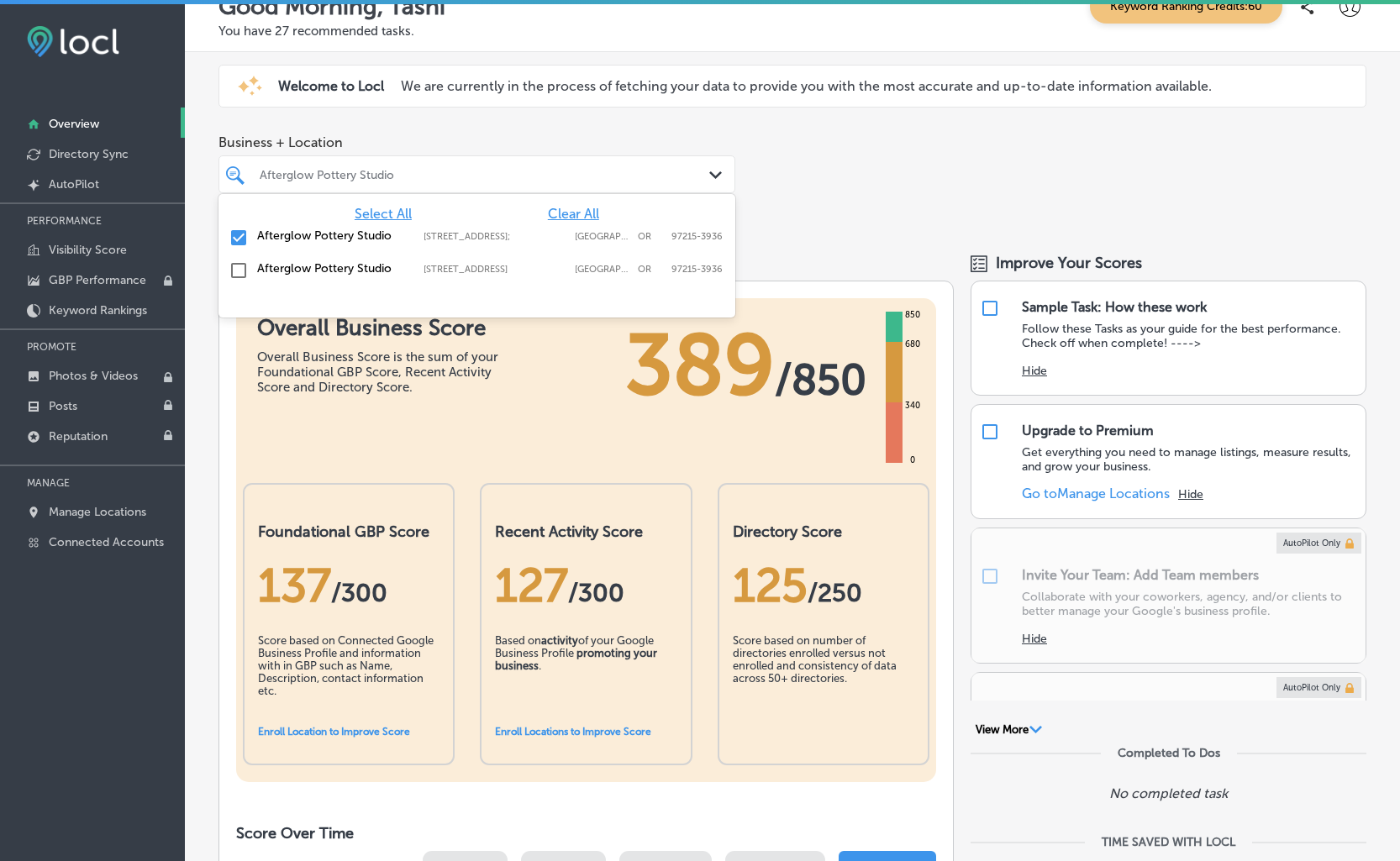
click at [240, 264] on input "checkbox" at bounding box center [239, 270] width 20 height 20
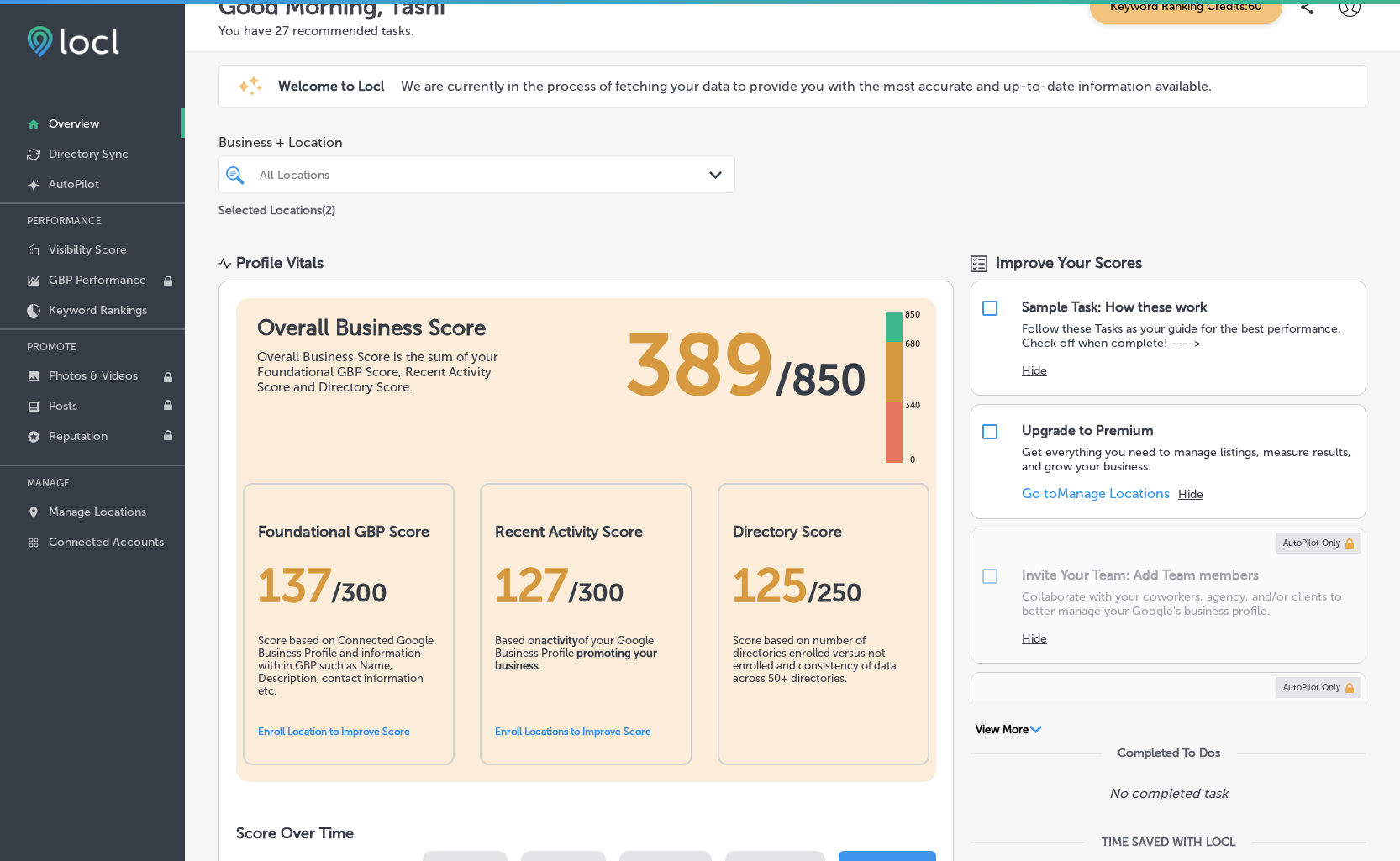
click at [905, 203] on div "Business + Location All Locations Path Created with Sketch. Selected Locations …" at bounding box center [792, 177] width 1215 height 111
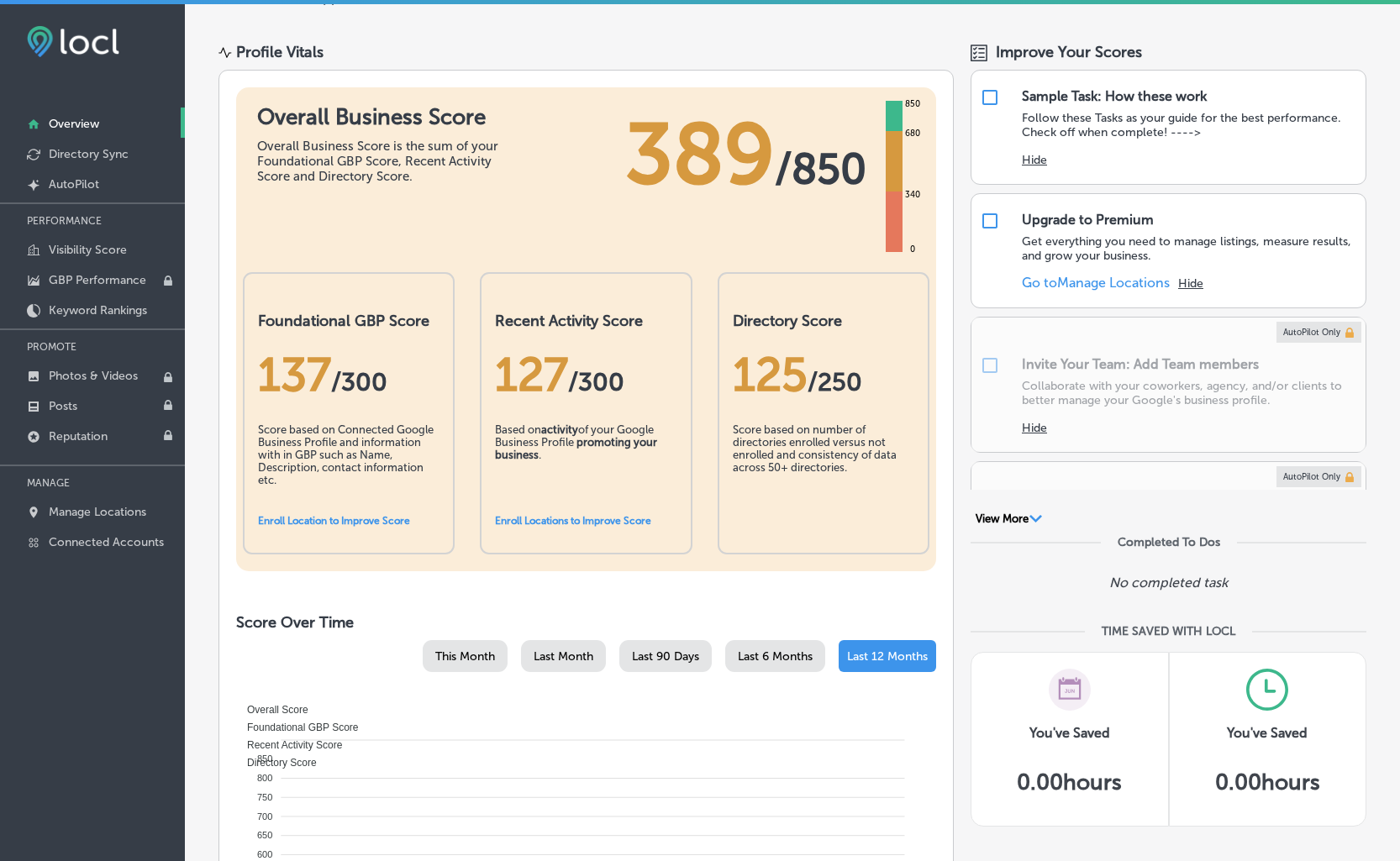
scroll to position [230, 0]
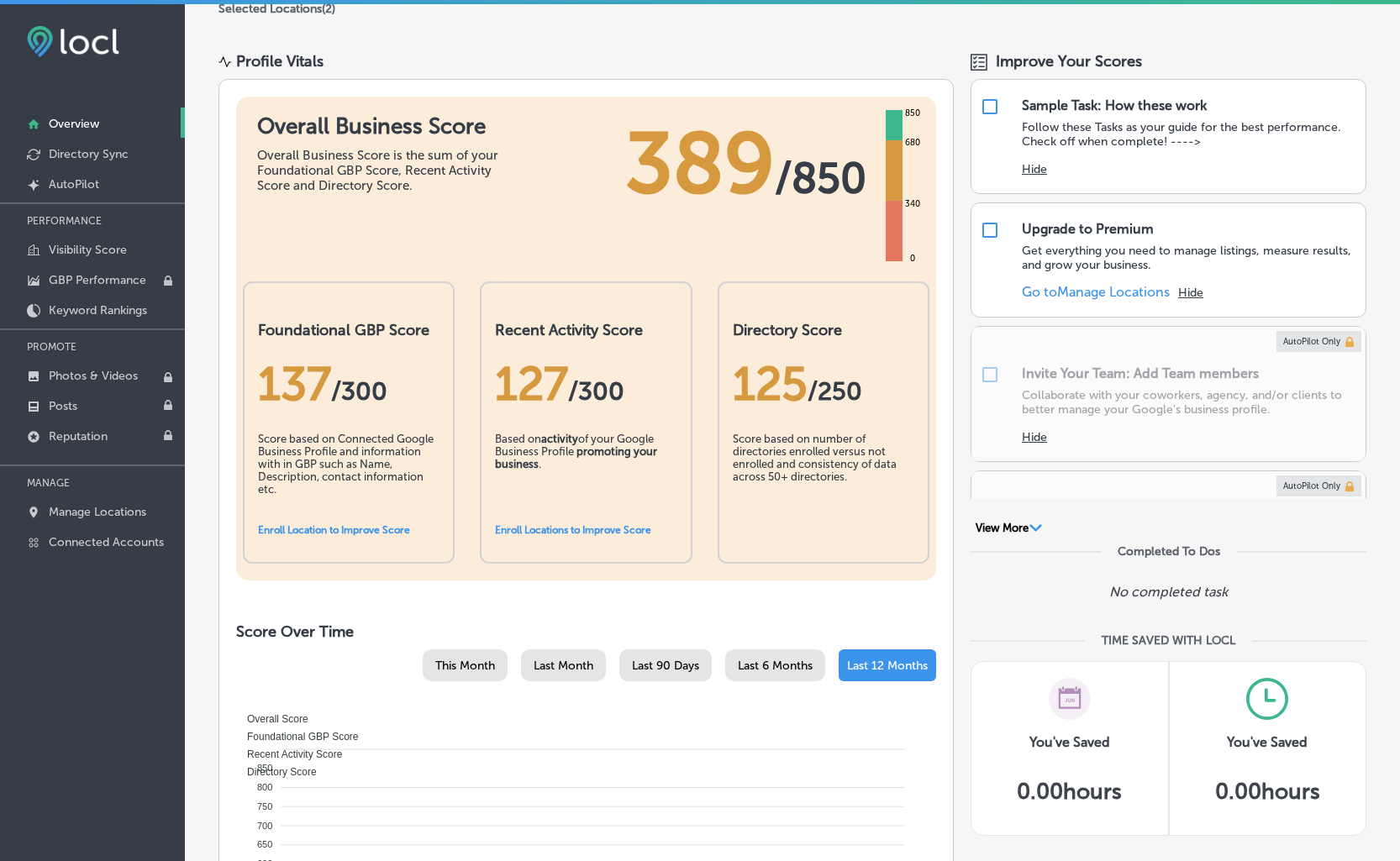
click at [698, 181] on span "389" at bounding box center [700, 163] width 150 height 101
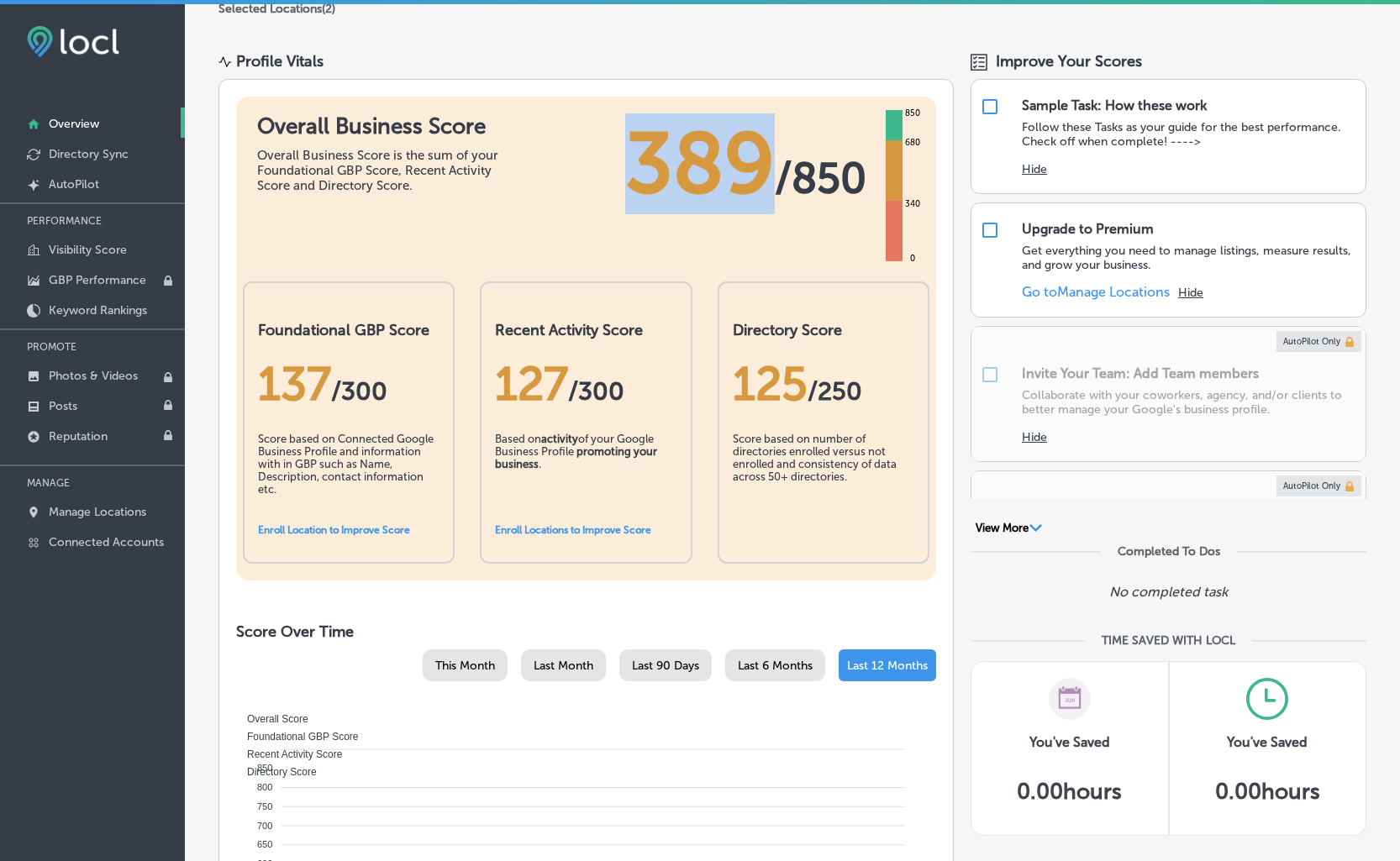
click at [698, 181] on span "389" at bounding box center [700, 163] width 150 height 101
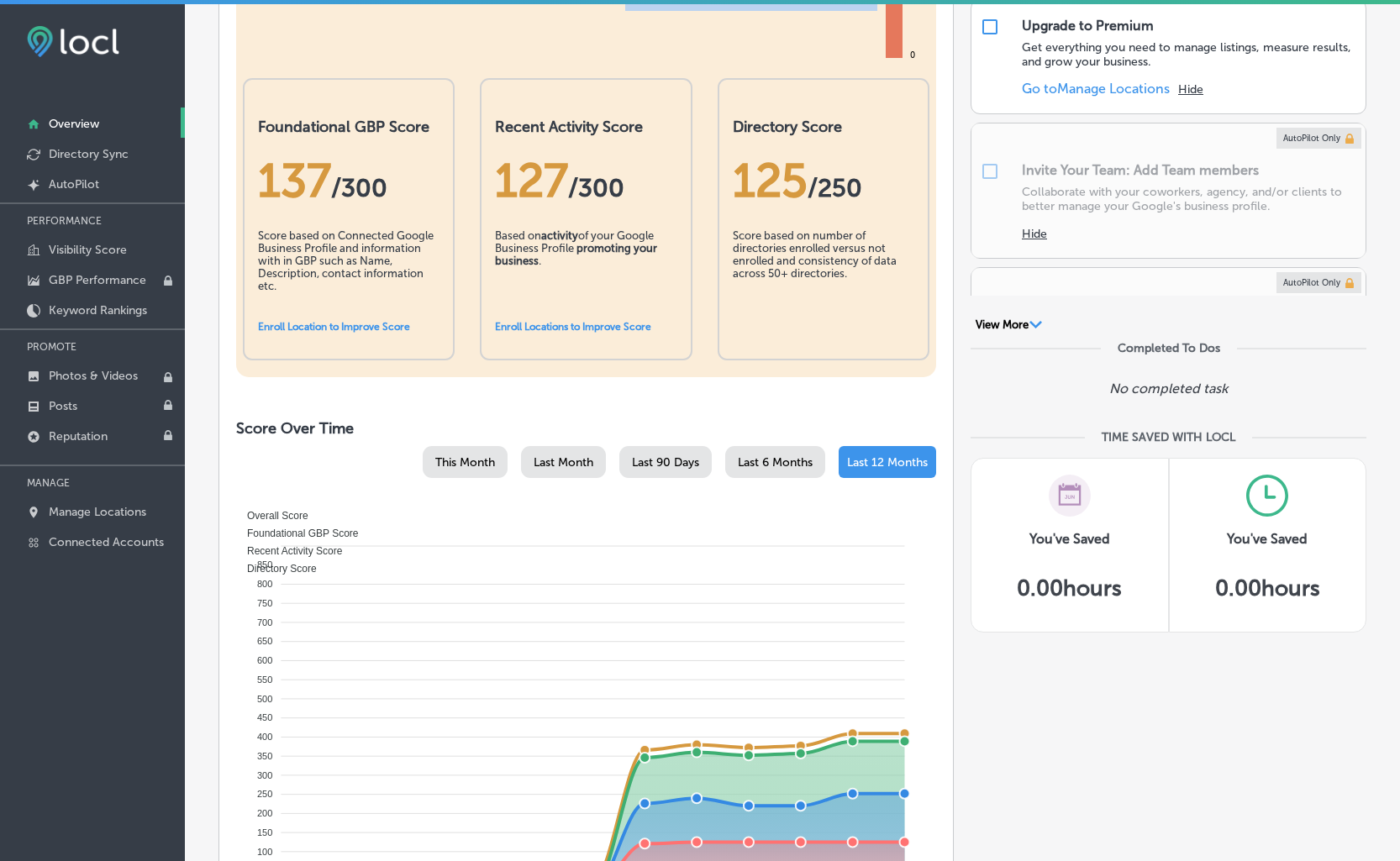
scroll to position [402, 0]
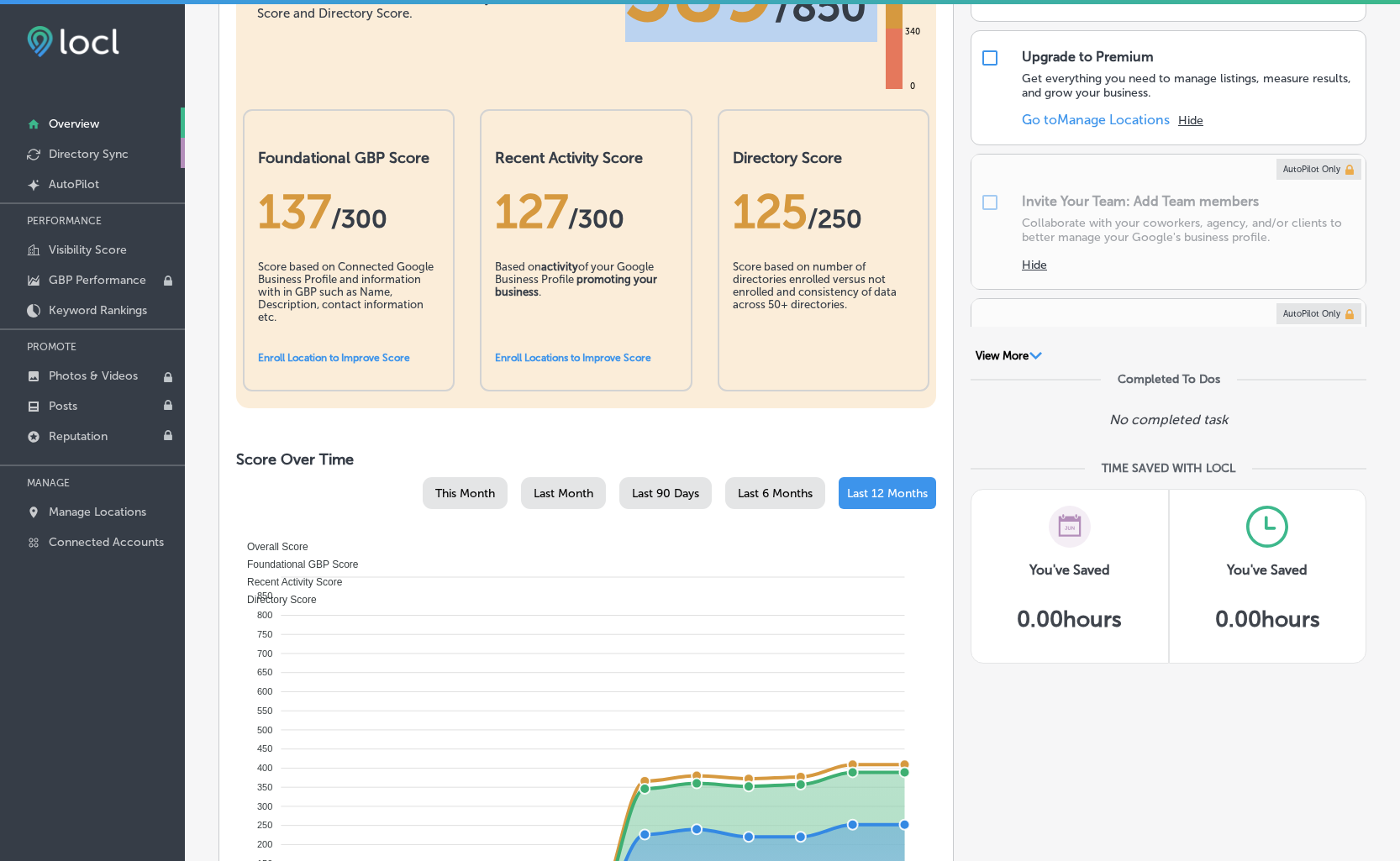
click at [96, 157] on p "Directory Sync" at bounding box center [89, 154] width 80 height 15
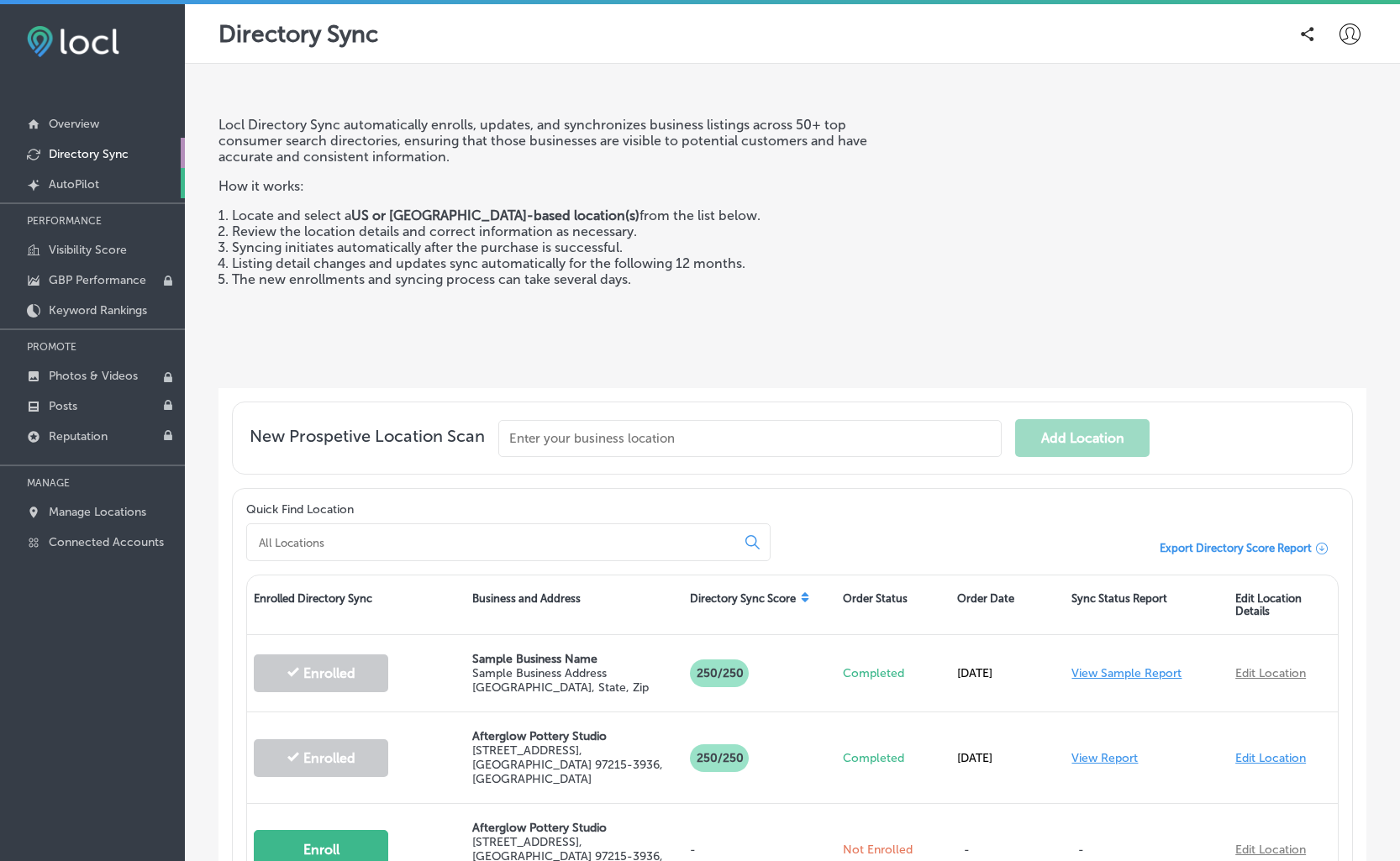
click at [88, 185] on p "AutoPilot" at bounding box center [74, 184] width 51 height 15
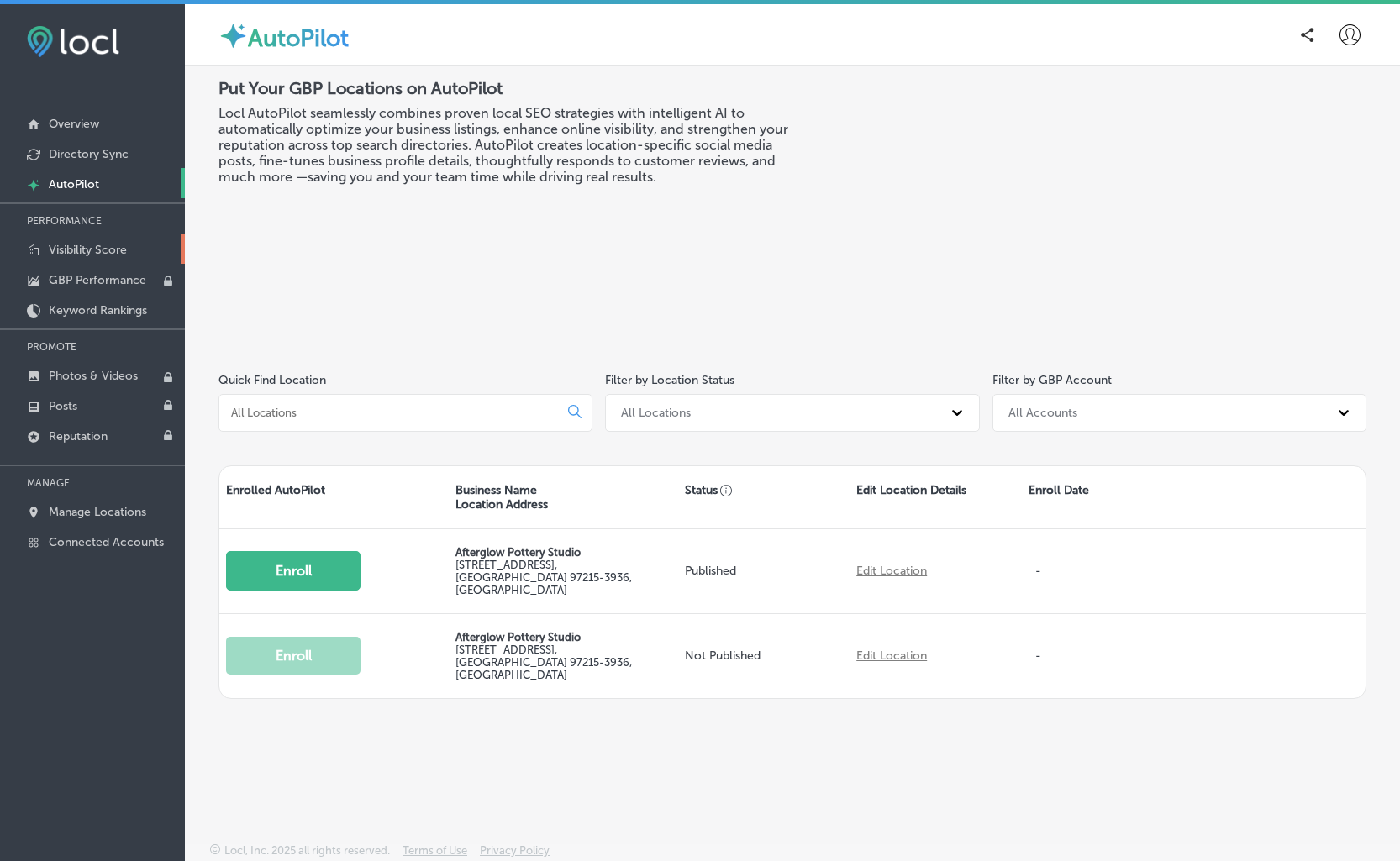
click at [78, 248] on p "Visibility Score" at bounding box center [88, 250] width 78 height 15
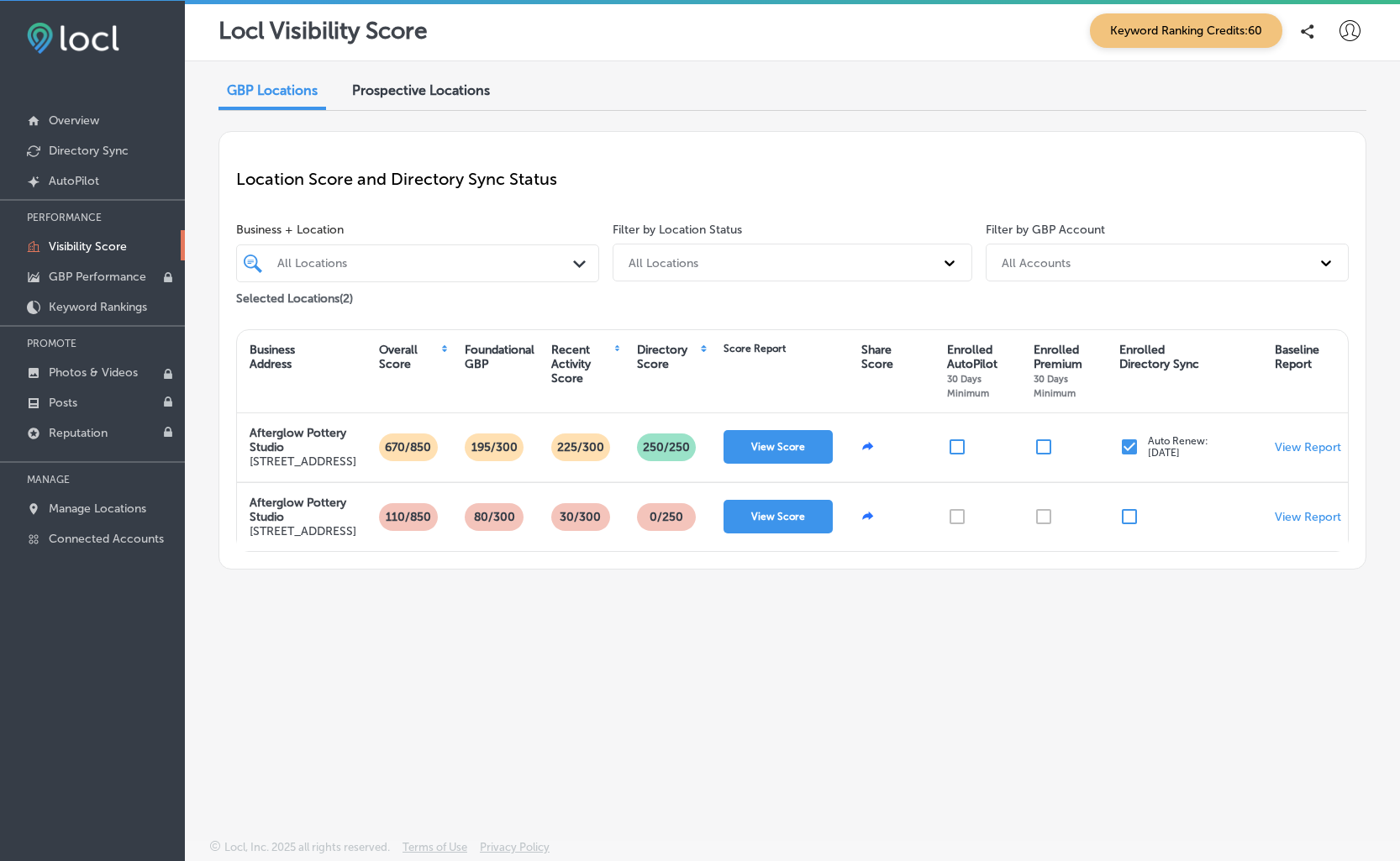
scroll to position [5, 0]
click at [86, 152] on p "Directory Sync" at bounding box center [89, 150] width 80 height 15
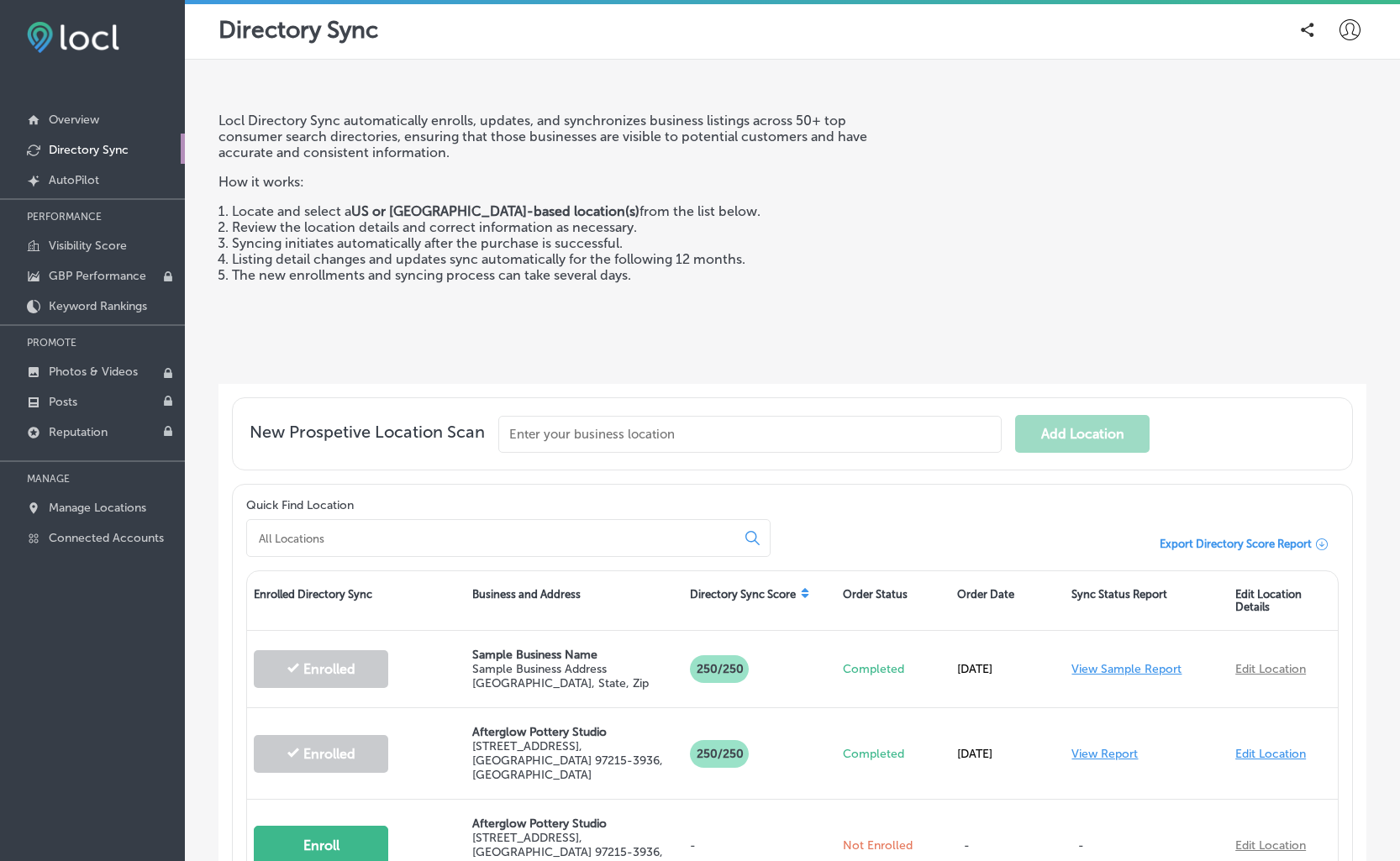
scroll to position [147, 0]
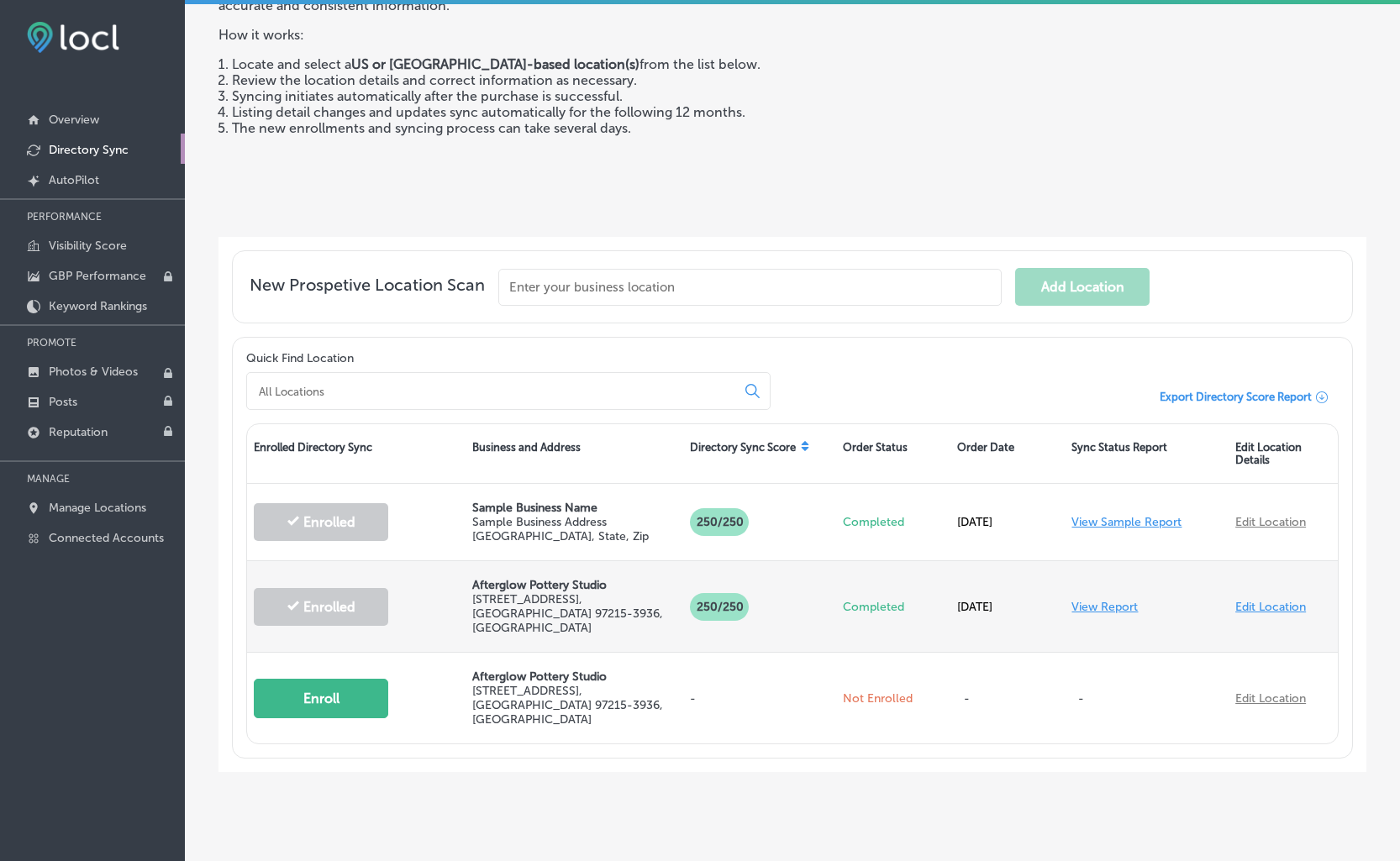
click at [1111, 600] on link "View Report" at bounding box center [1104, 607] width 66 height 15
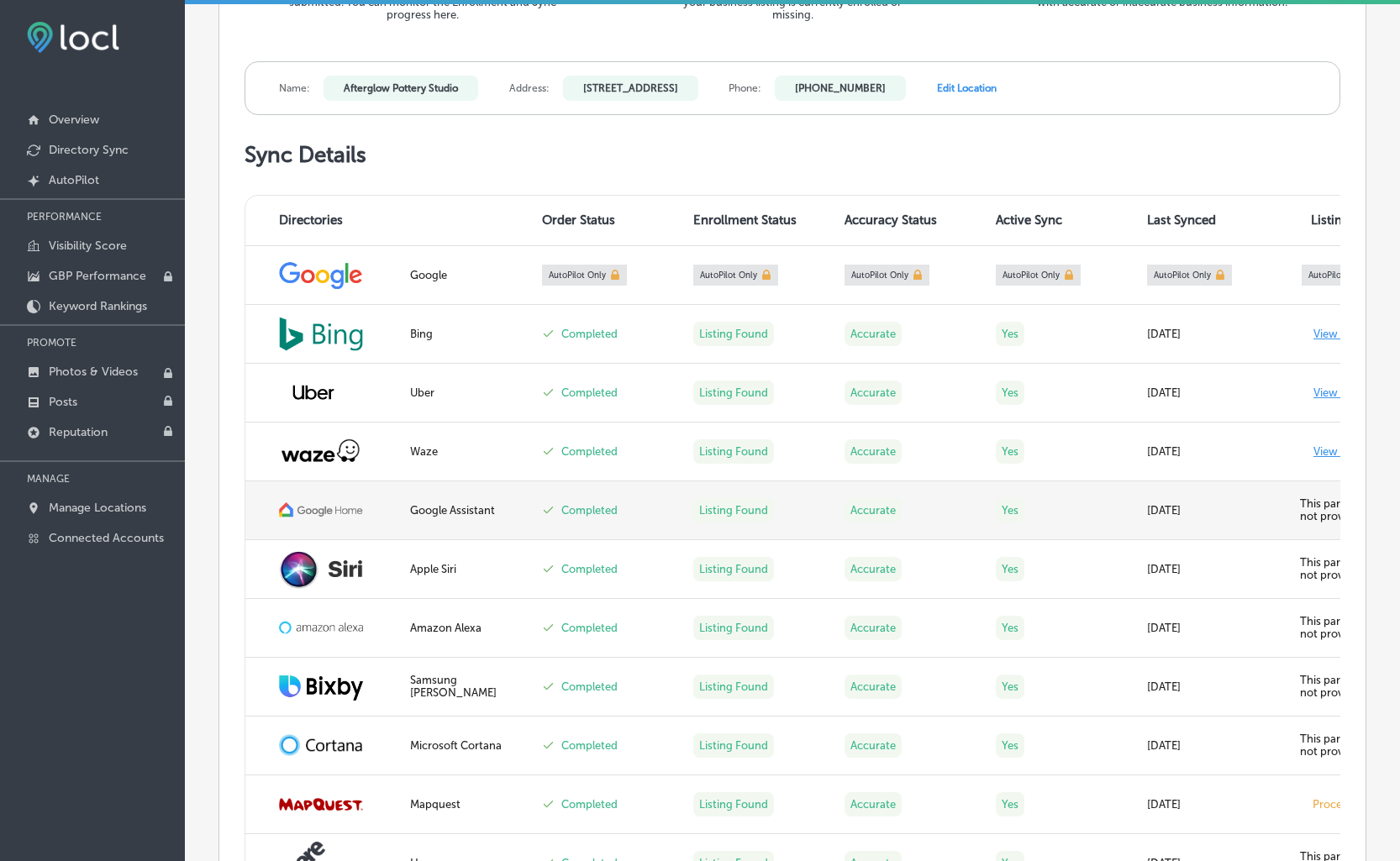
scroll to position [517, 0]
